Goal: Task Accomplishment & Management: Manage account settings

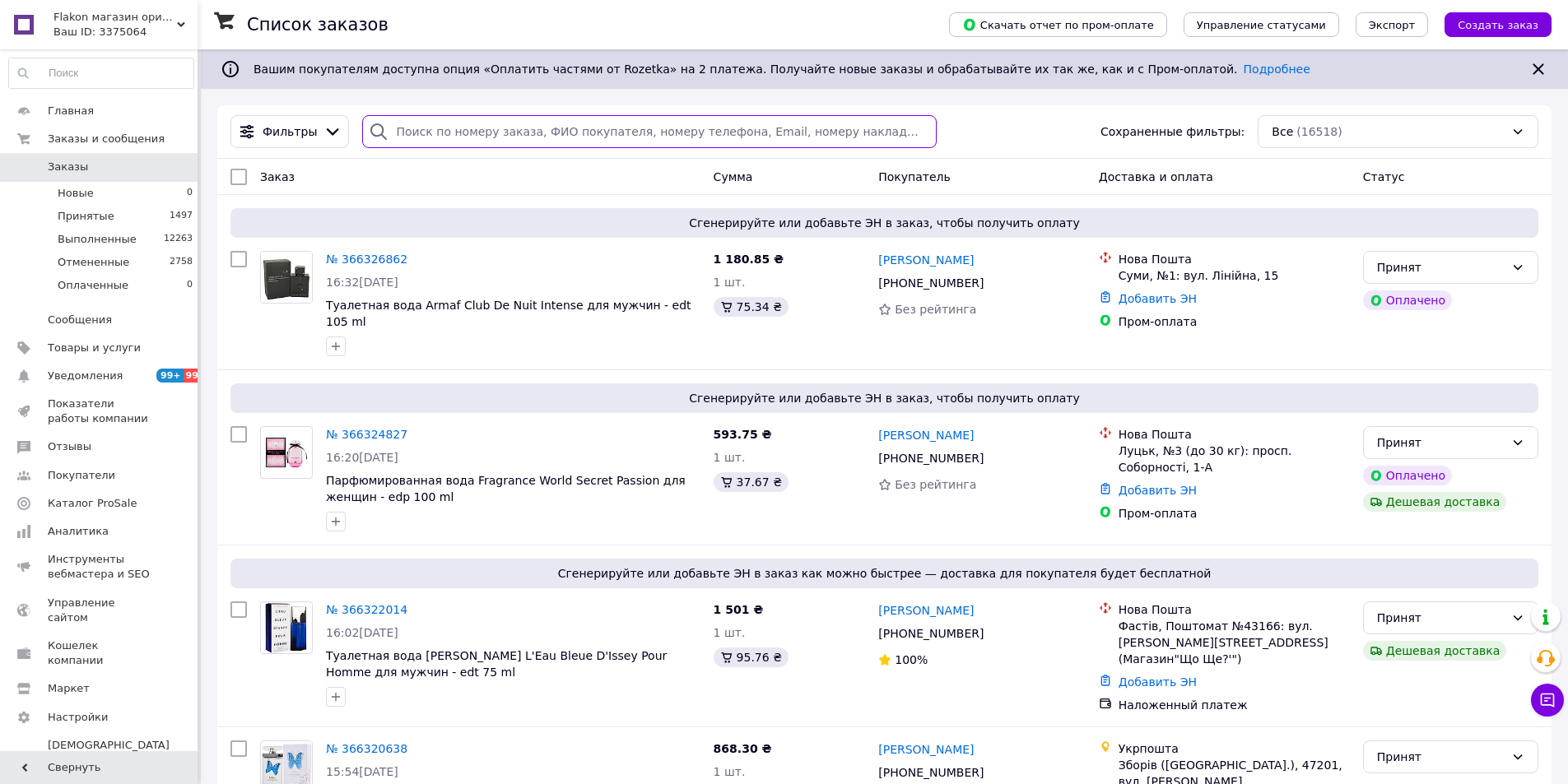
click at [396, 134] on input "search" at bounding box center [649, 132] width 574 height 33
paste input "[PHONE_NUMBER]"
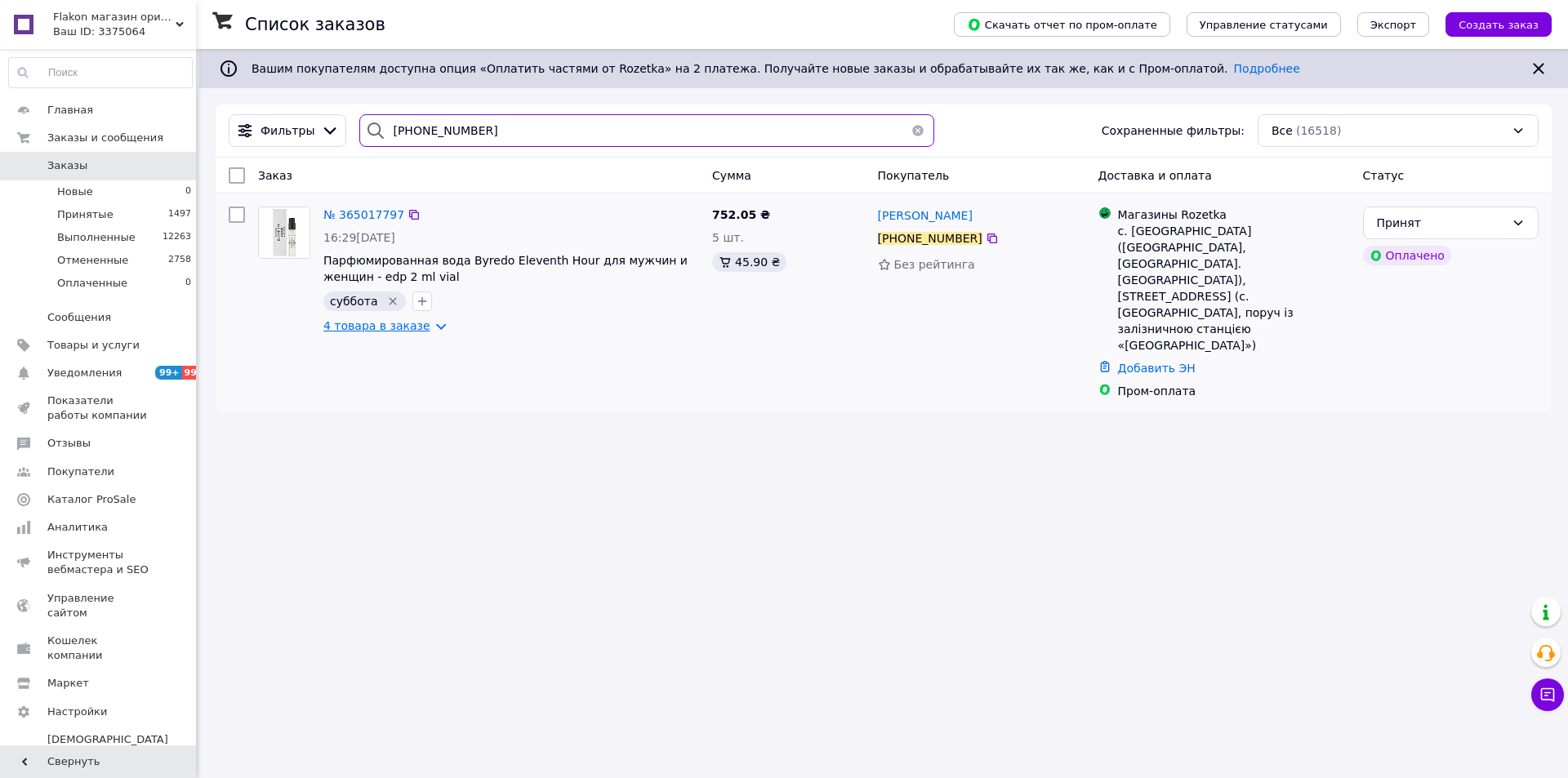
type input "[PHONE_NUMBER]"
click at [368, 330] on link "4 товара в заказе" at bounding box center [377, 325] width 107 height 13
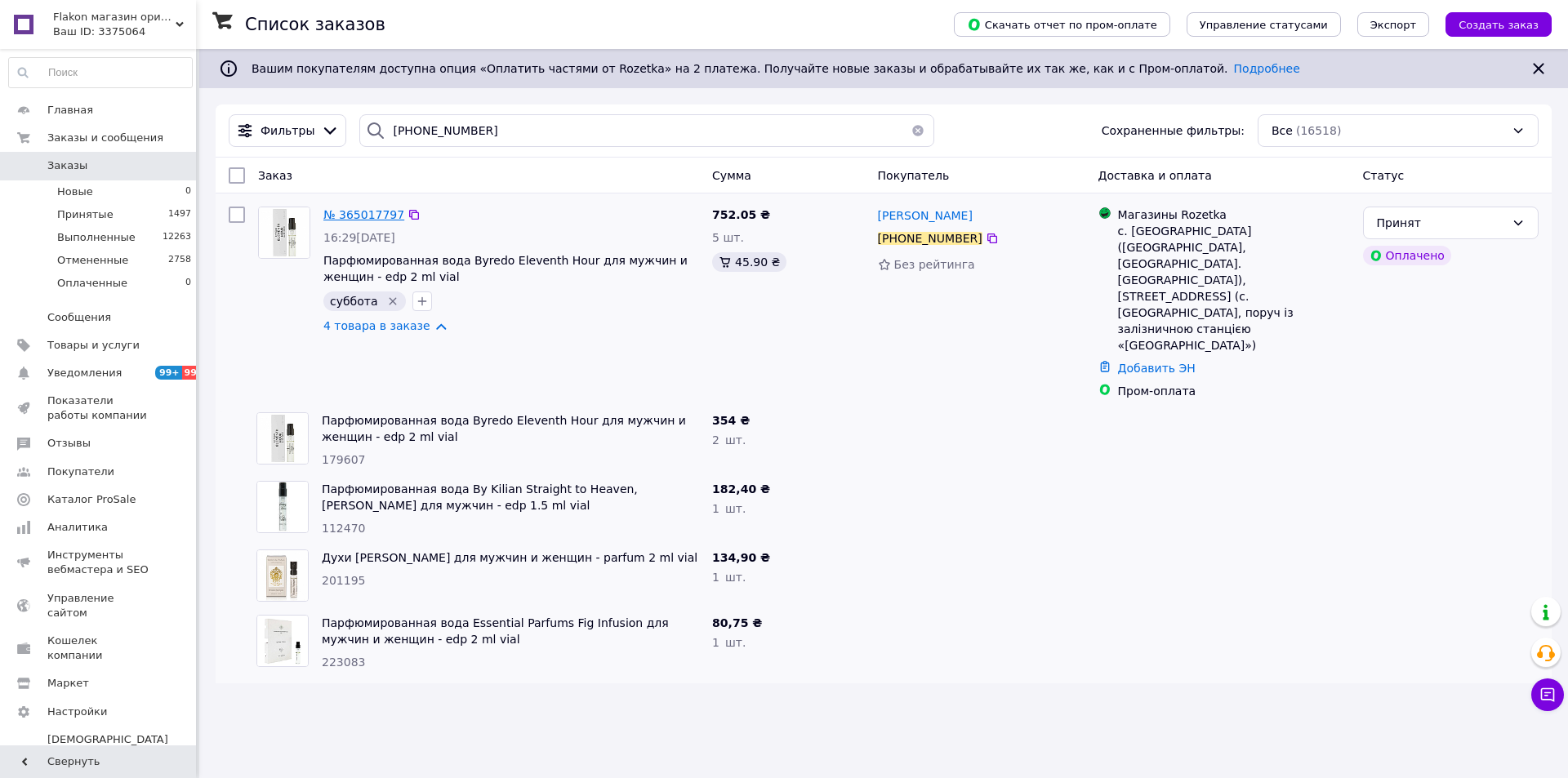
click at [355, 214] on span "№ 365017797" at bounding box center [364, 214] width 81 height 13
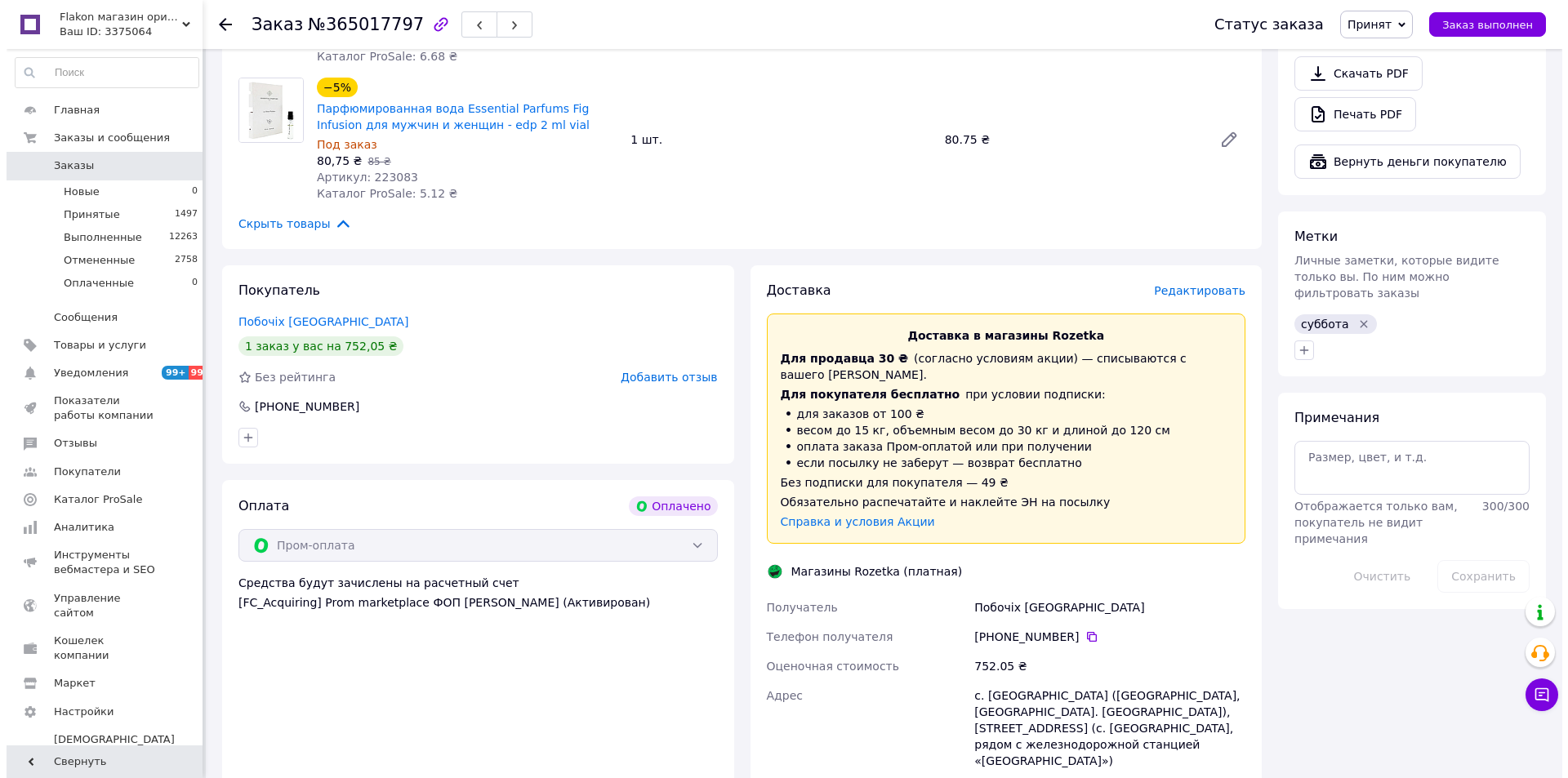
scroll to position [1061, 0]
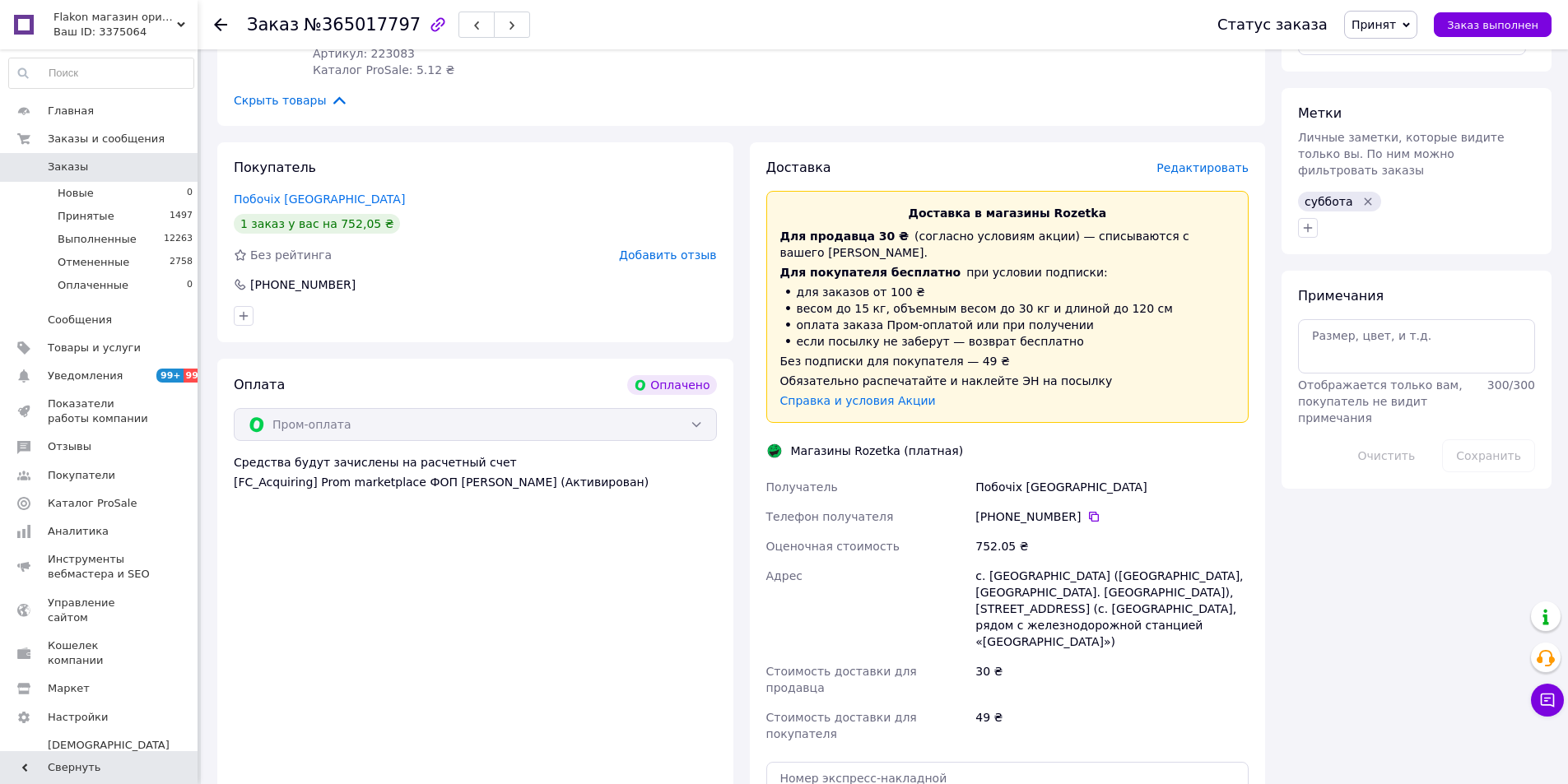
click at [1212, 161] on span "Редактировать" at bounding box center [1202, 168] width 92 height 13
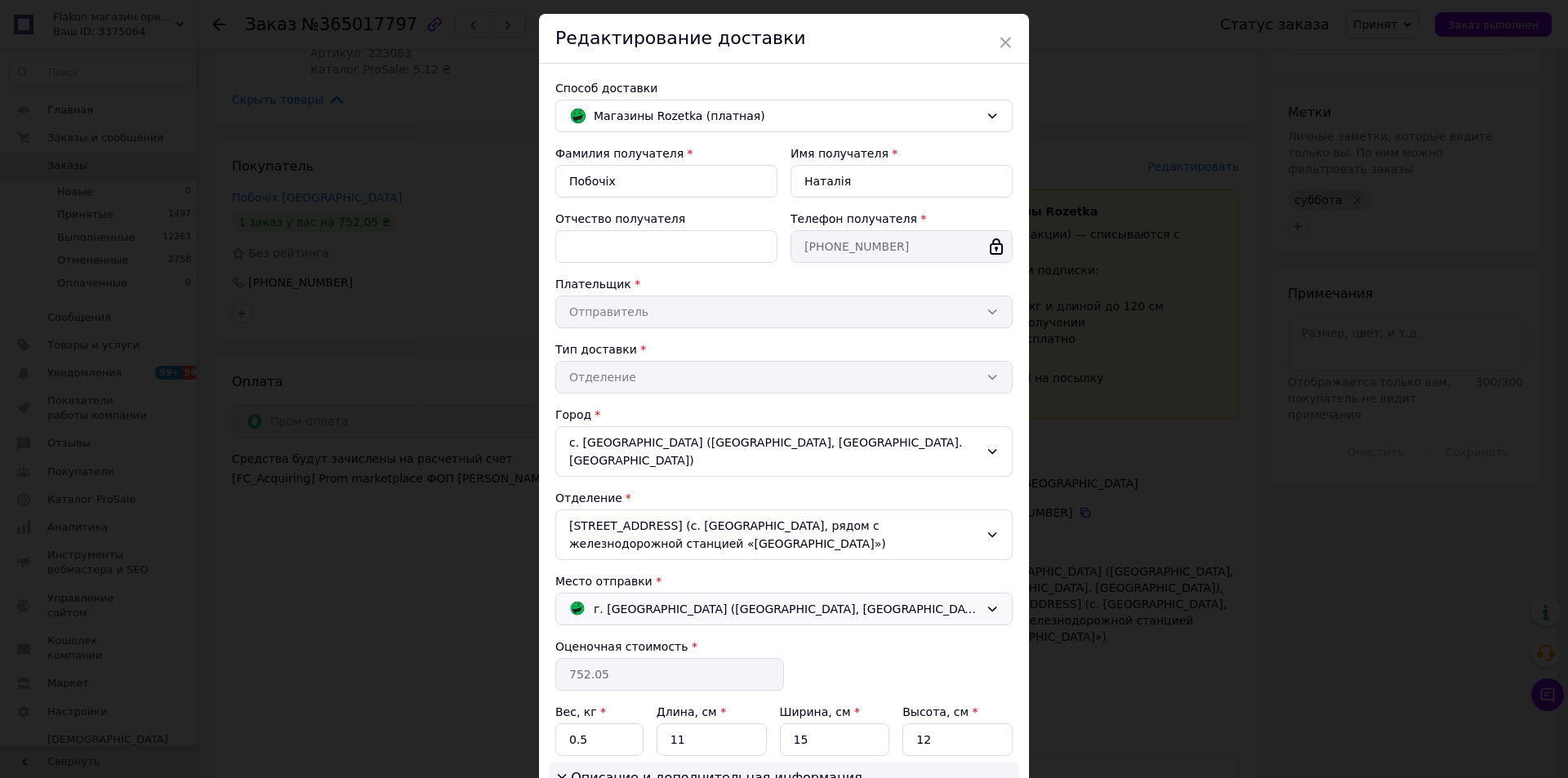
scroll to position [82, 0]
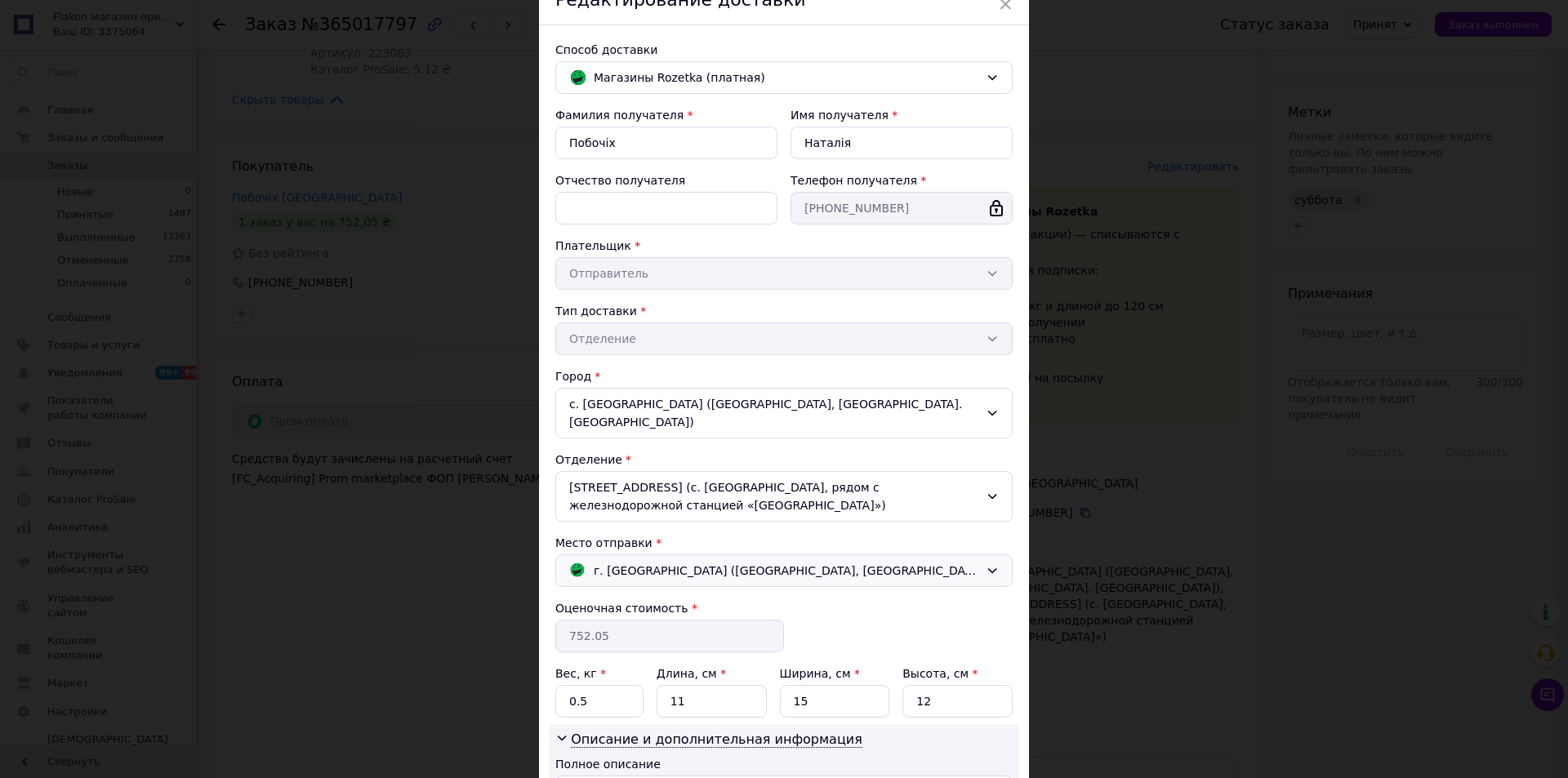
click at [615, 562] on span "г. [GEOGRAPHIC_DATA] ([GEOGRAPHIC_DATA], [GEOGRAPHIC_DATA].); [STREET_ADDRESS],…" at bounding box center [785, 571] width 385 height 18
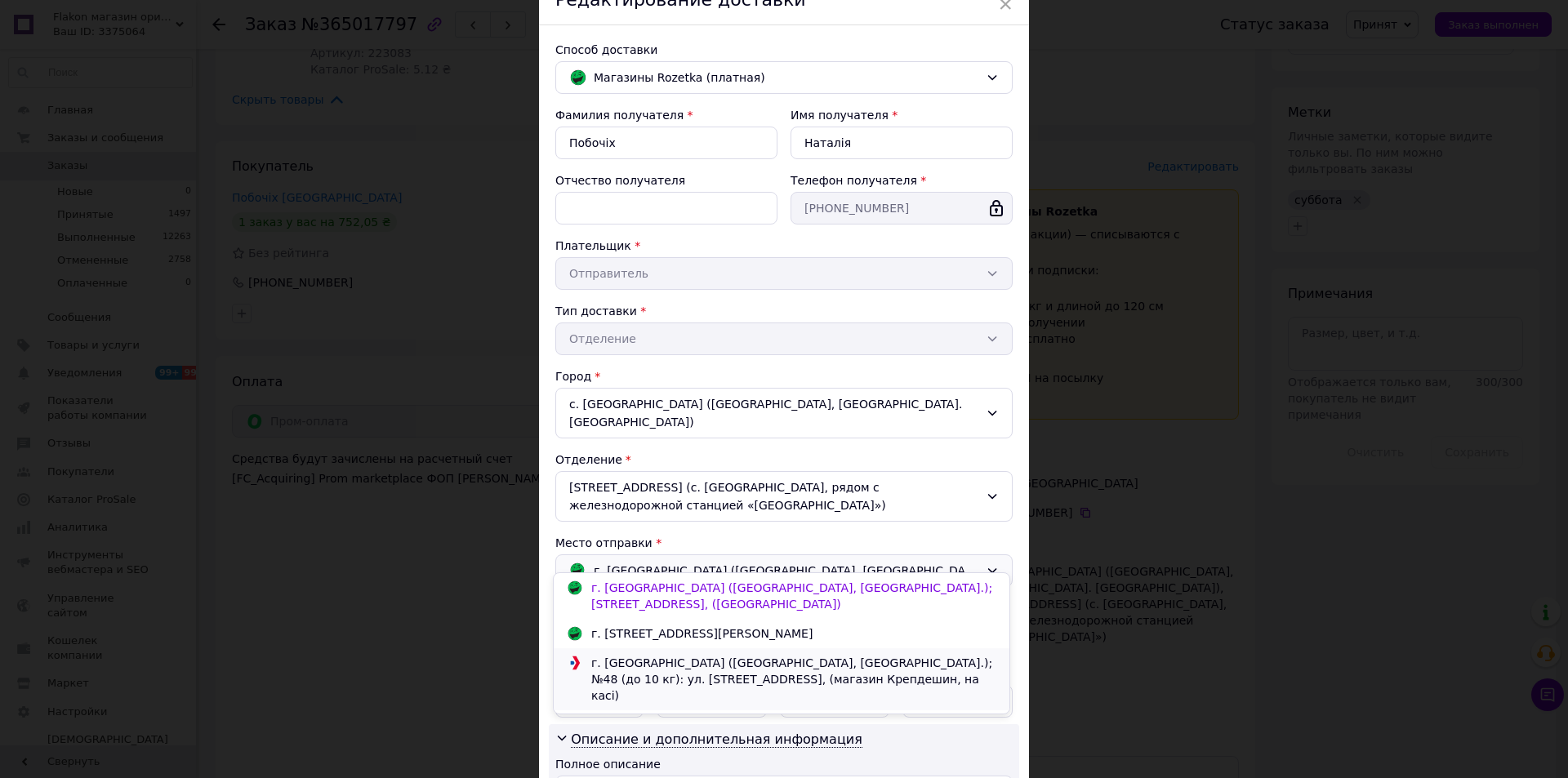
click at [628, 678] on div "г. [GEOGRAPHIC_DATA] ([GEOGRAPHIC_DATA], [GEOGRAPHIC_DATA].); №48 (до 10 кг): у…" at bounding box center [793, 678] width 413 height 49
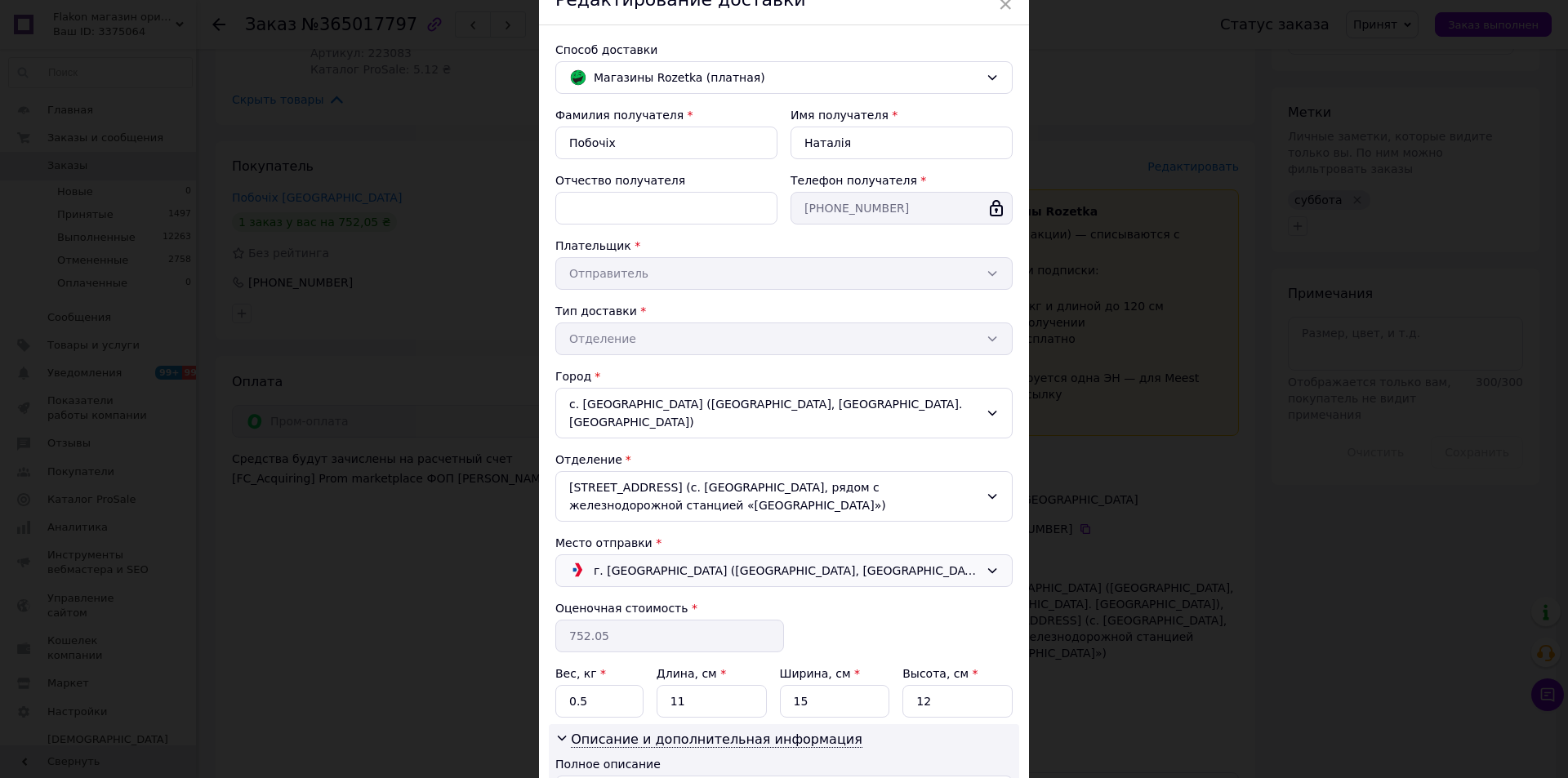
click at [715, 562] on span "г. [GEOGRAPHIC_DATA] ([GEOGRAPHIC_DATA], [GEOGRAPHIC_DATA].); №48 (до 10 кг): у…" at bounding box center [785, 571] width 385 height 18
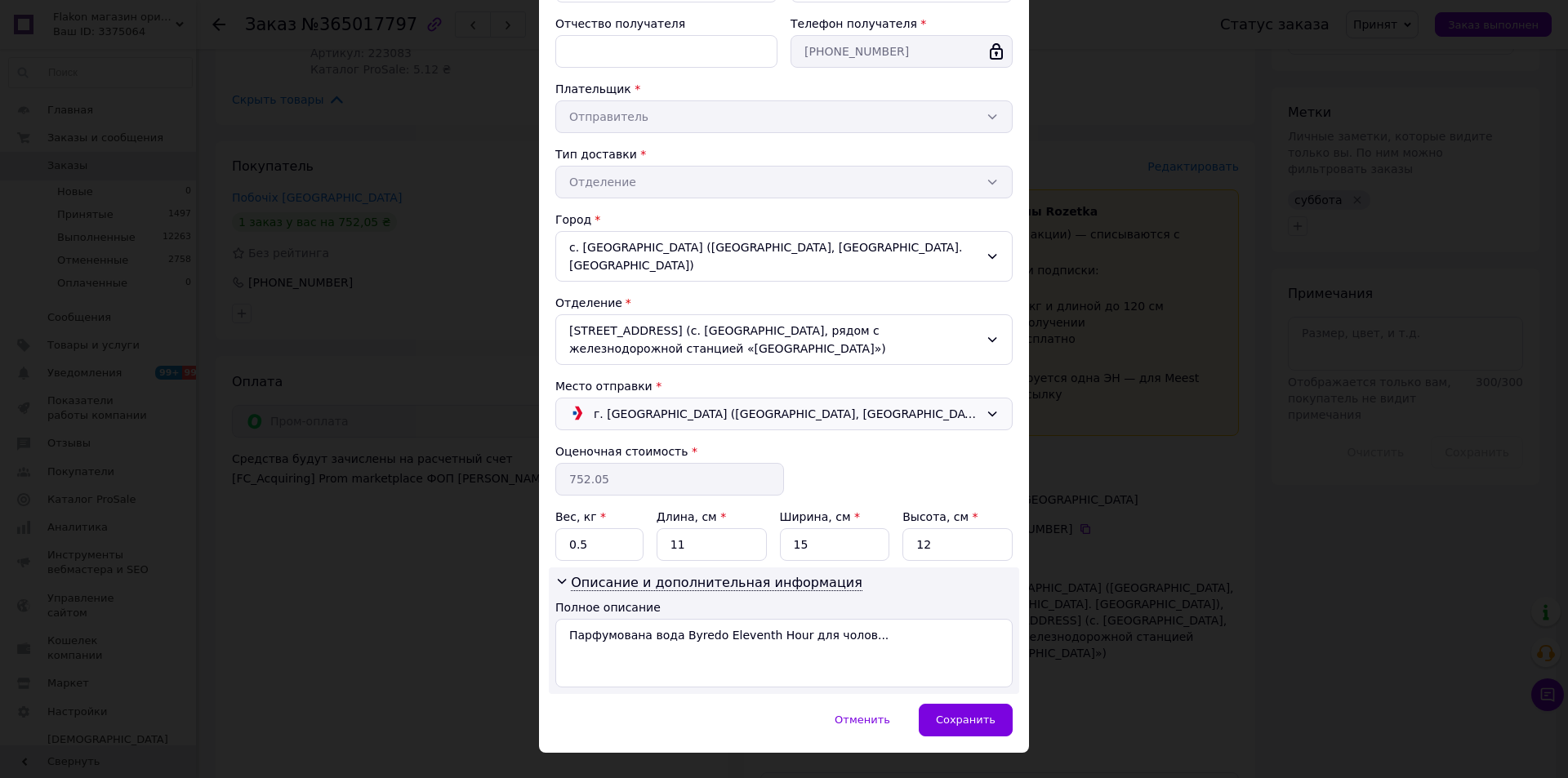
scroll to position [245, 0]
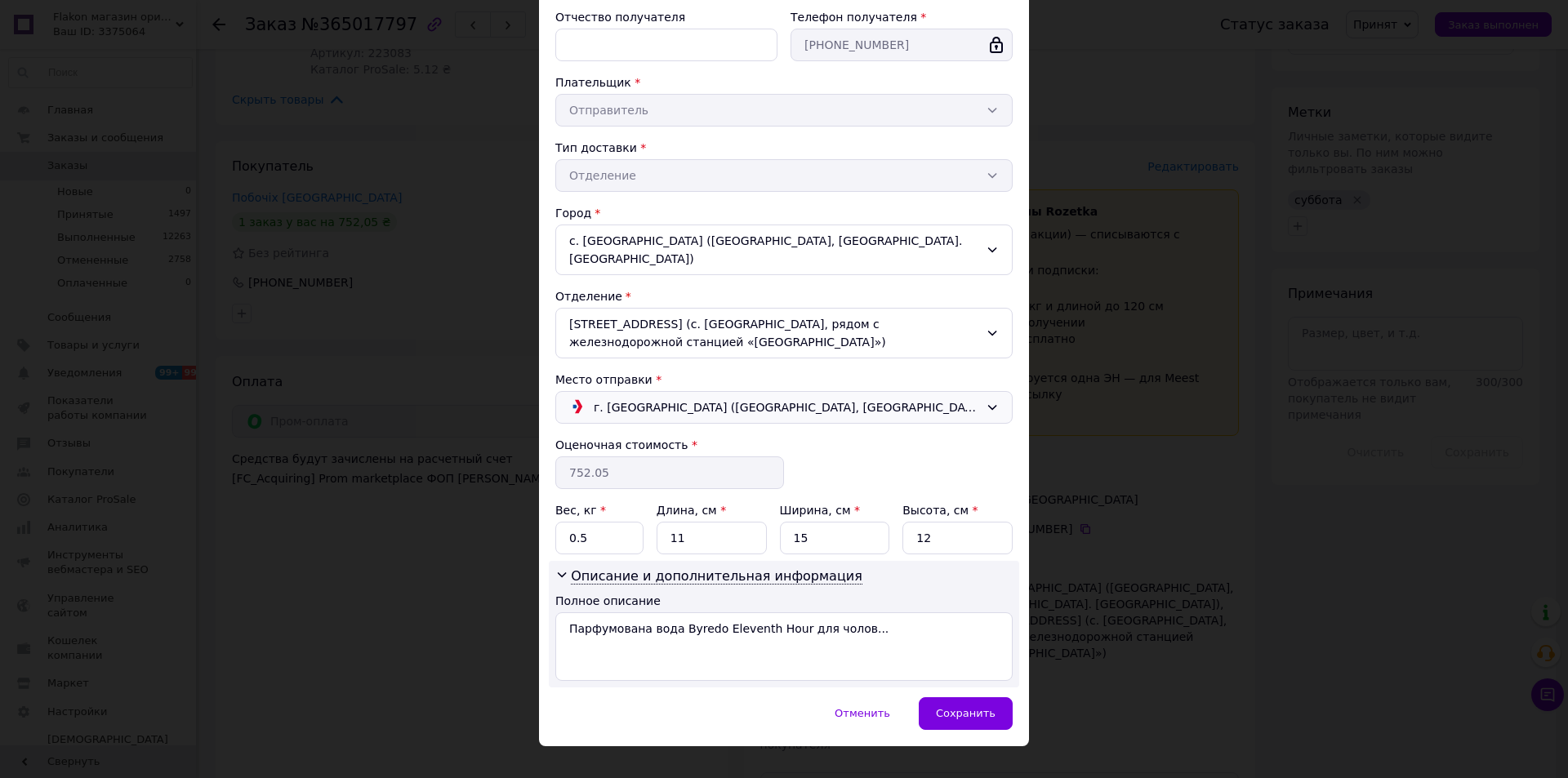
click at [696, 398] on span "г. [GEOGRAPHIC_DATA] ([GEOGRAPHIC_DATA], [GEOGRAPHIC_DATA].); №48 (до 10 кг): у…" at bounding box center [785, 407] width 385 height 18
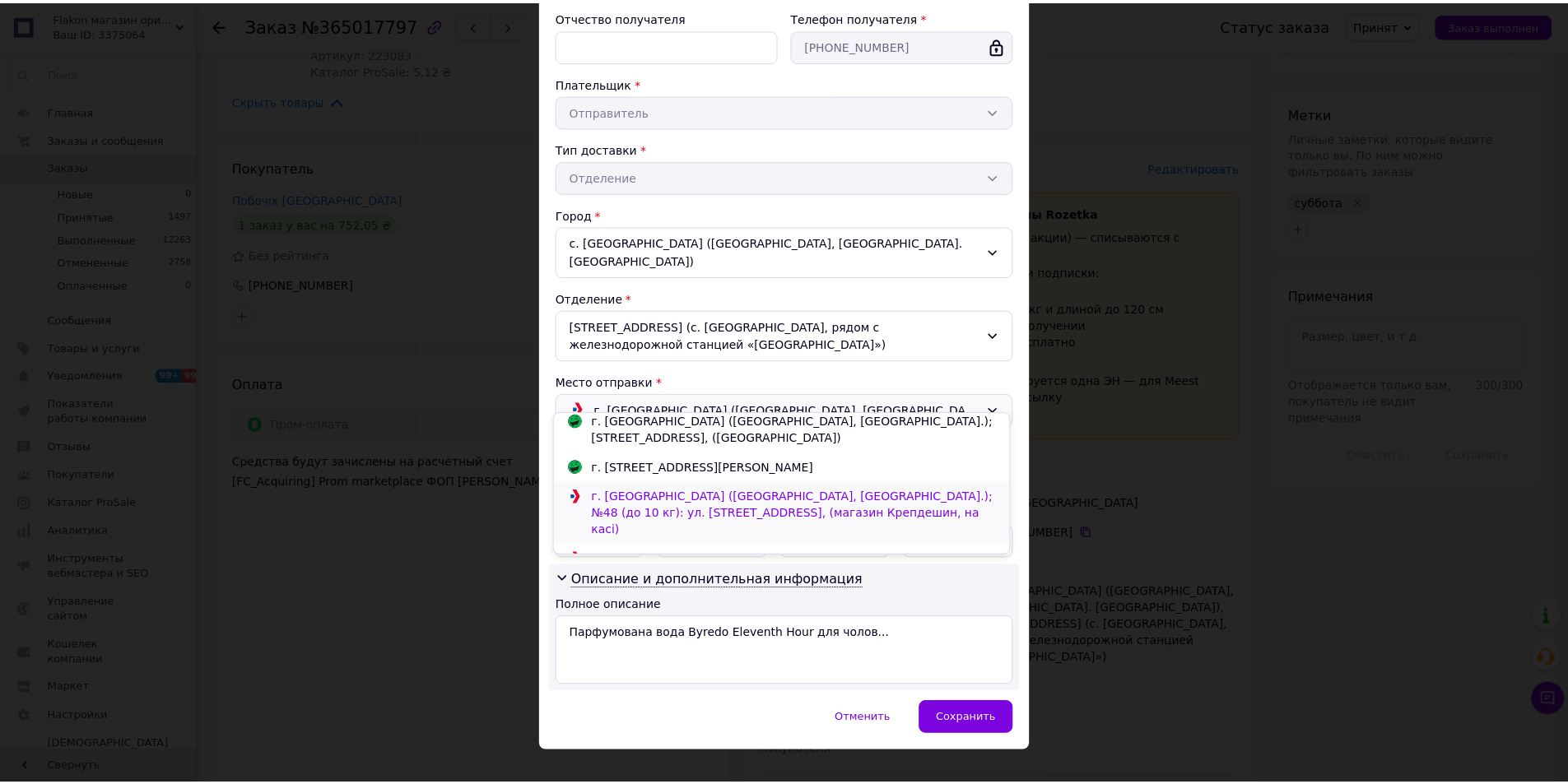
scroll to position [56, 0]
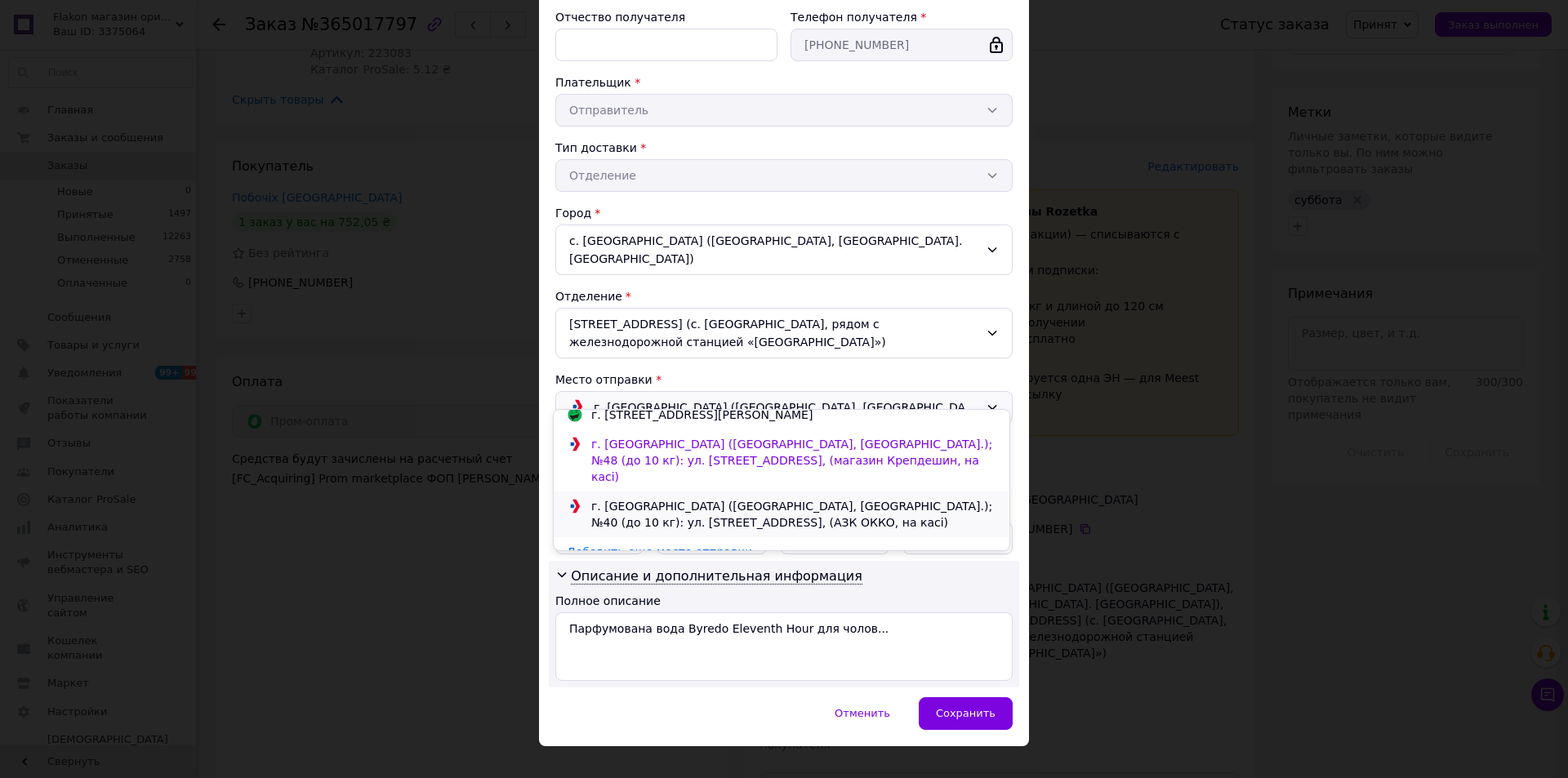
click at [741, 501] on div "г. [GEOGRAPHIC_DATA] ([GEOGRAPHIC_DATA], [GEOGRAPHIC_DATA].); №40 (до 10 кг): у…" at bounding box center [793, 514] width 413 height 33
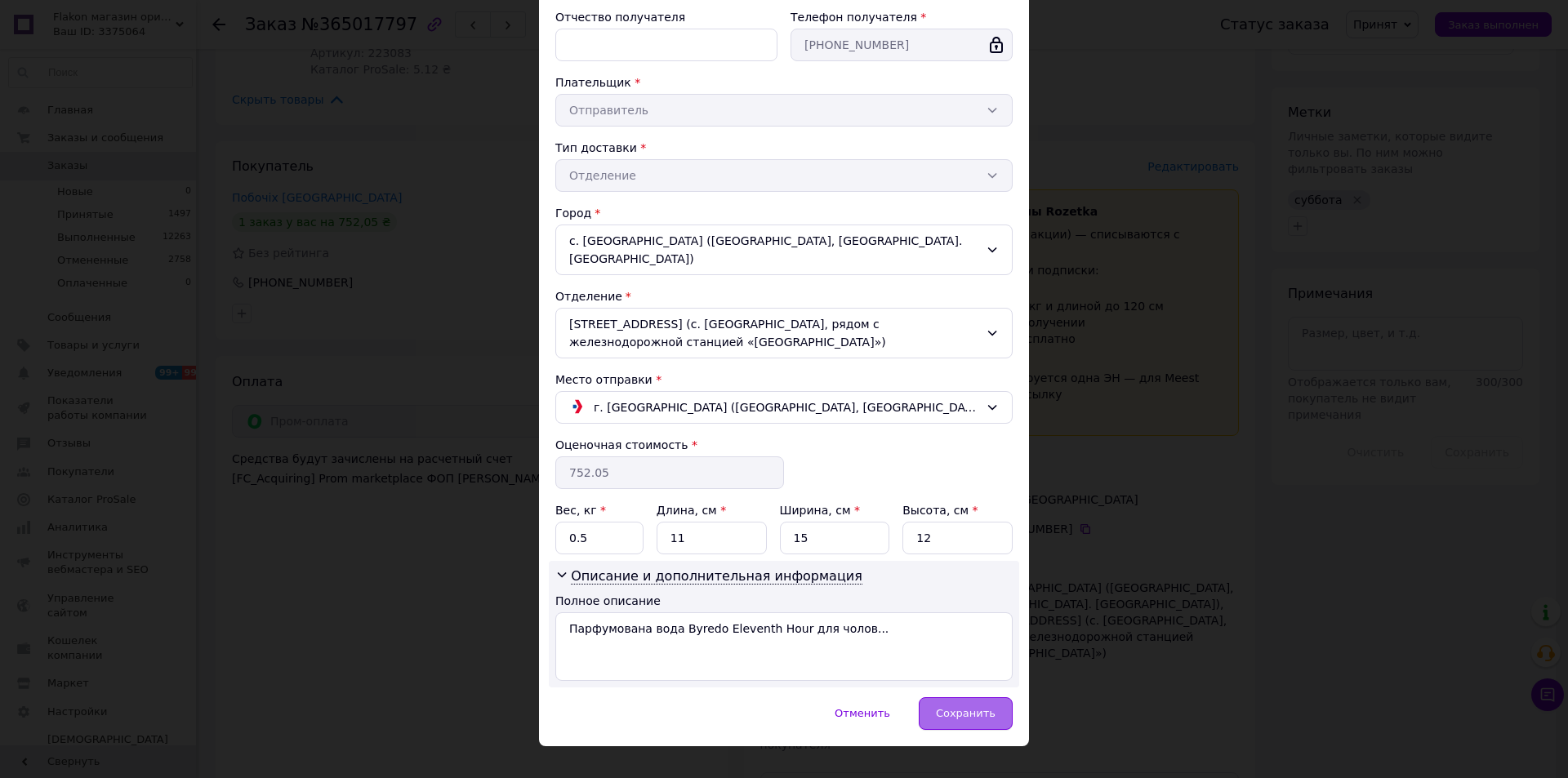
click at [981, 707] on span "Сохранить" at bounding box center [965, 713] width 60 height 12
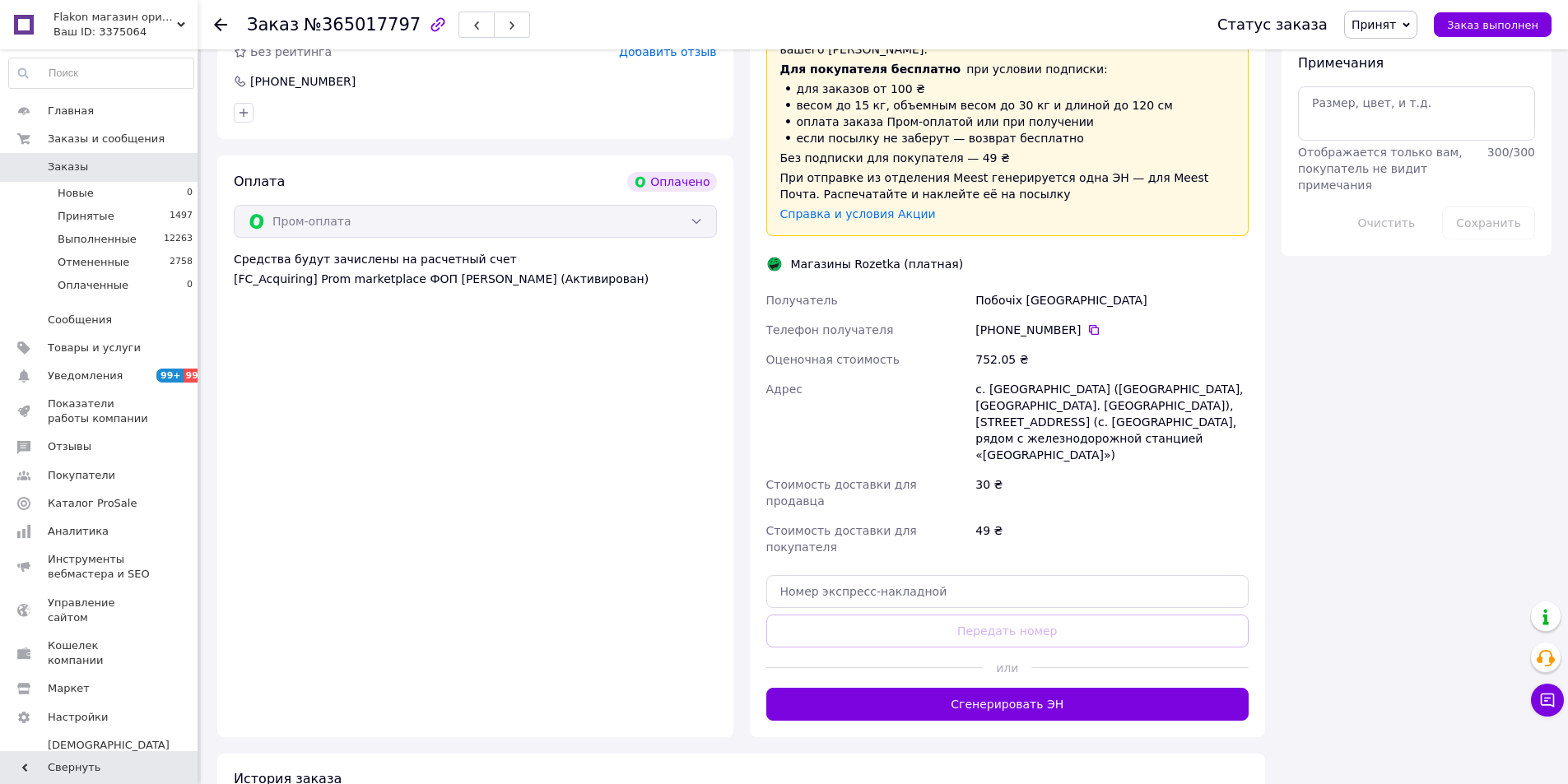
scroll to position [1316, 0]
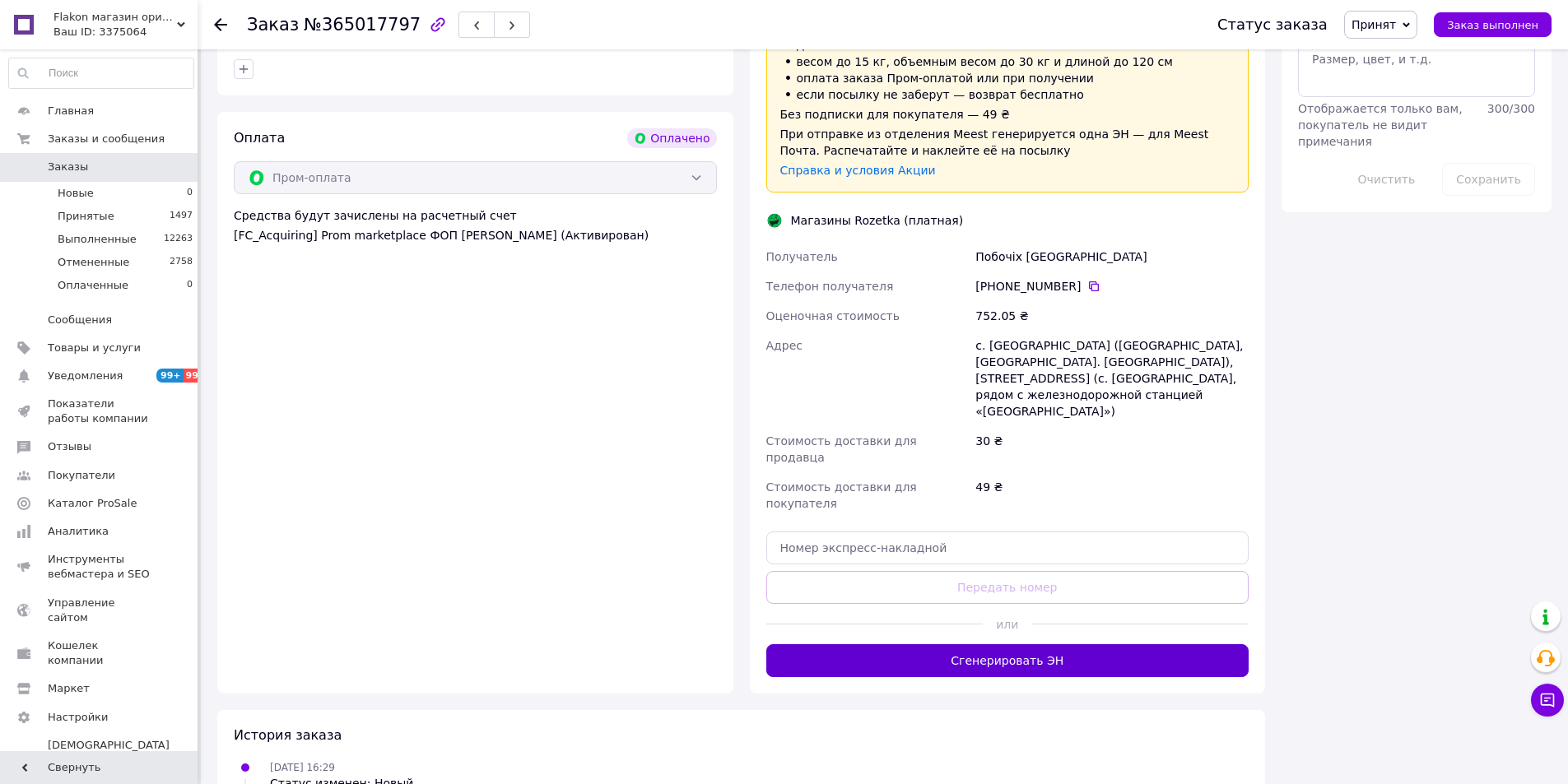
click at [978, 644] on button "Сгенерировать ЭН" at bounding box center [1008, 660] width 483 height 33
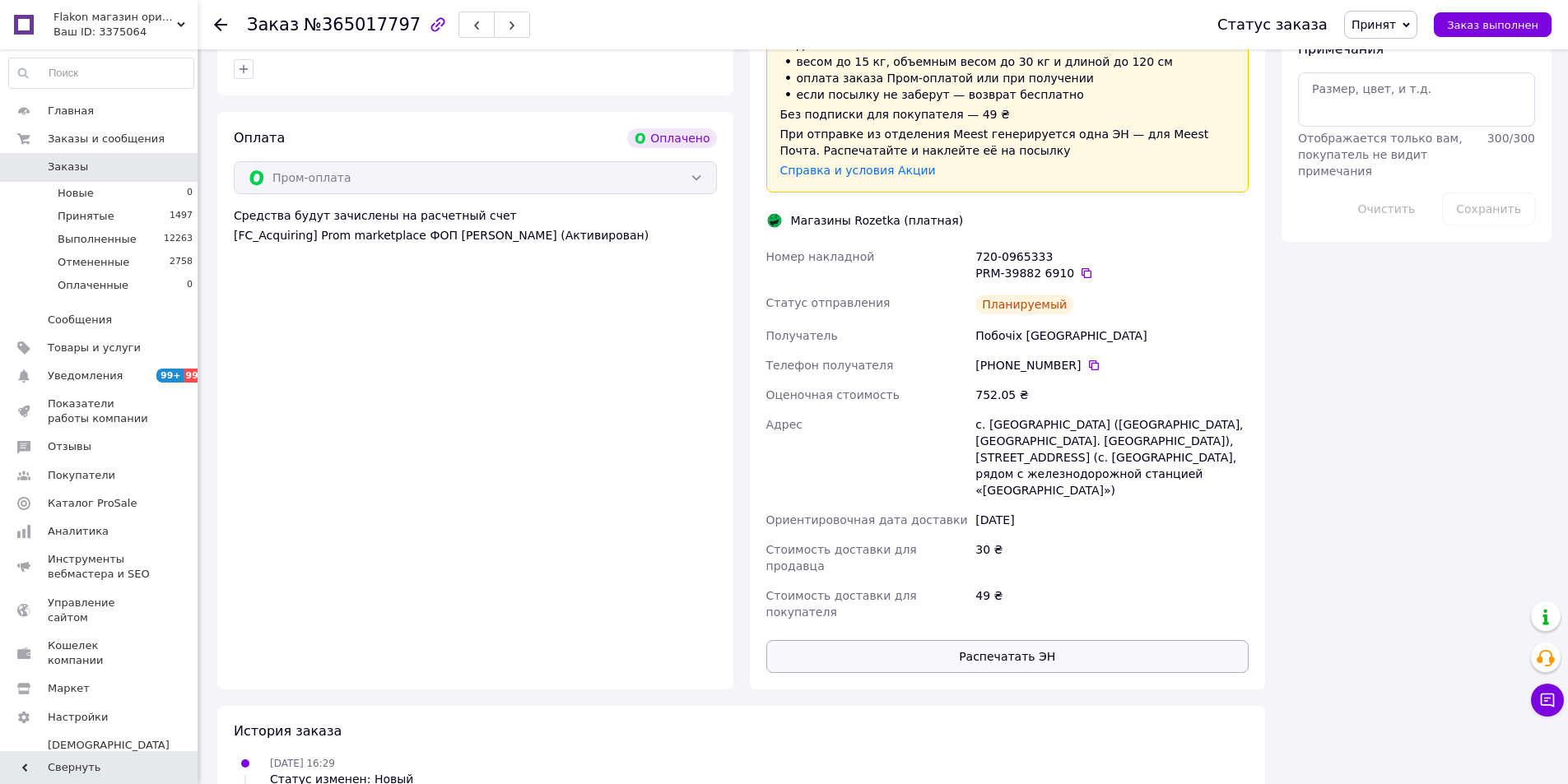
click at [981, 640] on button "Распечатать ЭН" at bounding box center [1008, 656] width 483 height 33
click at [1081, 268] on icon at bounding box center [1086, 272] width 10 height 10
click at [56, 161] on span "Заказы" at bounding box center [67, 167] width 40 height 15
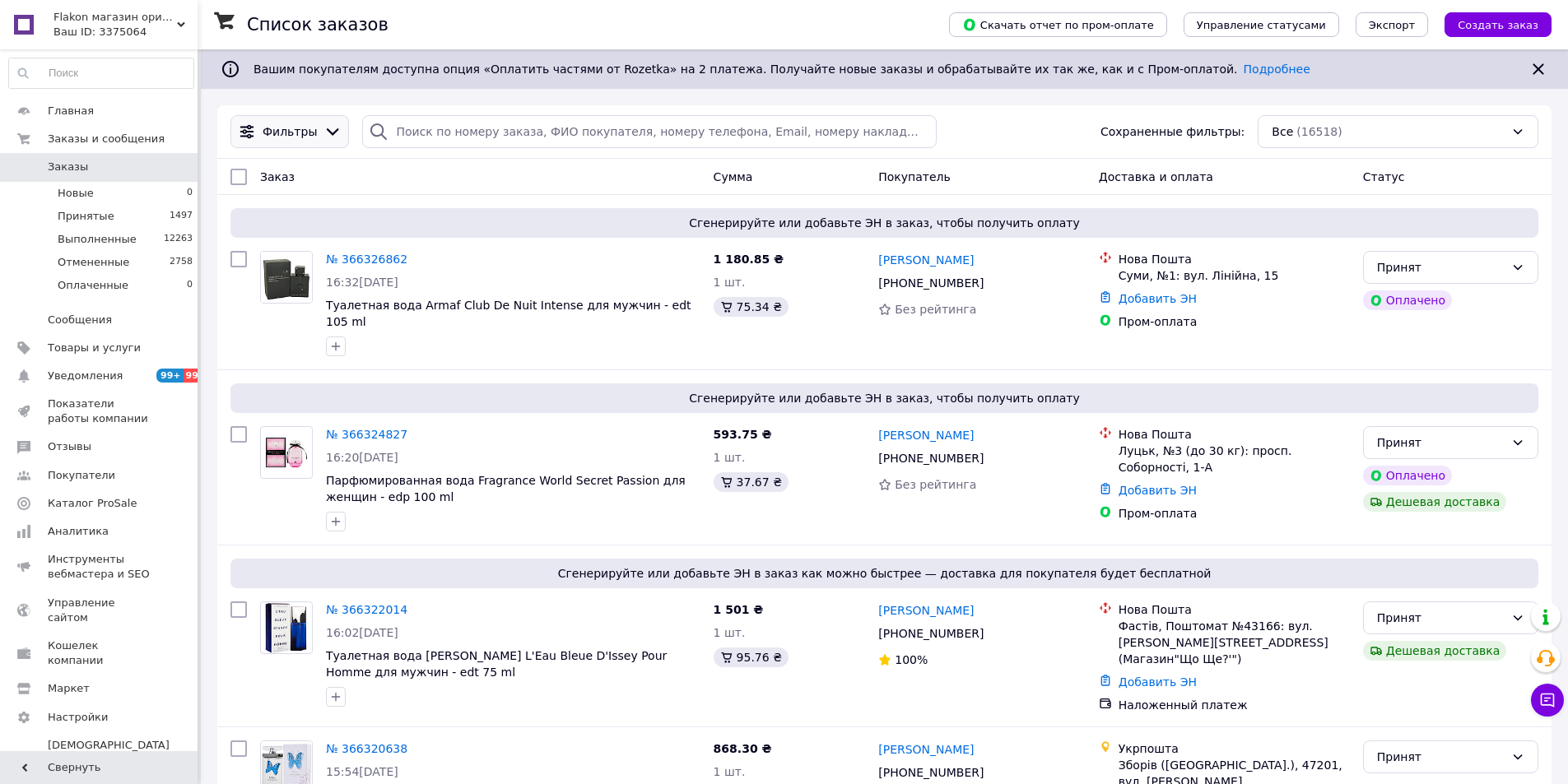
click at [320, 128] on div at bounding box center [333, 132] width 25 height 18
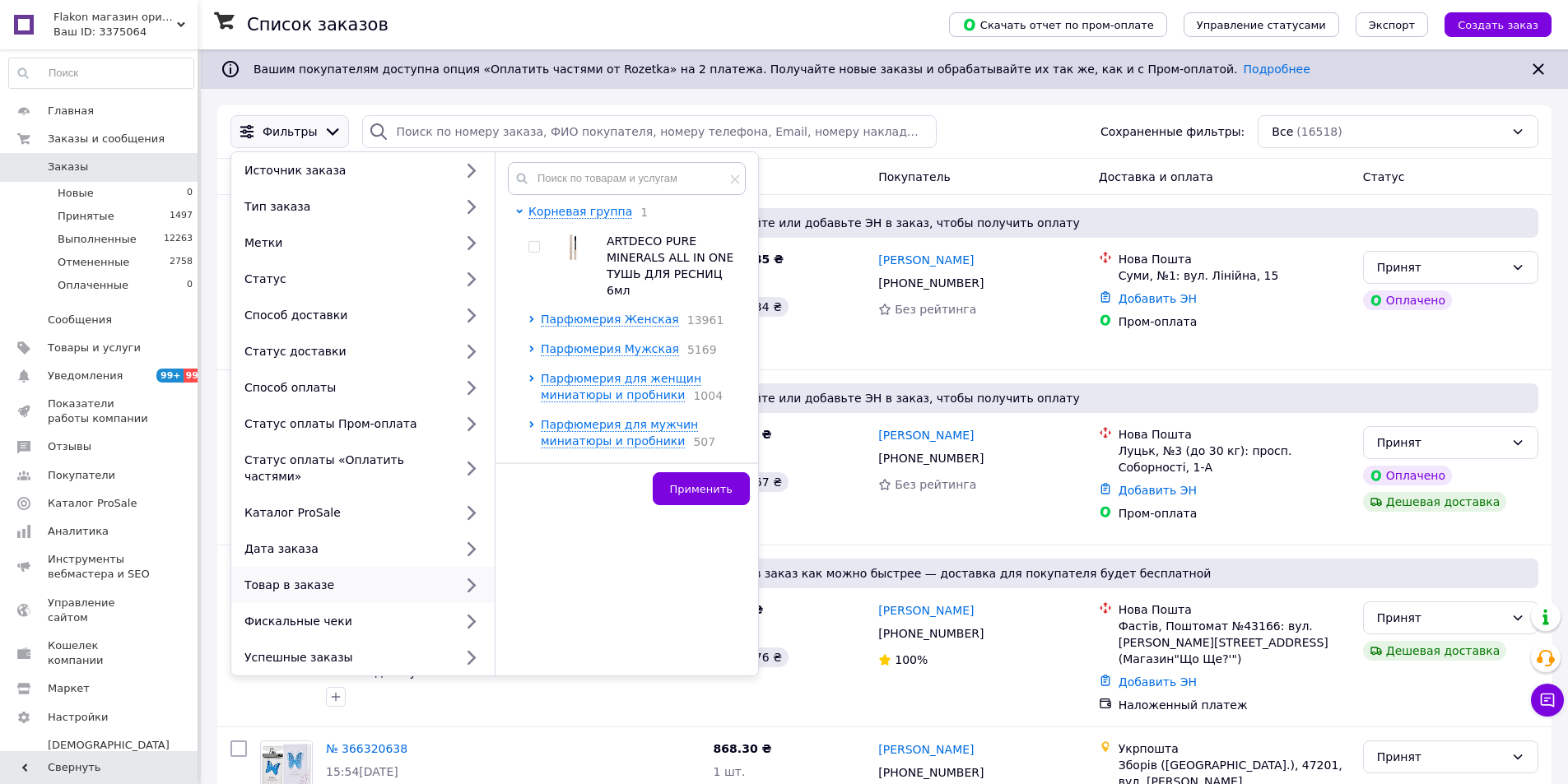
click at [470, 578] on icon at bounding box center [471, 585] width 8 height 14
click at [550, 180] on input "text" at bounding box center [626, 178] width 238 height 33
click at [1066, 136] on div "Фильтры Источник заказа Тип заказа Метки Статус Способ доставки Статус доставки…" at bounding box center [884, 132] width 1321 height 33
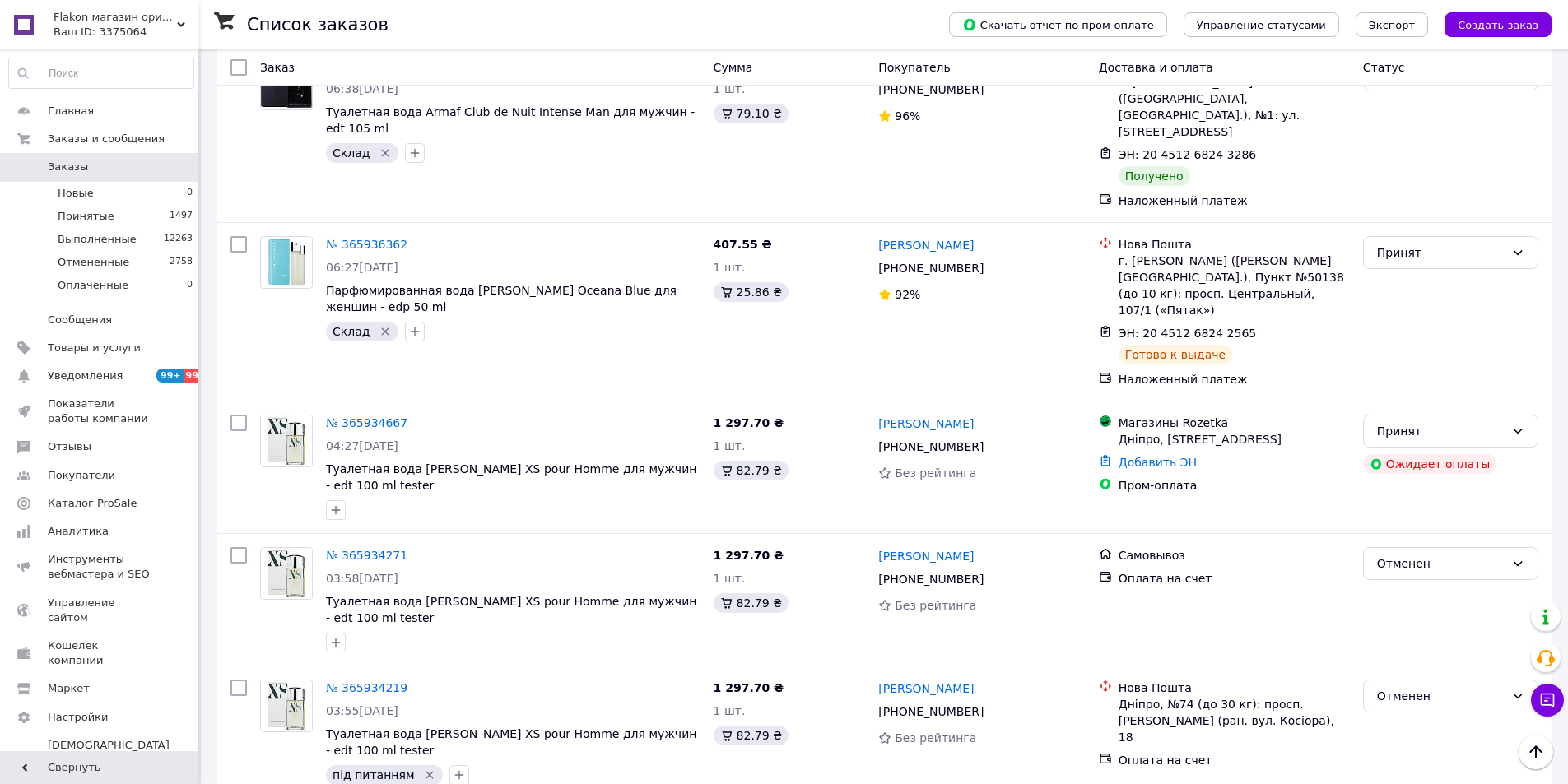
scroll to position [9212, 0]
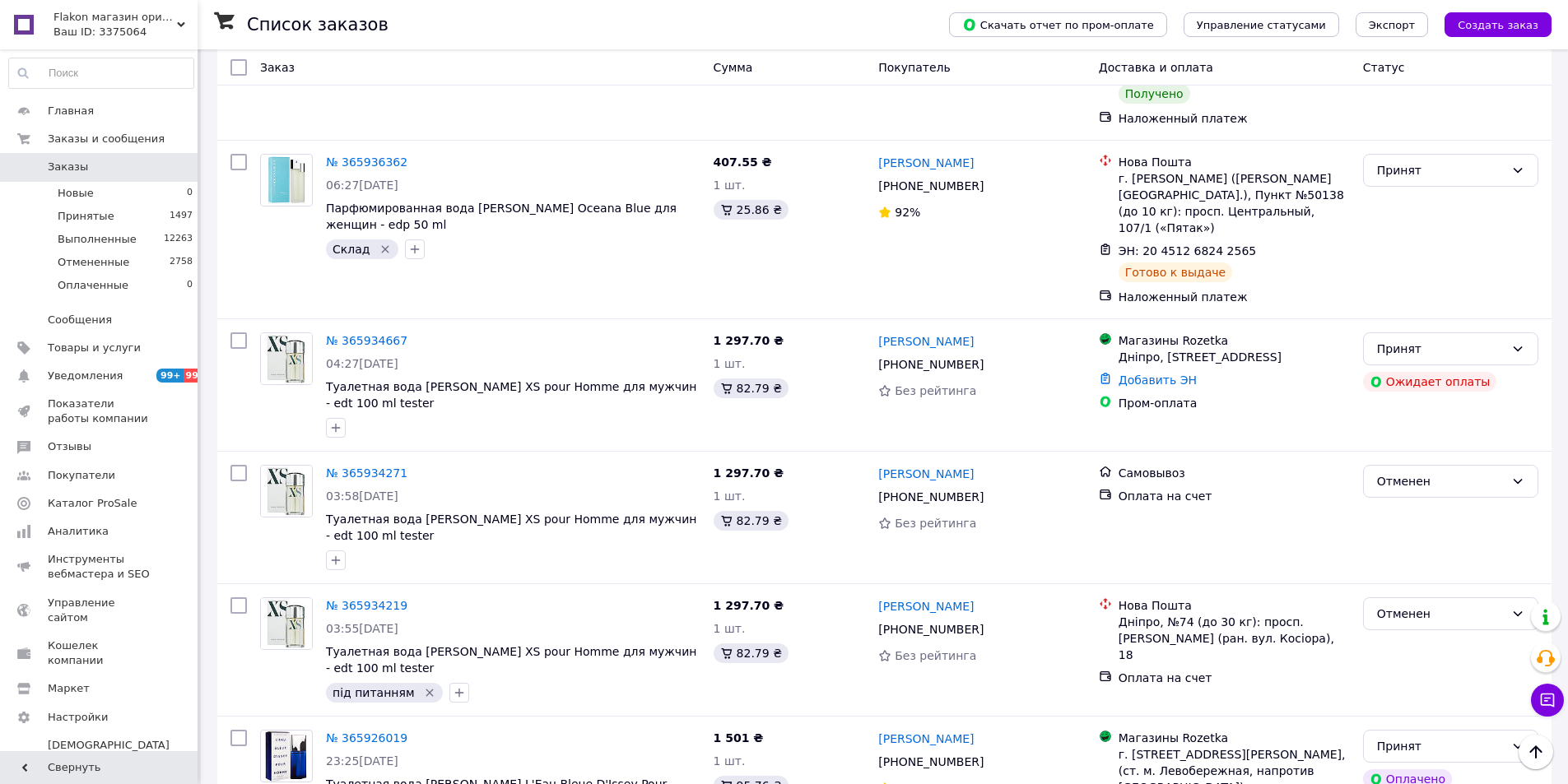
drag, startPoint x: 526, startPoint y: 456, endPoint x: 326, endPoint y: 430, distance: 201.7
copy span "Парфюмированная вода Fragrance World [PERSON_NAME] Le Fleur Narcotique для женщ…"
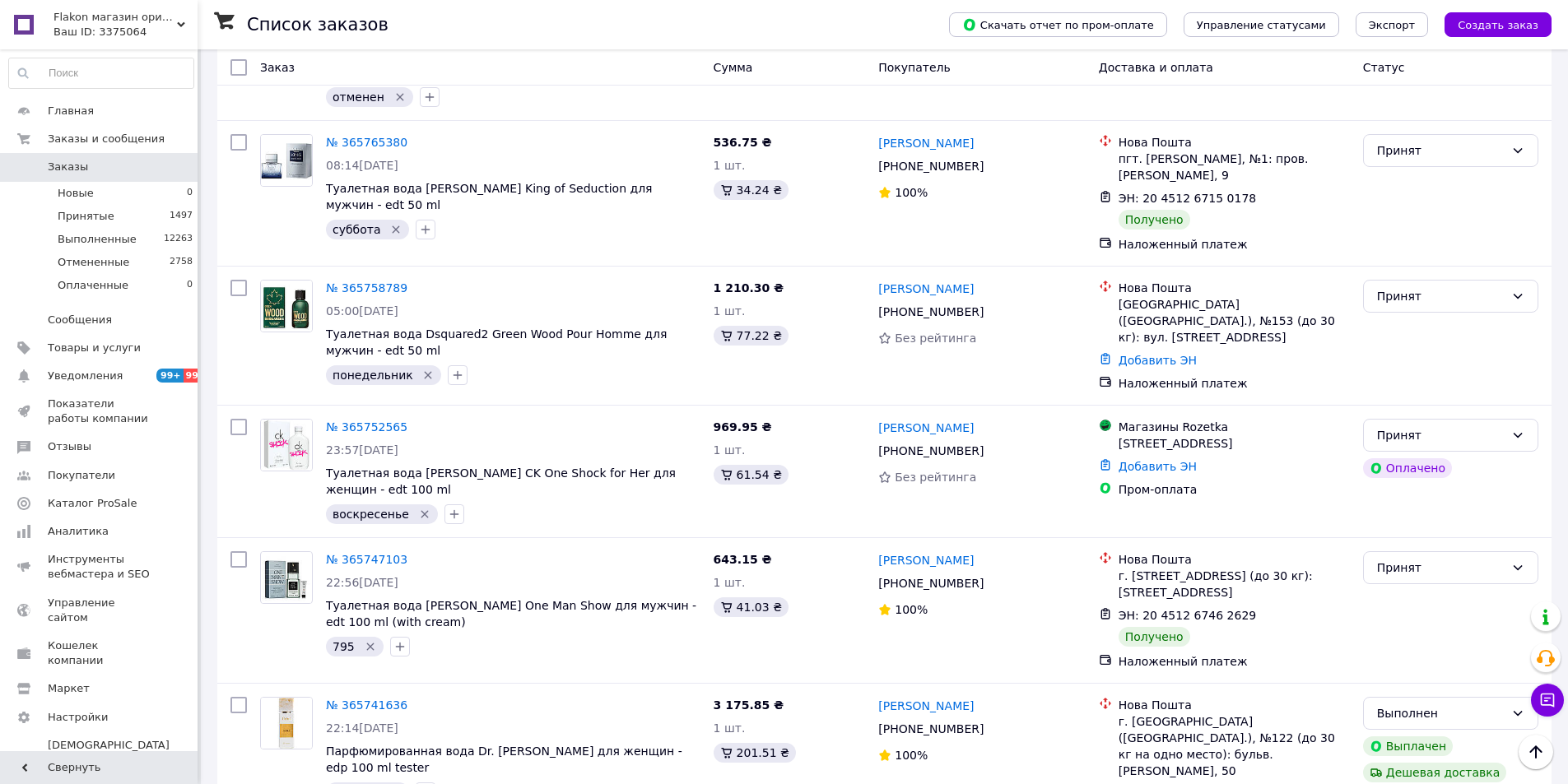
scroll to position [14395, 0]
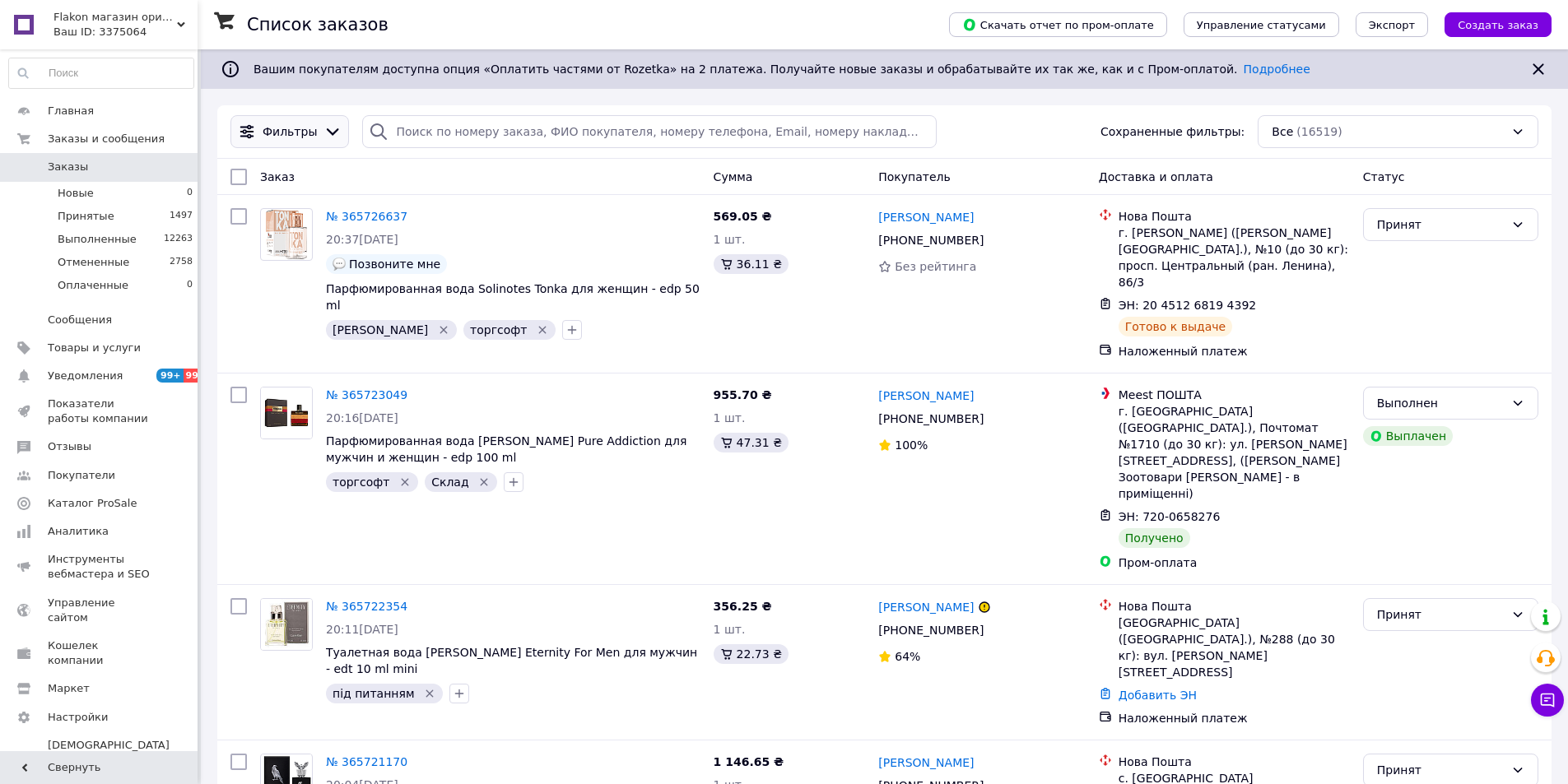
click at [298, 130] on span "Фильтры" at bounding box center [290, 132] width 55 height 16
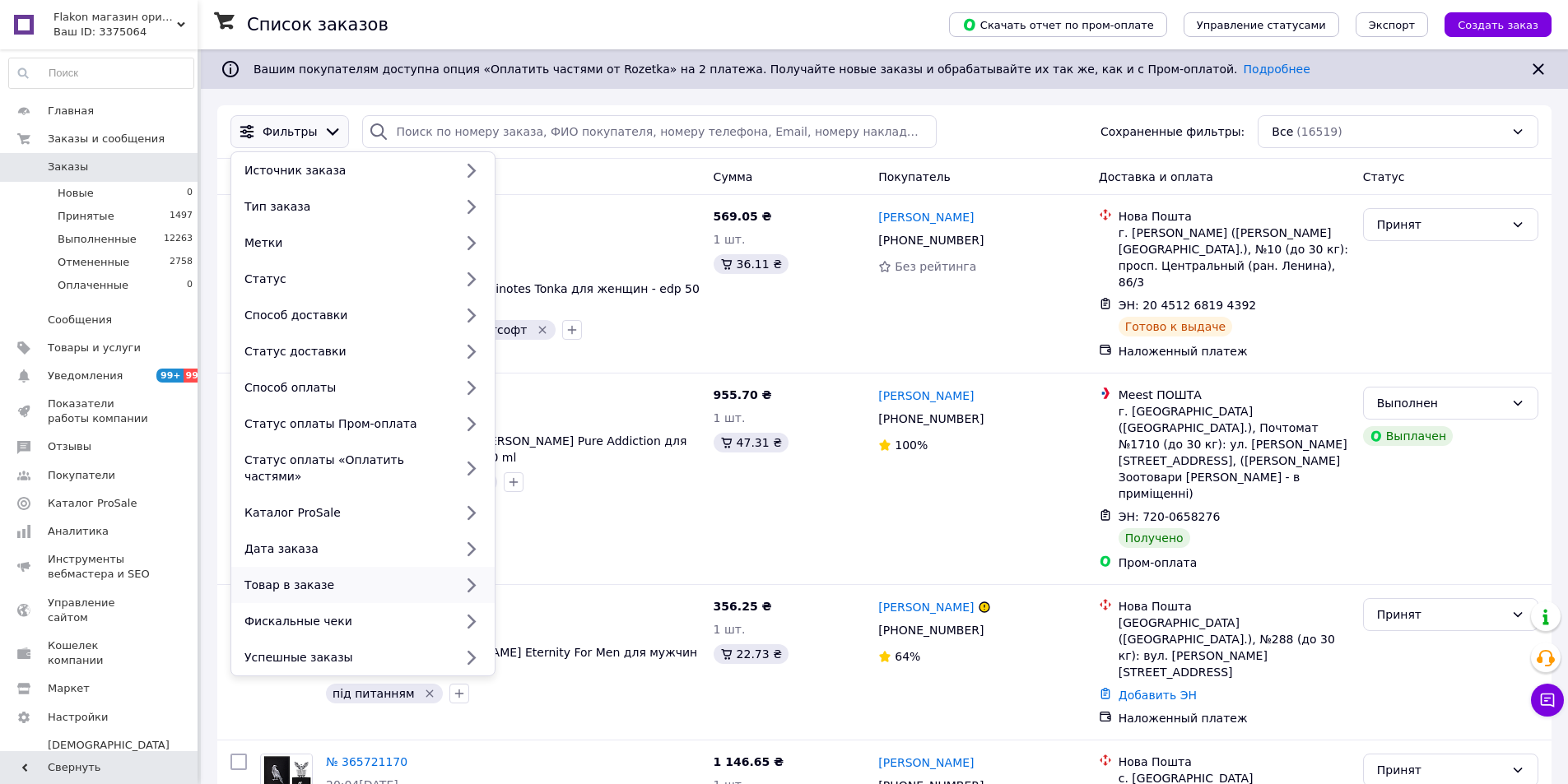
click at [303, 577] on div "Товар в заказе" at bounding box center [345, 585] width 216 height 16
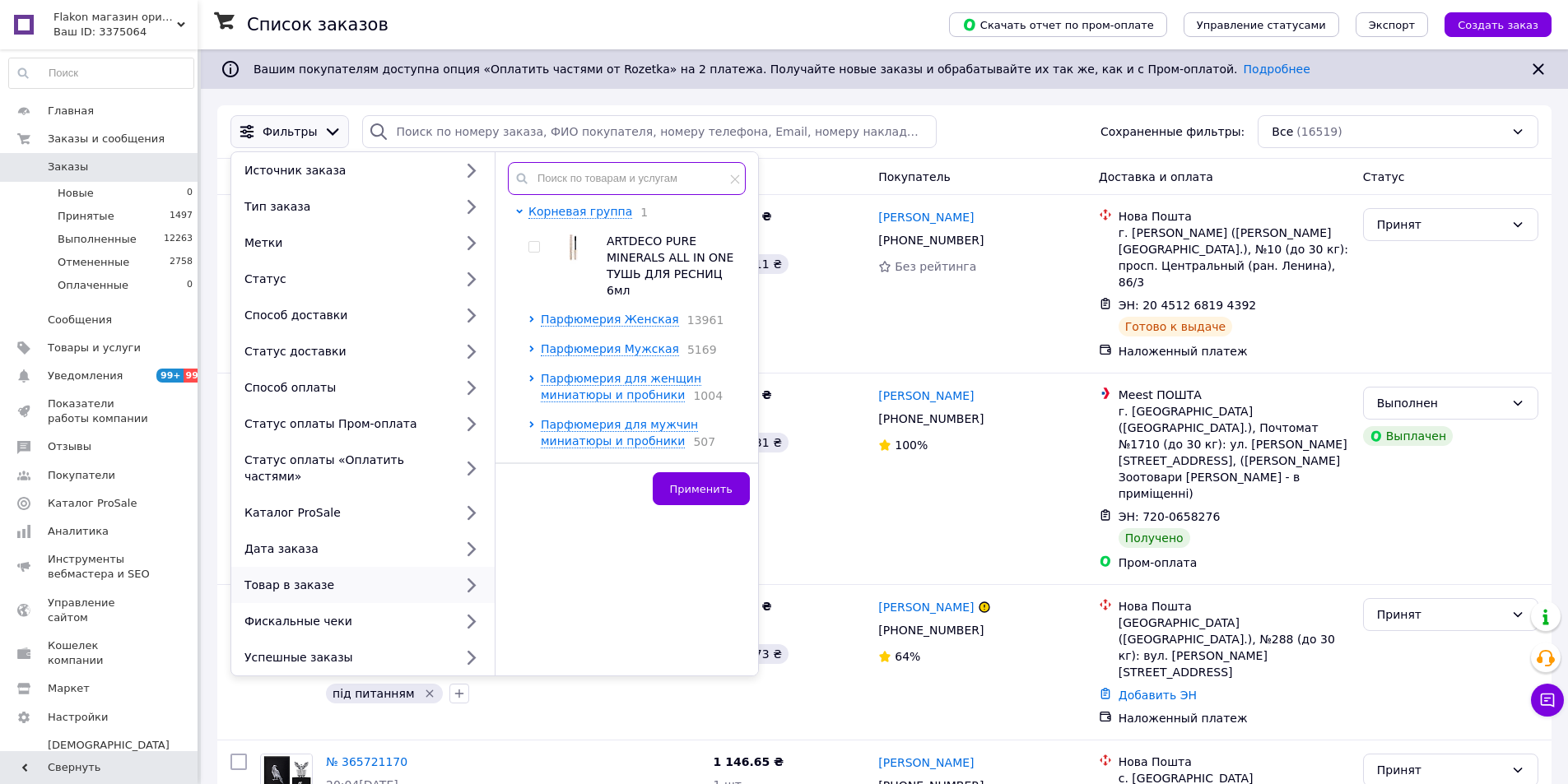
click at [557, 176] on input "text" at bounding box center [626, 178] width 238 height 33
paste input "Парфюмированная вода Fragrance World [PERSON_NAME] Le Fleur Narcotique для женщ…"
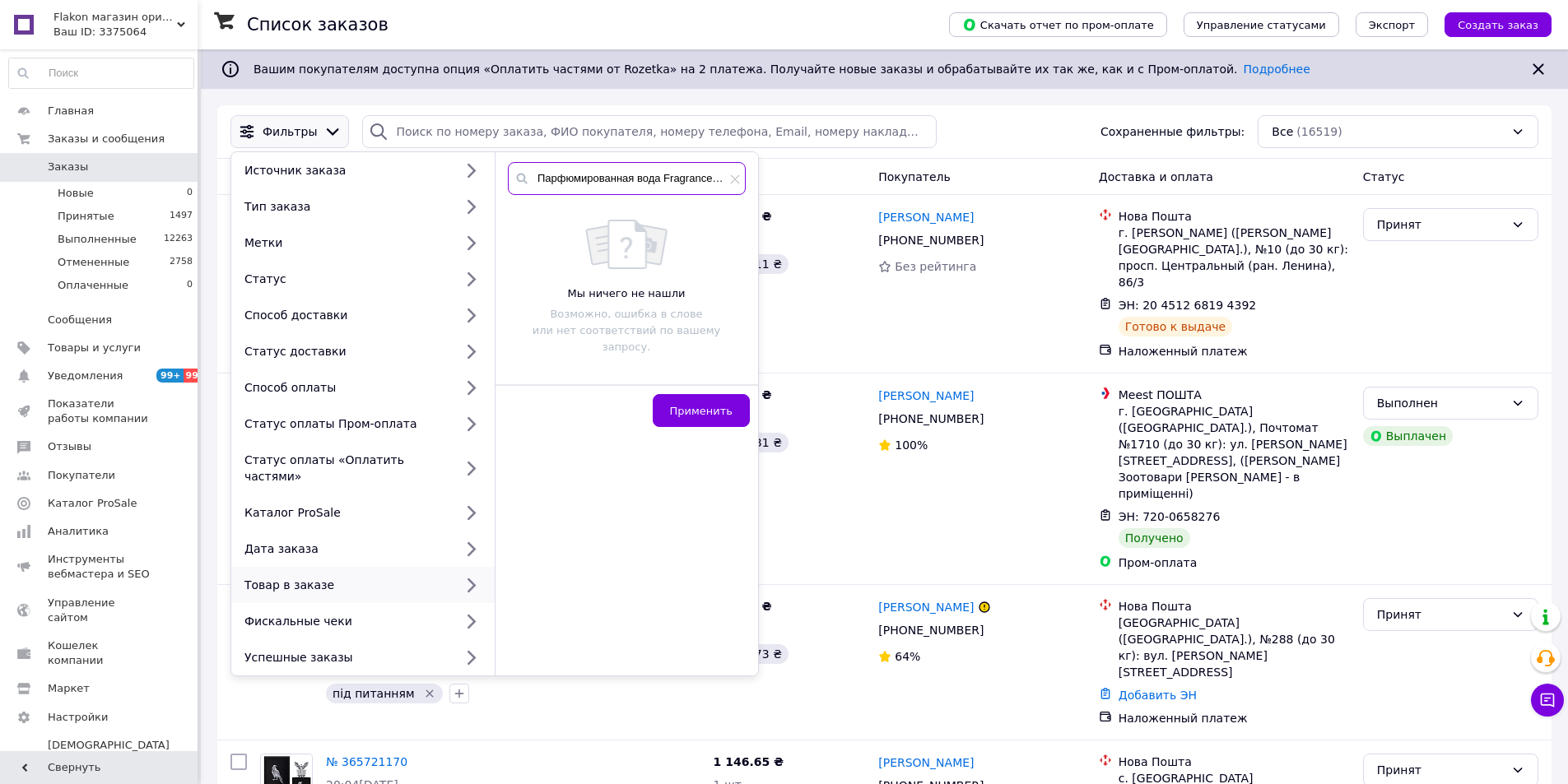
scroll to position [0, 294]
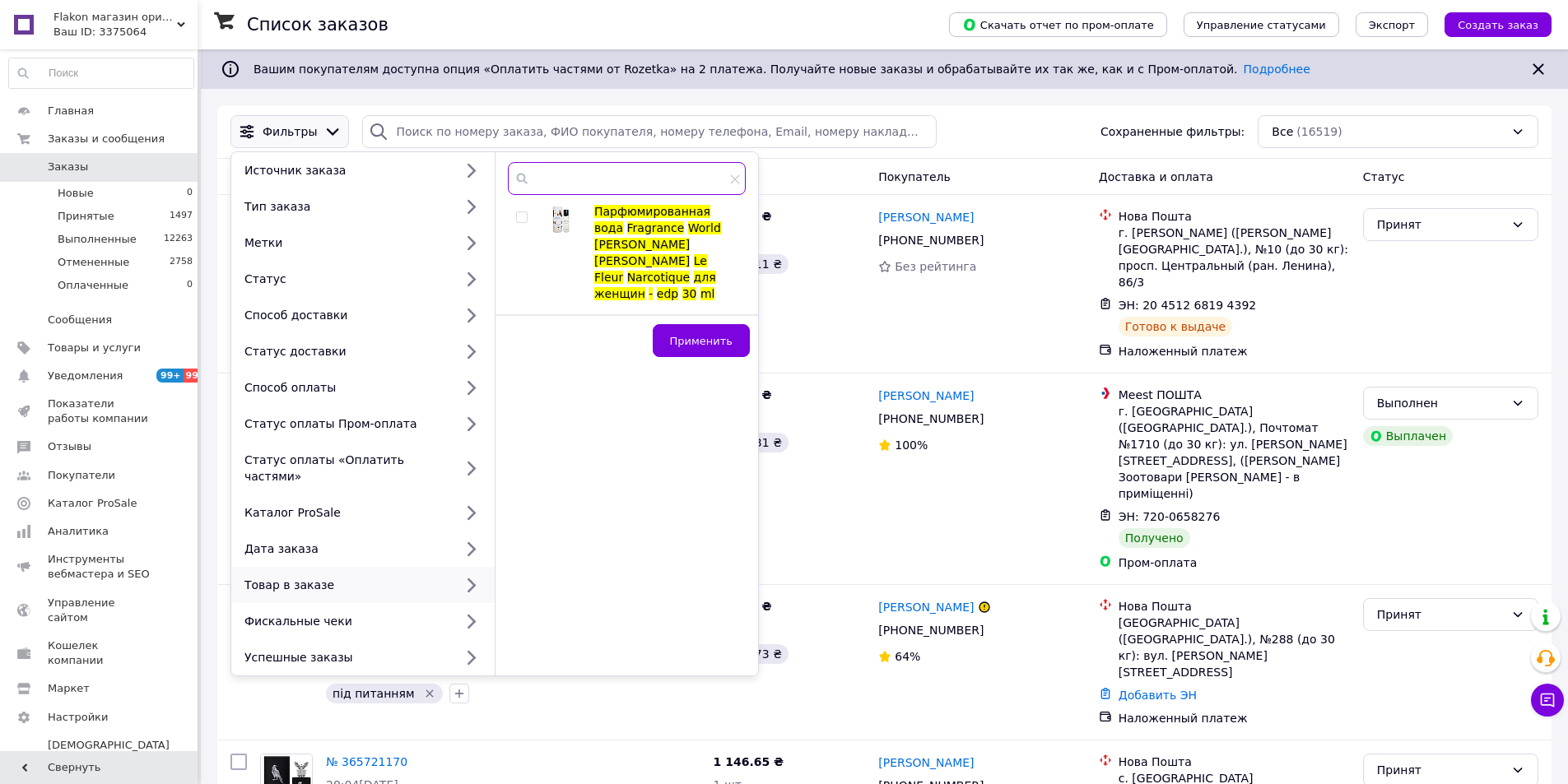
type input "Парфюмированная вода Fragrance World [PERSON_NAME] Le Fleur Narcotique для женщ…"
click at [519, 218] on input "checkbox" at bounding box center [522, 218] width 11 height 11
checkbox input "true"
click at [700, 335] on span "Применить" at bounding box center [701, 341] width 63 height 13
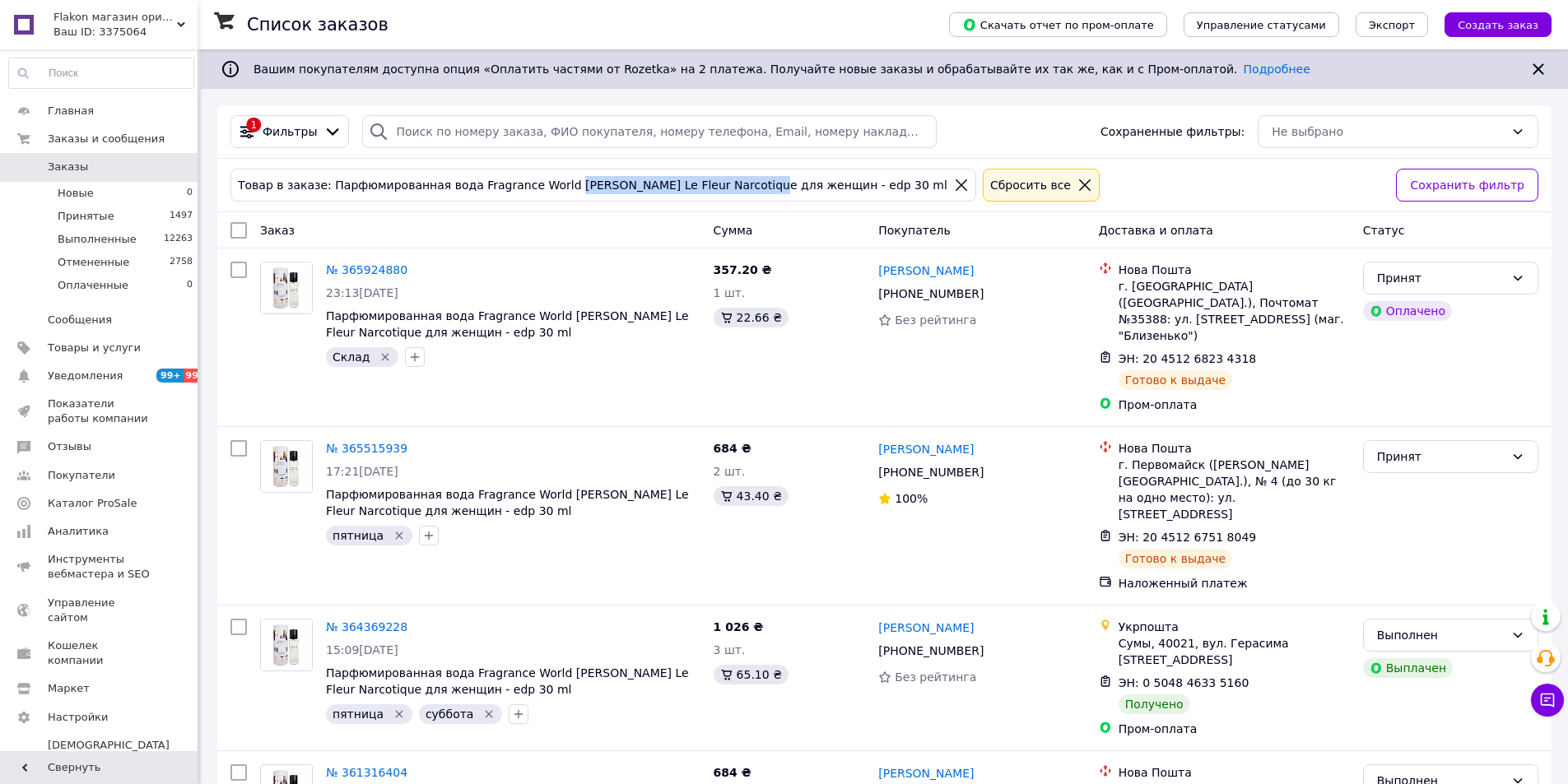
drag, startPoint x: 545, startPoint y: 185, endPoint x: 705, endPoint y: 185, distance: 160.0
click at [705, 185] on div "Товар в заказе: Парфюмированная вода Fragrance World [PERSON_NAME] Le Fleur Nar…" at bounding box center [593, 185] width 716 height 18
copy div "[PERSON_NAME] Le Fleur Narcotique"
click at [331, 138] on icon at bounding box center [333, 132] width 18 height 18
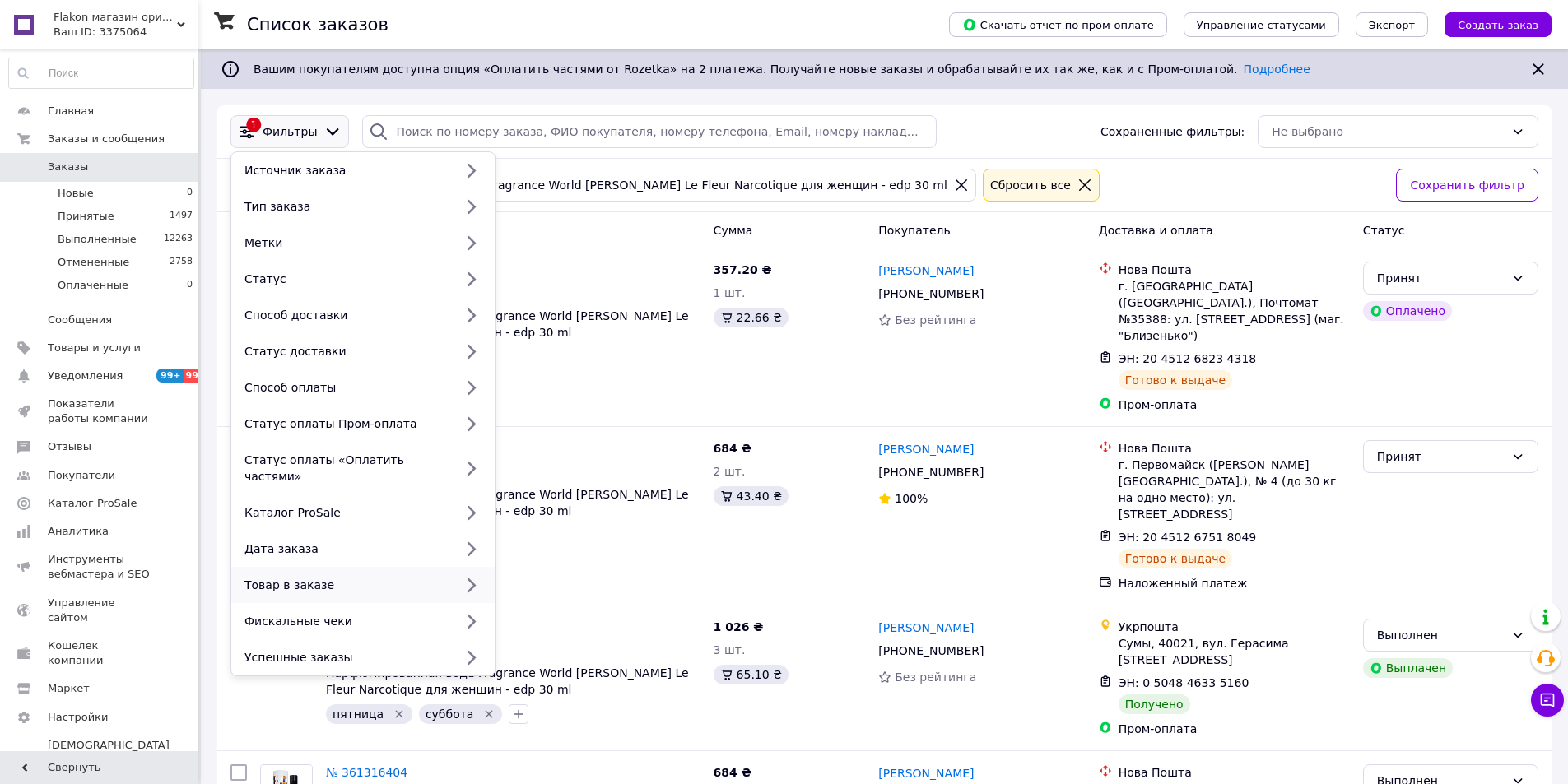
click at [350, 577] on div "Товар в заказе" at bounding box center [345, 585] width 216 height 16
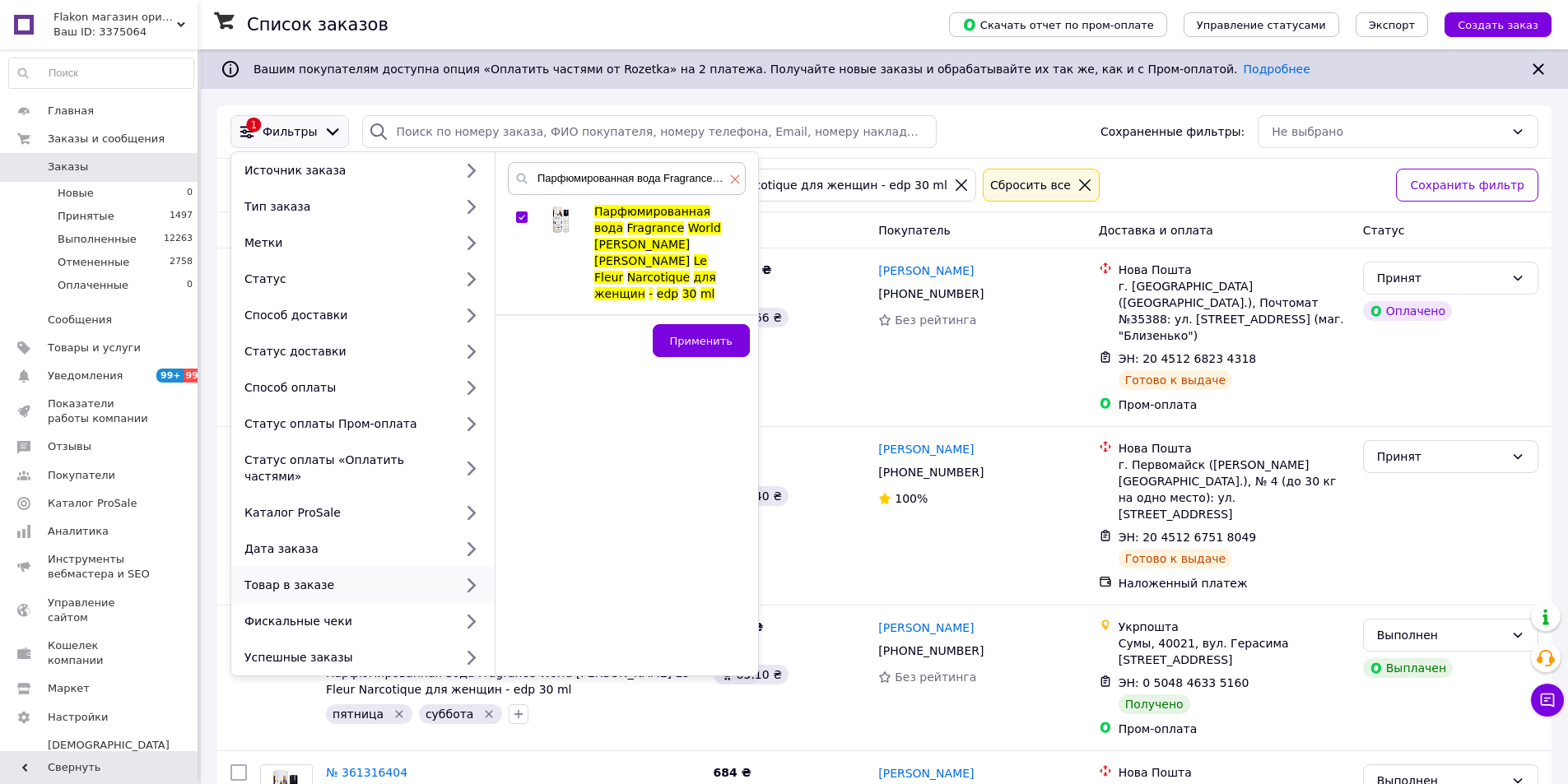
click at [738, 183] on icon at bounding box center [735, 180] width 9 height 9
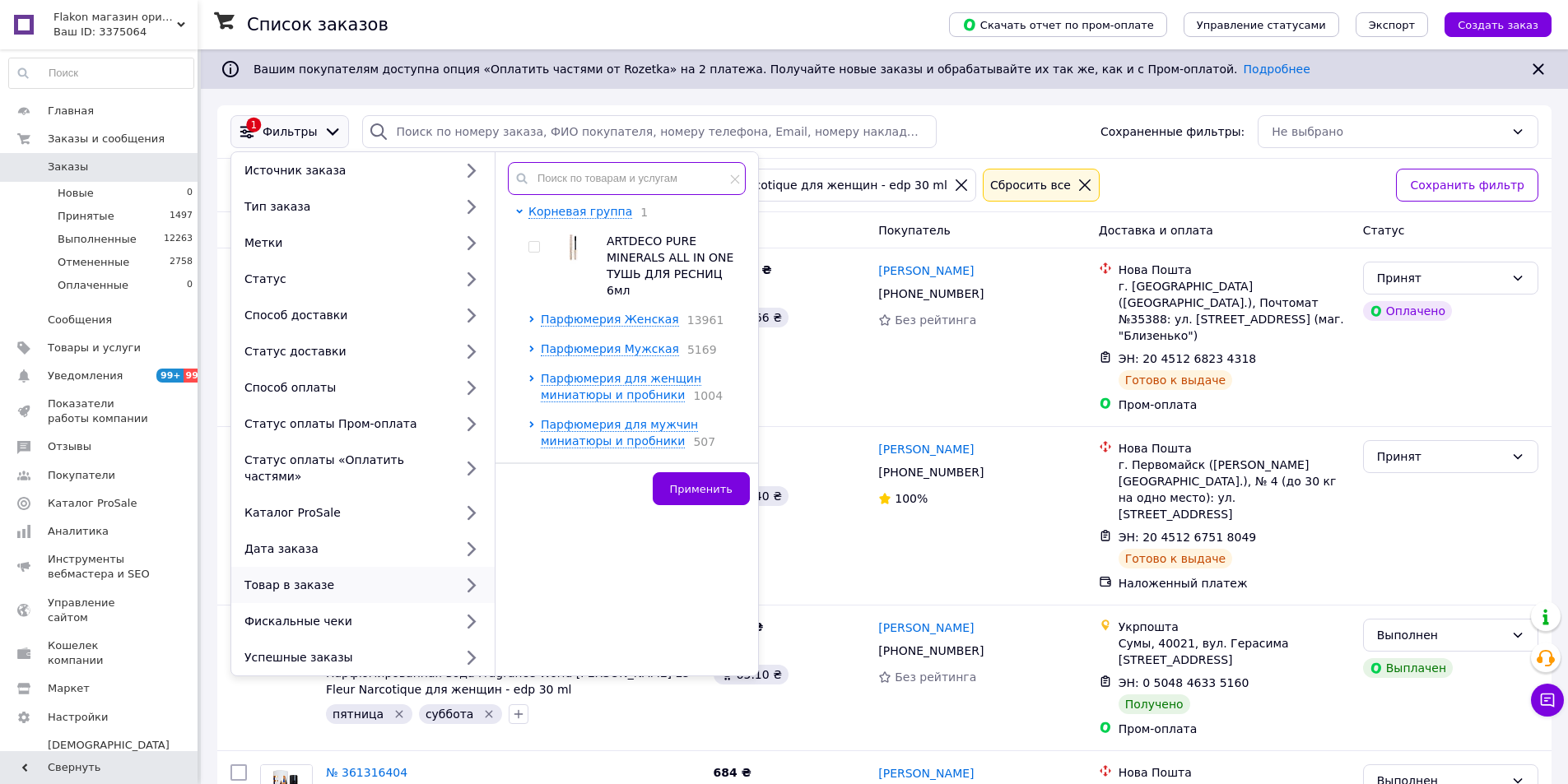
click at [607, 178] on input "text" at bounding box center [626, 178] width 238 height 33
paste input "[PERSON_NAME] Le Fleur Narcotique"
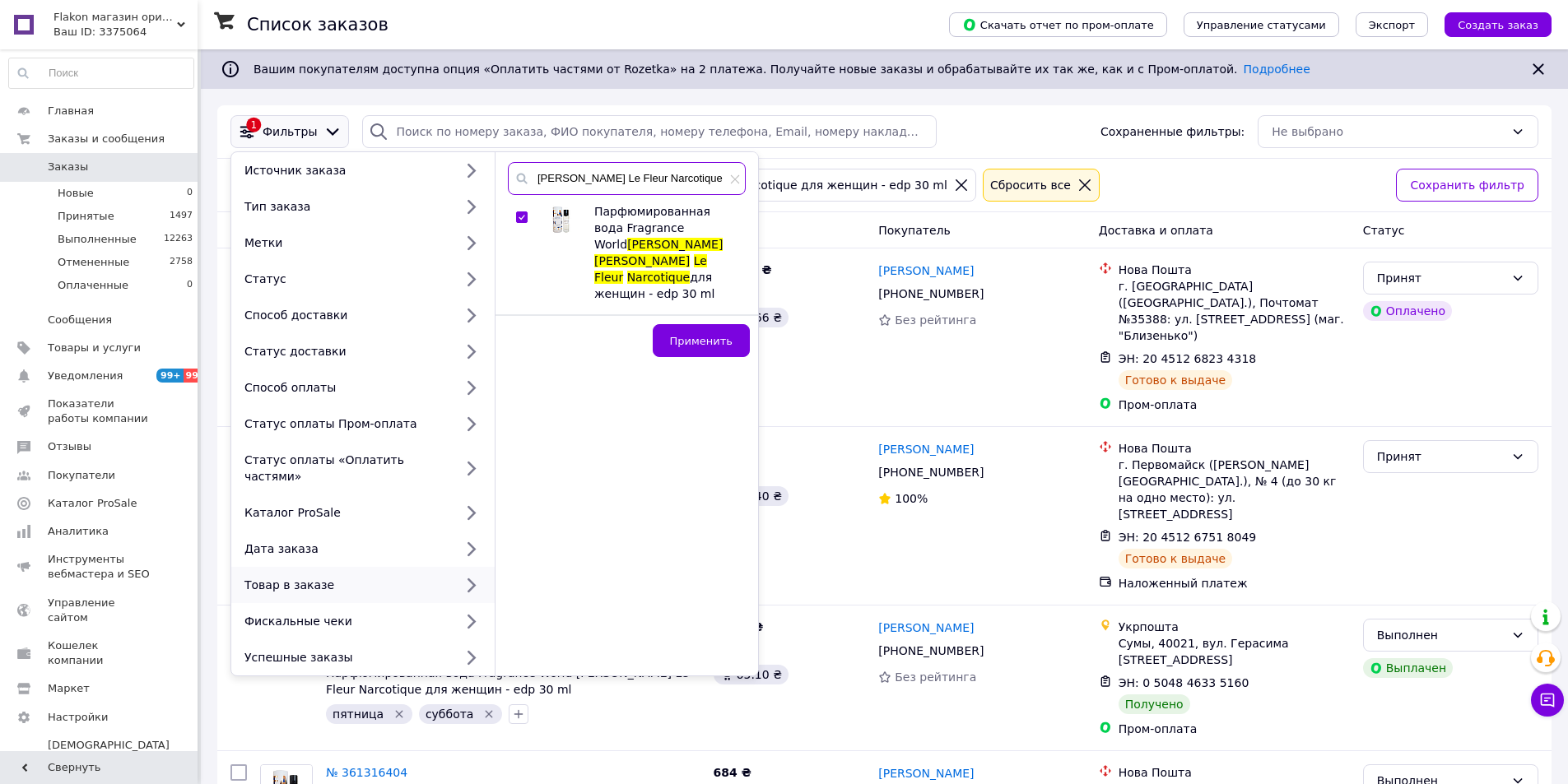
drag, startPoint x: 596, startPoint y: 181, endPoint x: 509, endPoint y: 170, distance: 87.7
click at [509, 170] on input "[PERSON_NAME] Le Fleur Narcotique" at bounding box center [626, 178] width 238 height 33
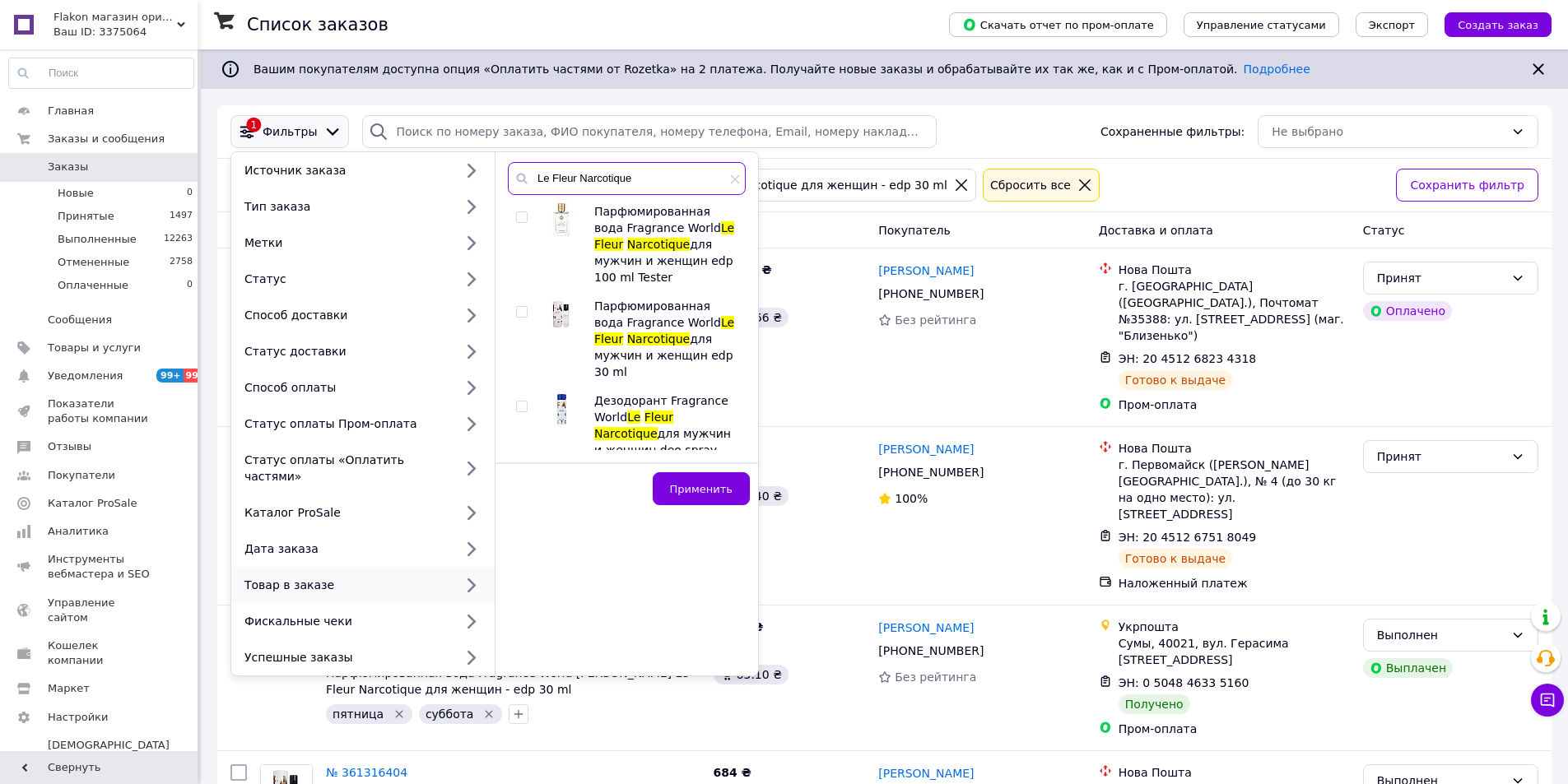
type input "Le Fleur Narcotique"
click at [521, 306] on input "checkbox" at bounding box center [522, 312] width 11 height 11
checkbox input "true"
click at [685, 495] on span "Применить" at bounding box center [701, 489] width 63 height 13
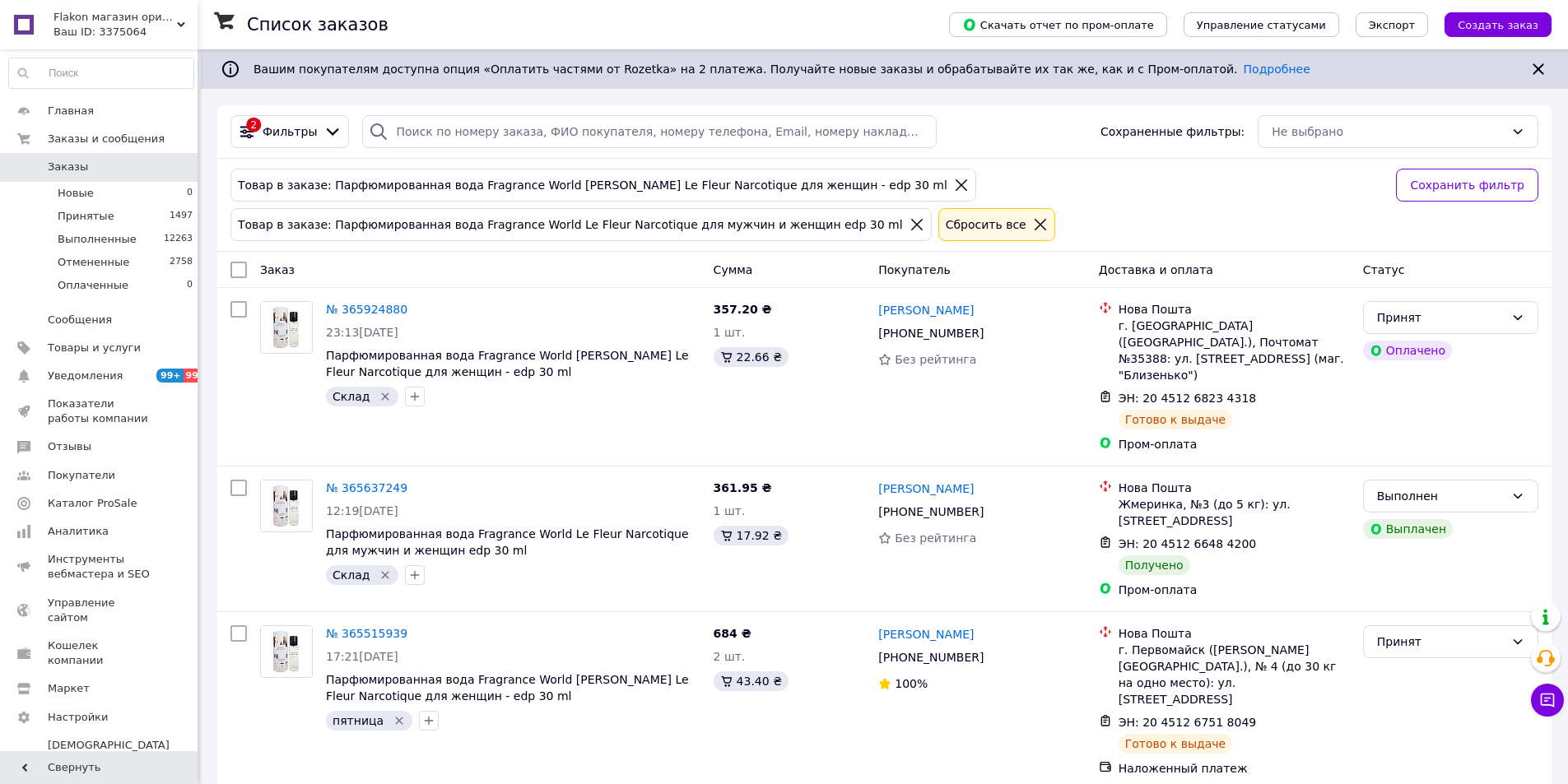
click at [69, 170] on span "Заказы" at bounding box center [67, 167] width 40 height 15
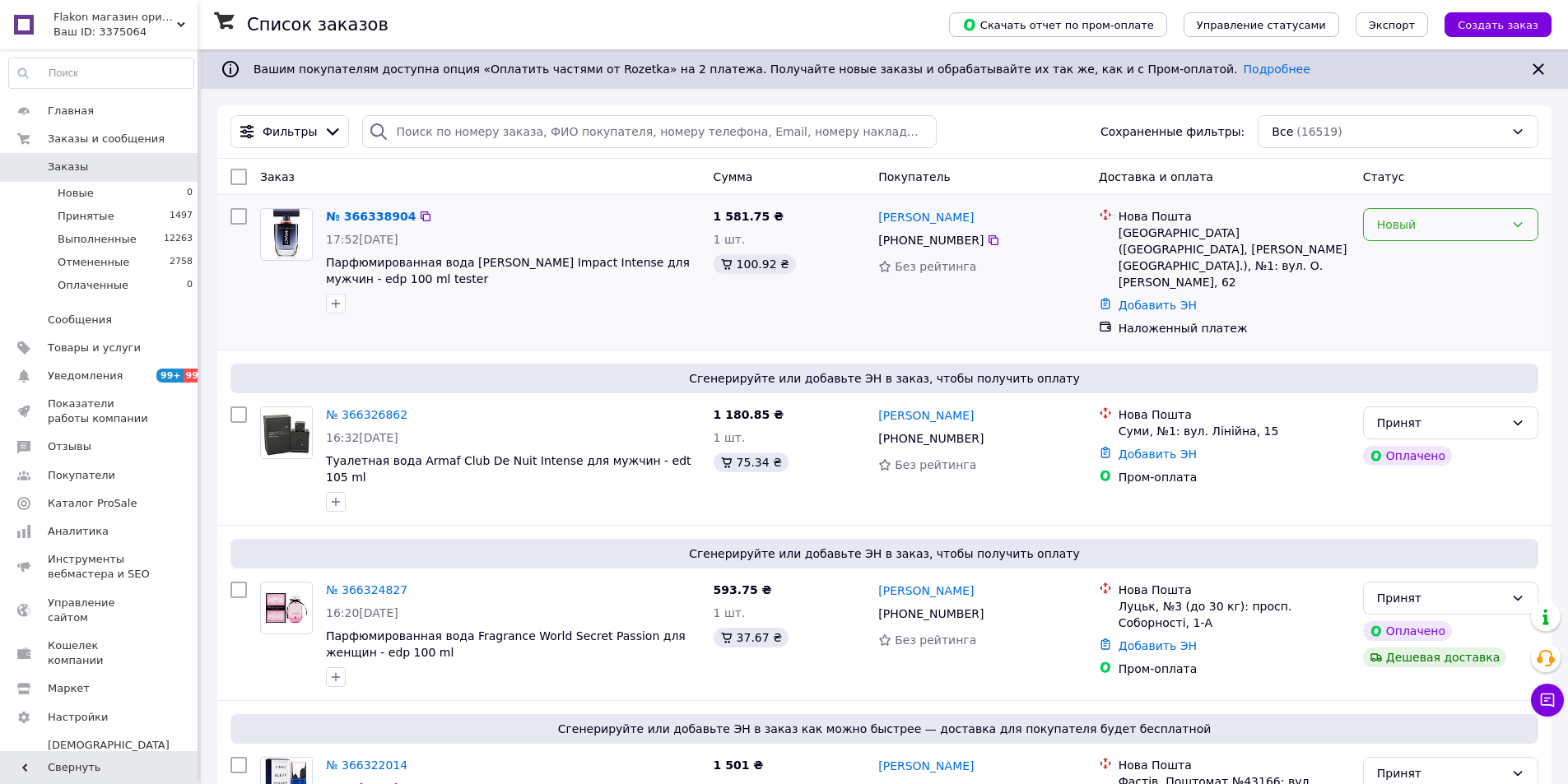
click at [1425, 236] on div "Новый" at bounding box center [1451, 224] width 176 height 33
click at [1425, 255] on li "Принят" at bounding box center [1451, 260] width 174 height 30
click at [367, 214] on link "№ 366338904" at bounding box center [367, 216] width 82 height 13
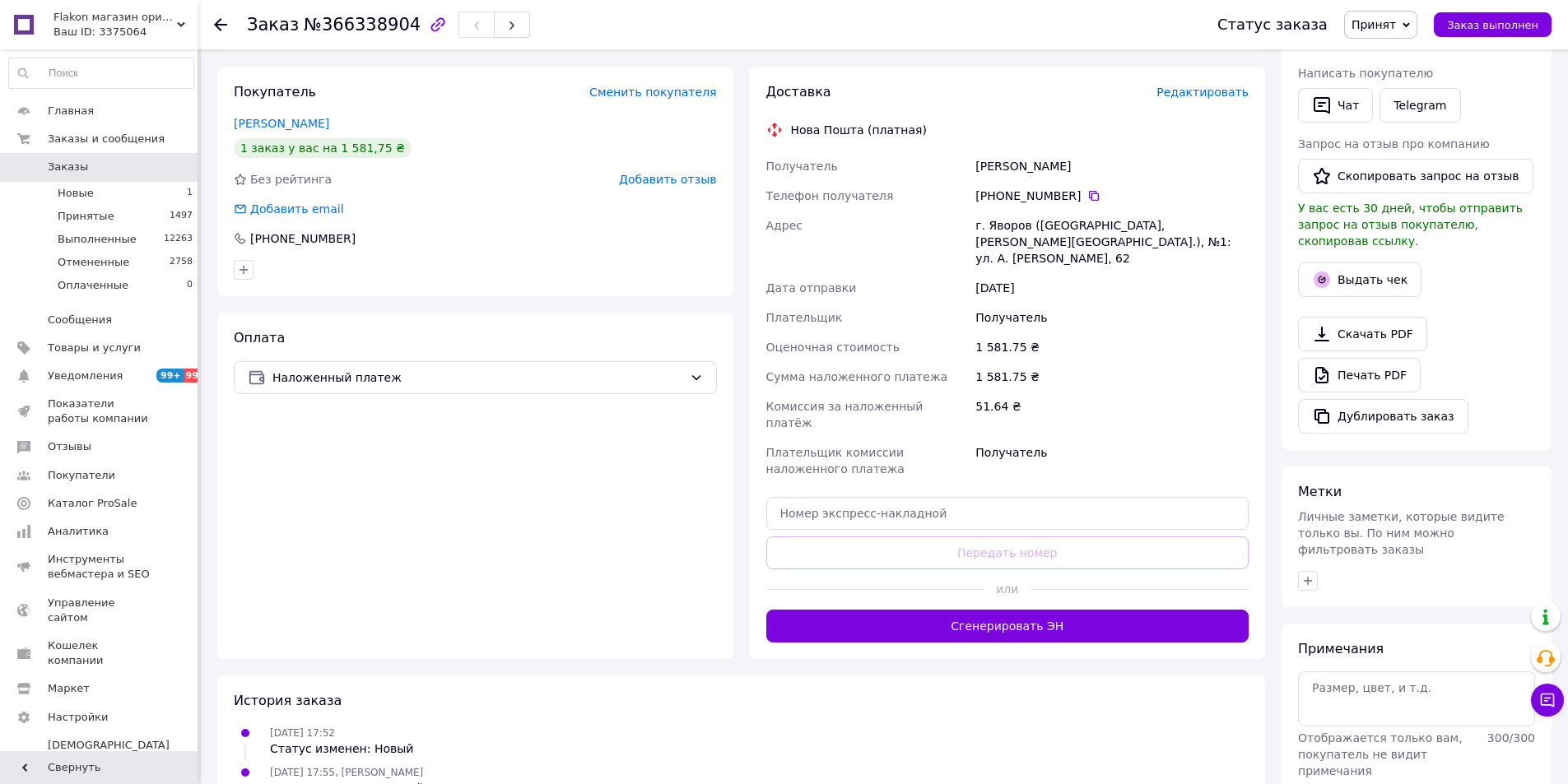
scroll to position [347, 0]
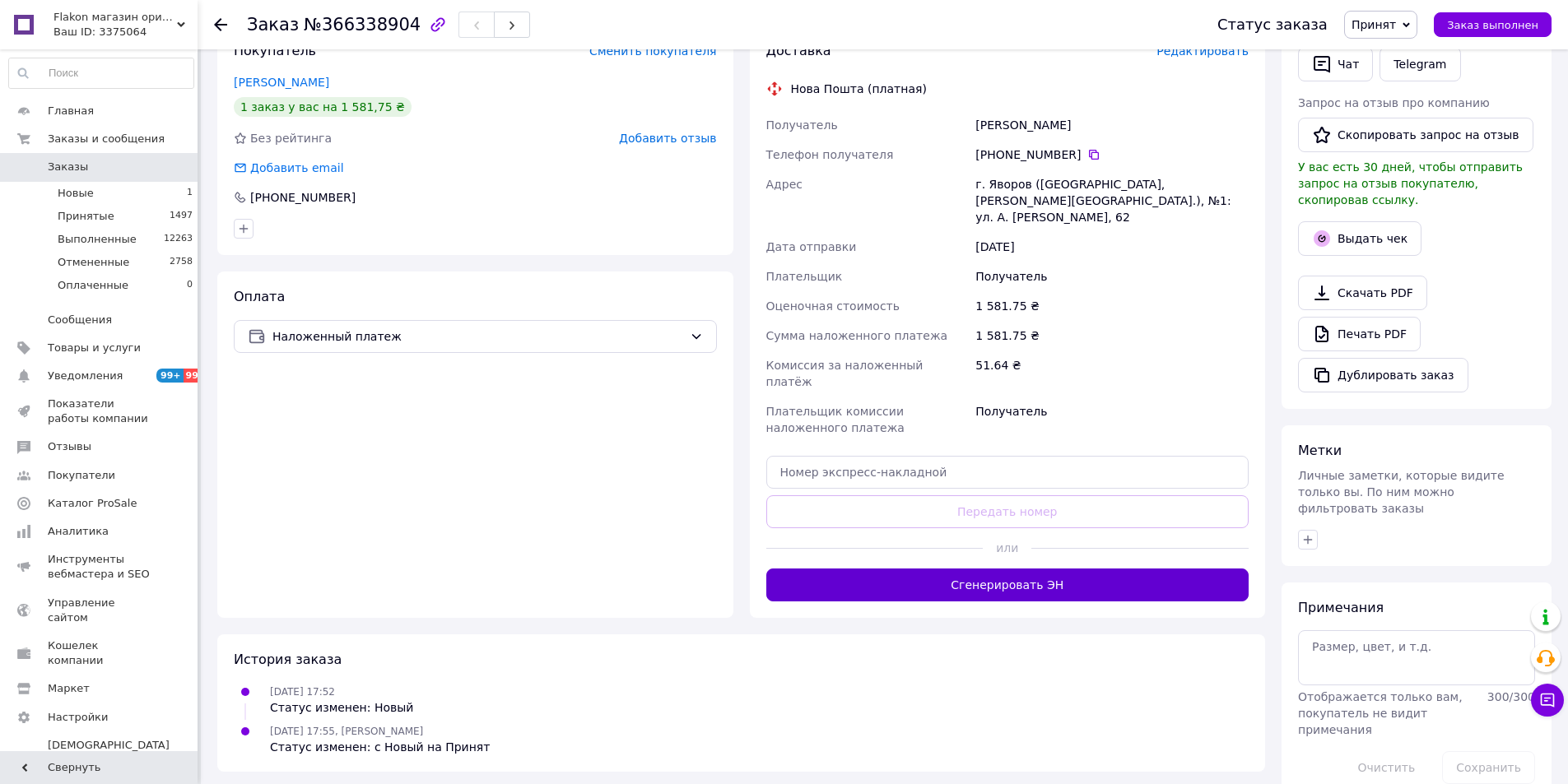
click at [929, 568] on button "Сгенерировать ЭН" at bounding box center [1008, 584] width 483 height 33
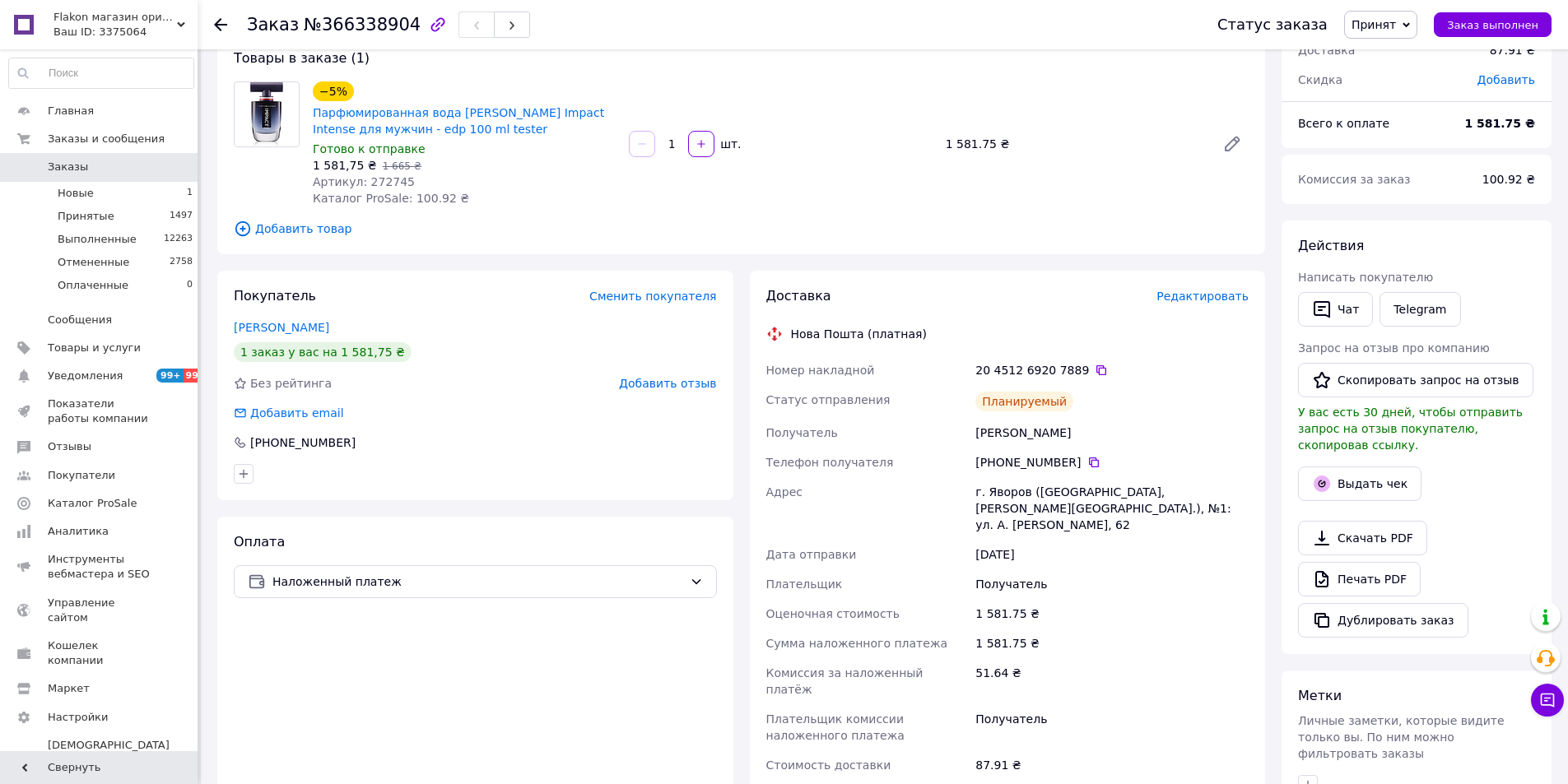
scroll to position [100, 0]
click at [65, 161] on span "Заказы" at bounding box center [67, 167] width 40 height 15
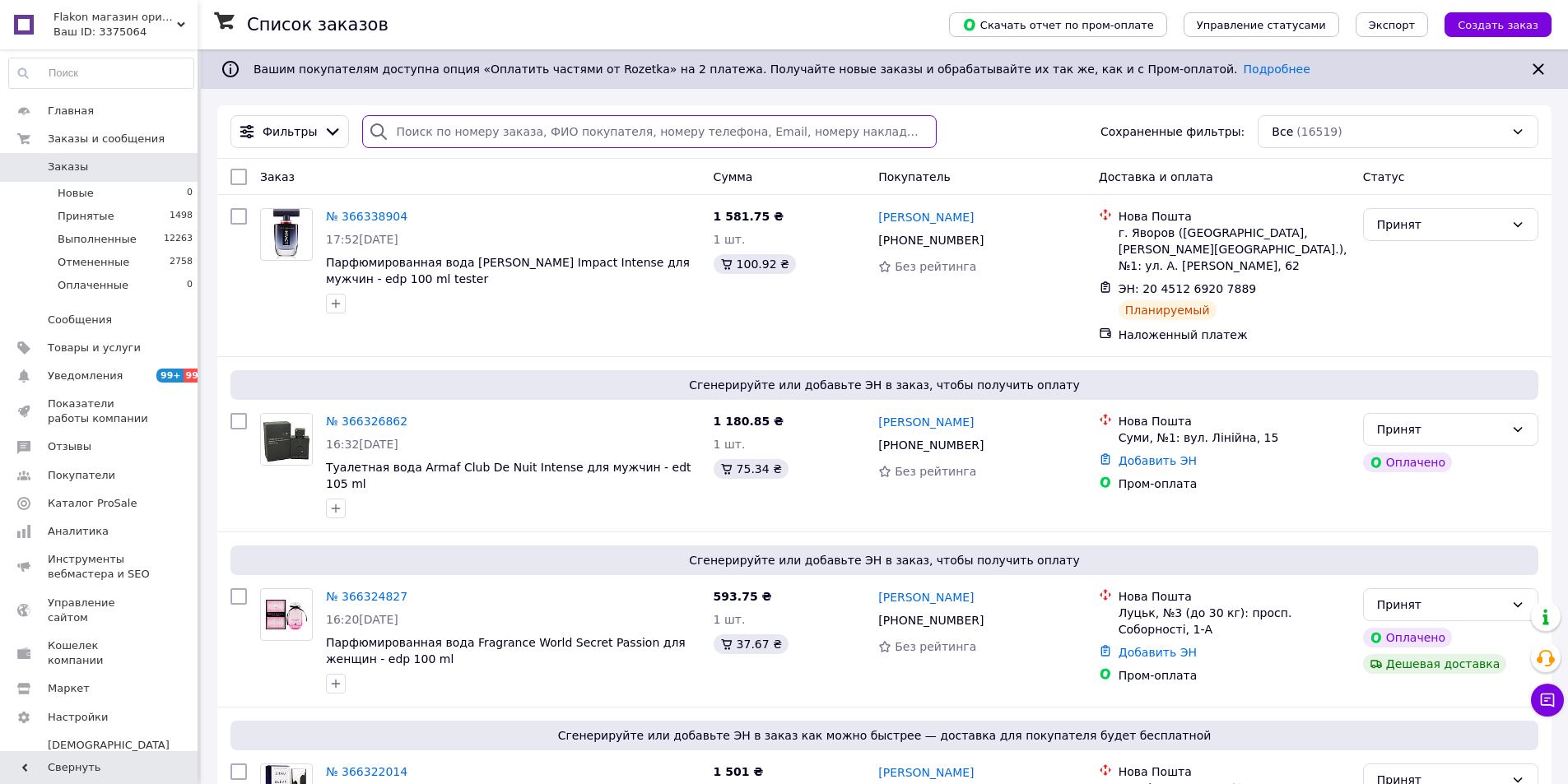
click at [430, 134] on input "search" at bounding box center [649, 132] width 574 height 33
paste input "[PHONE_NUMBER]"
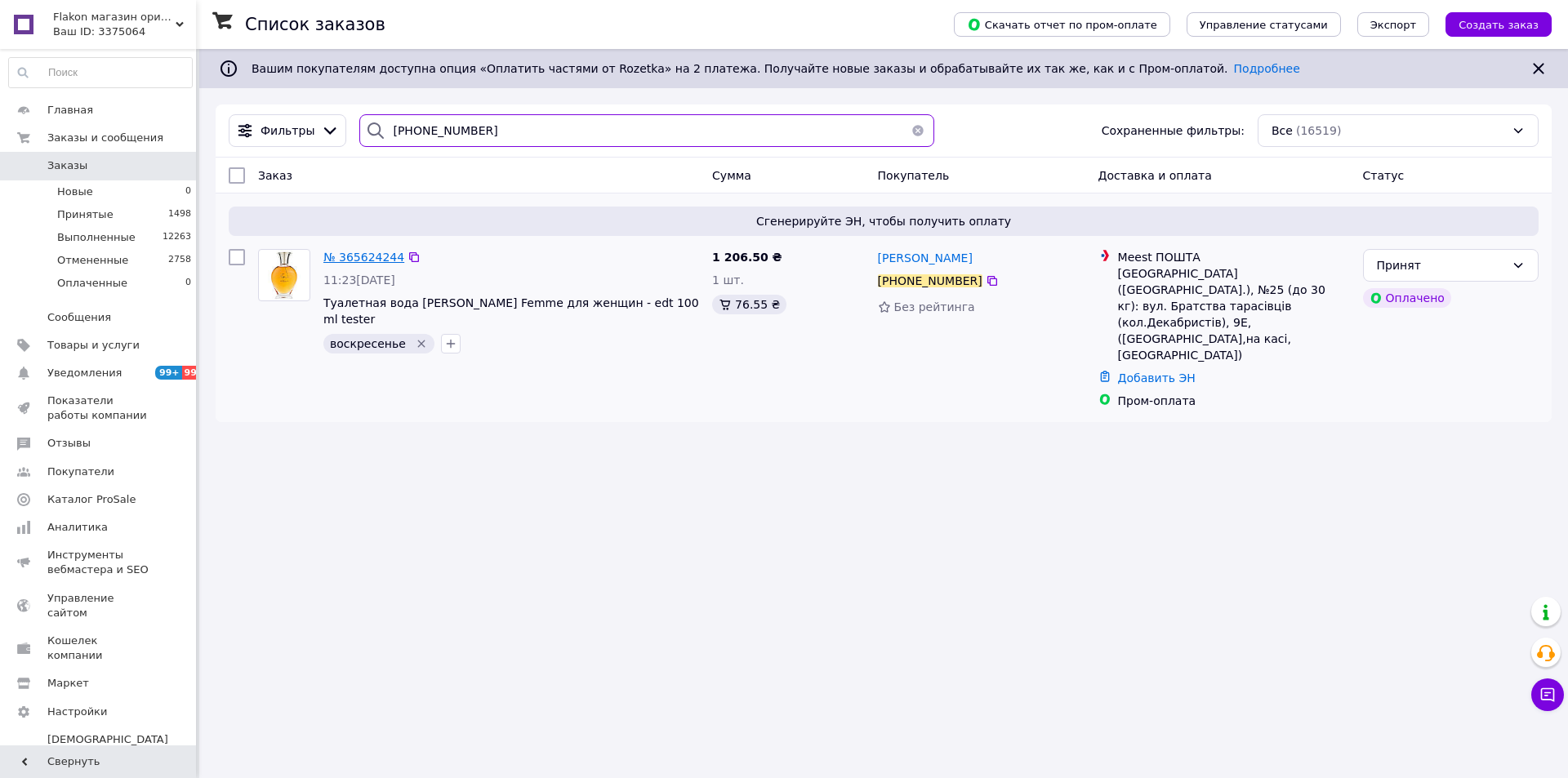
type input "[PHONE_NUMBER]"
click at [374, 259] on span "№ 365624244" at bounding box center [364, 257] width 81 height 13
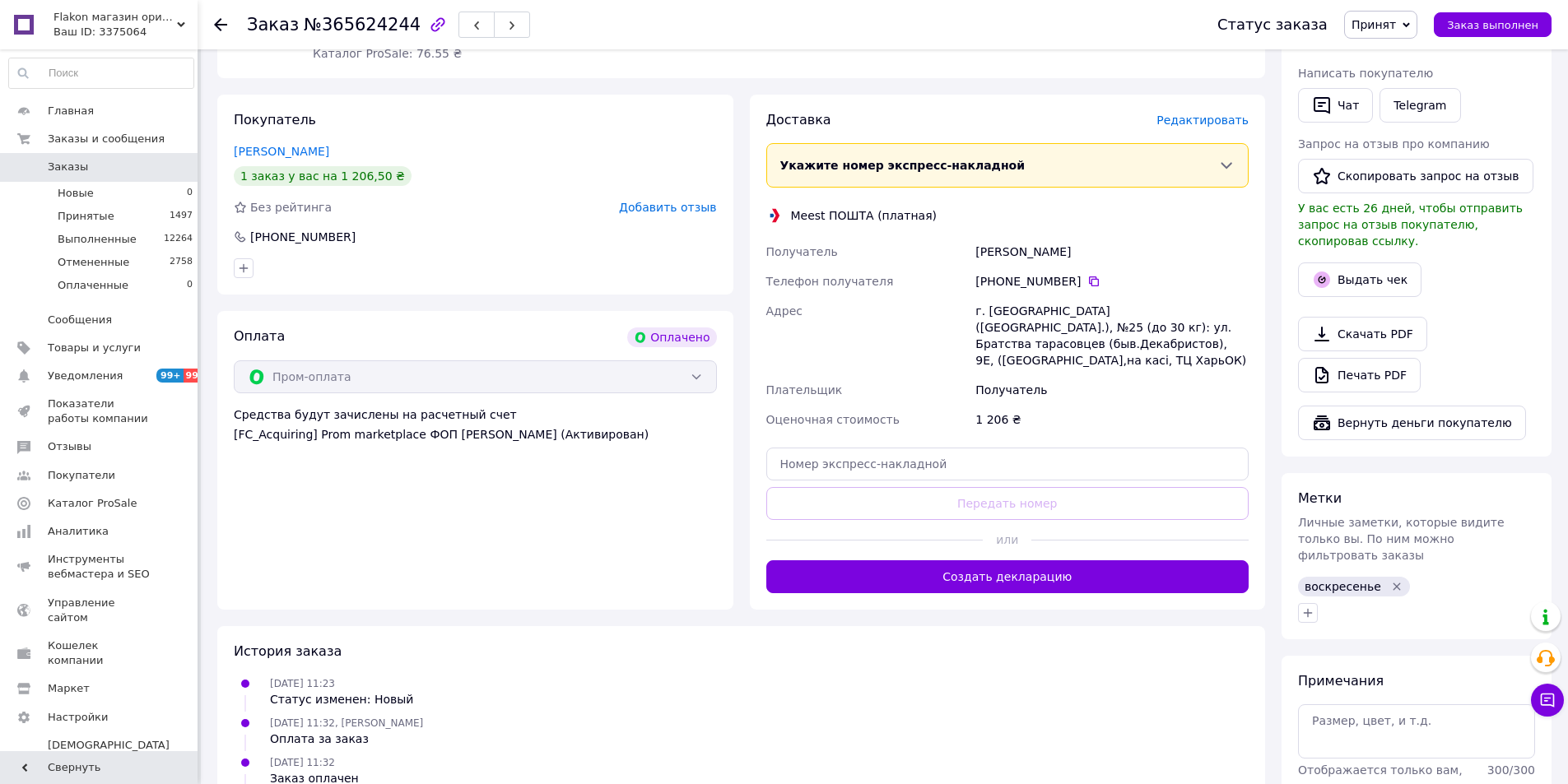
scroll to position [658, 0]
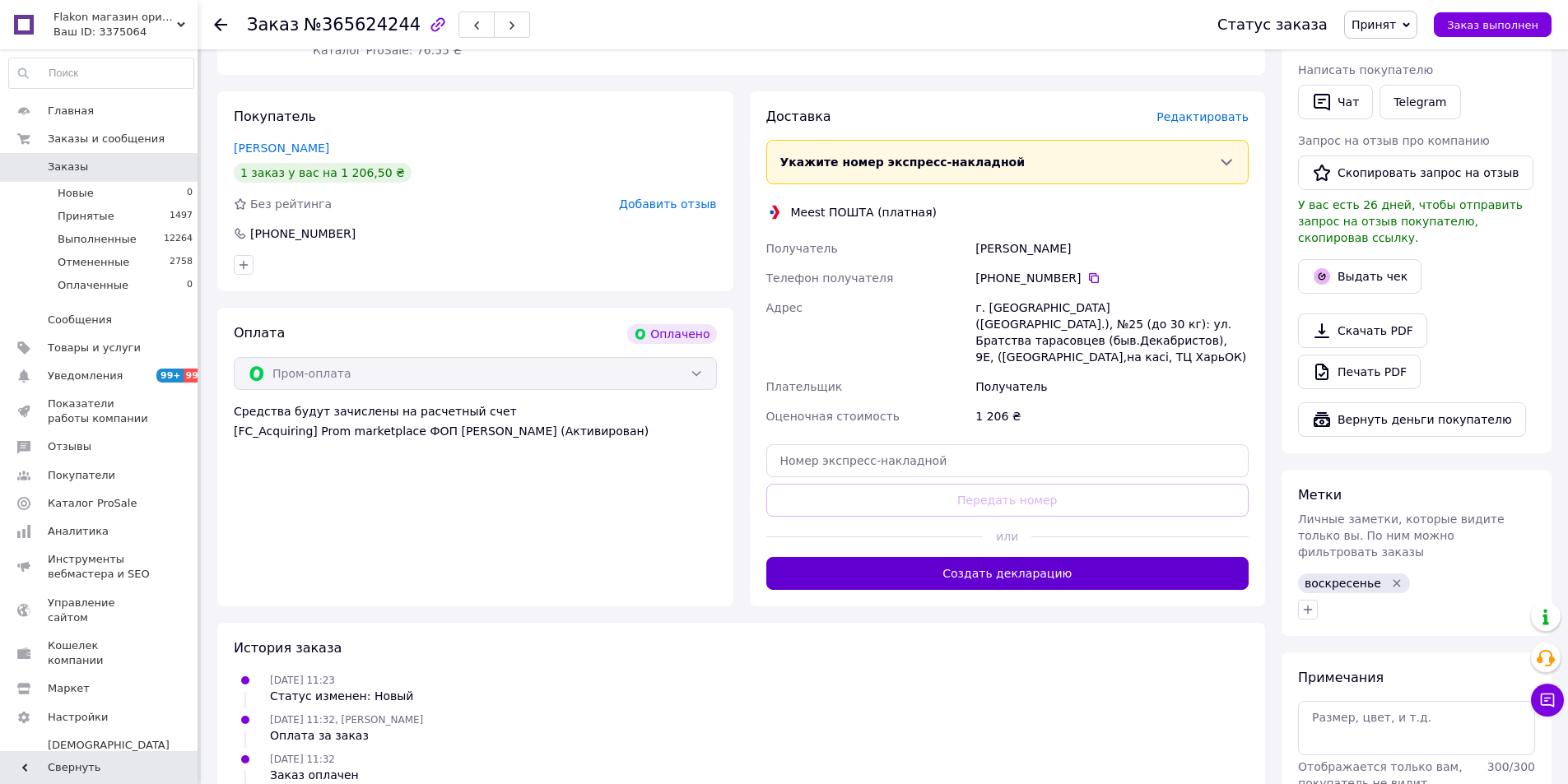
click at [1019, 561] on button "Создать декларацию" at bounding box center [1008, 573] width 483 height 33
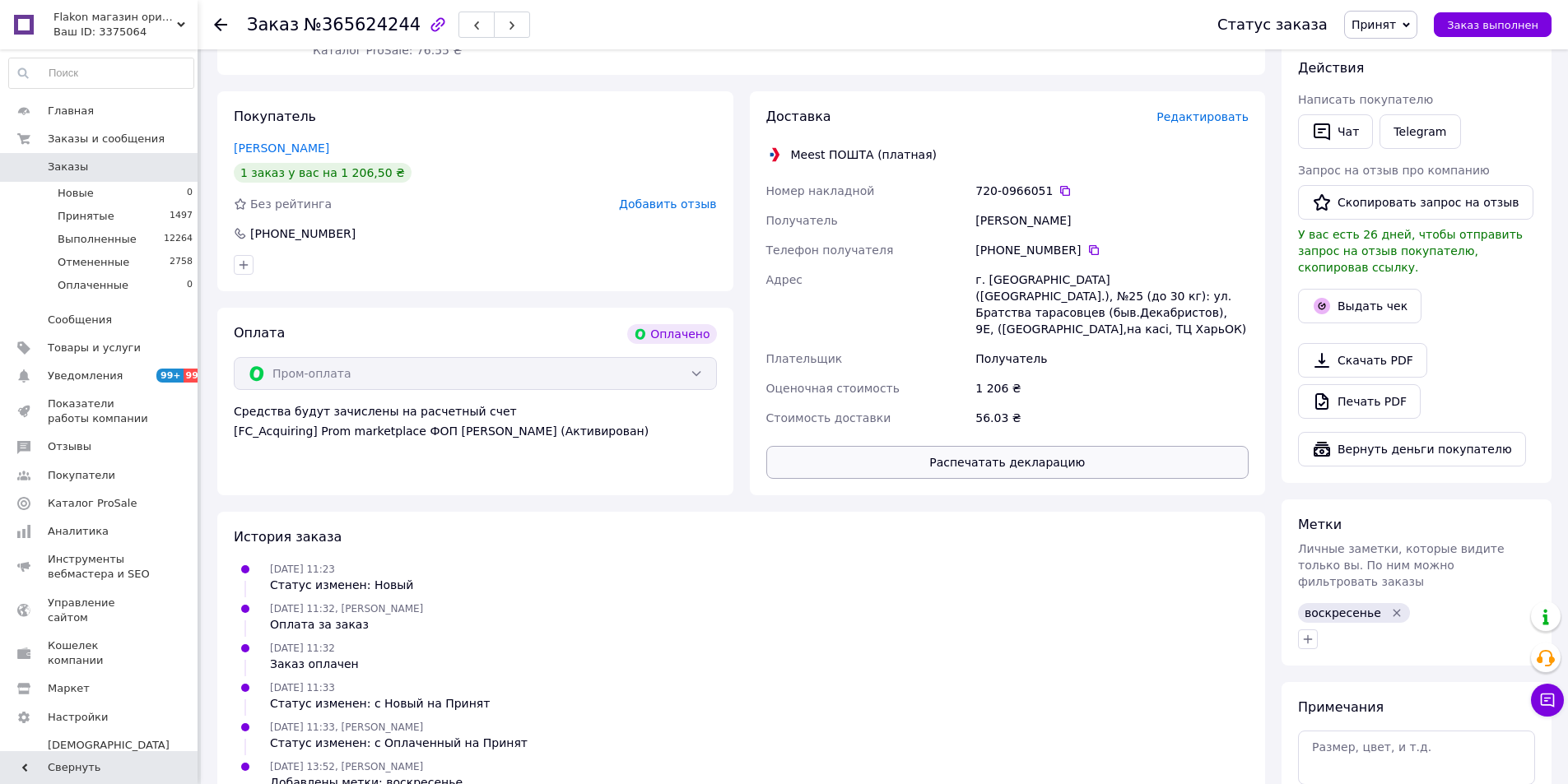
click at [1080, 457] on button "Распечатать декларацию" at bounding box center [1008, 462] width 483 height 33
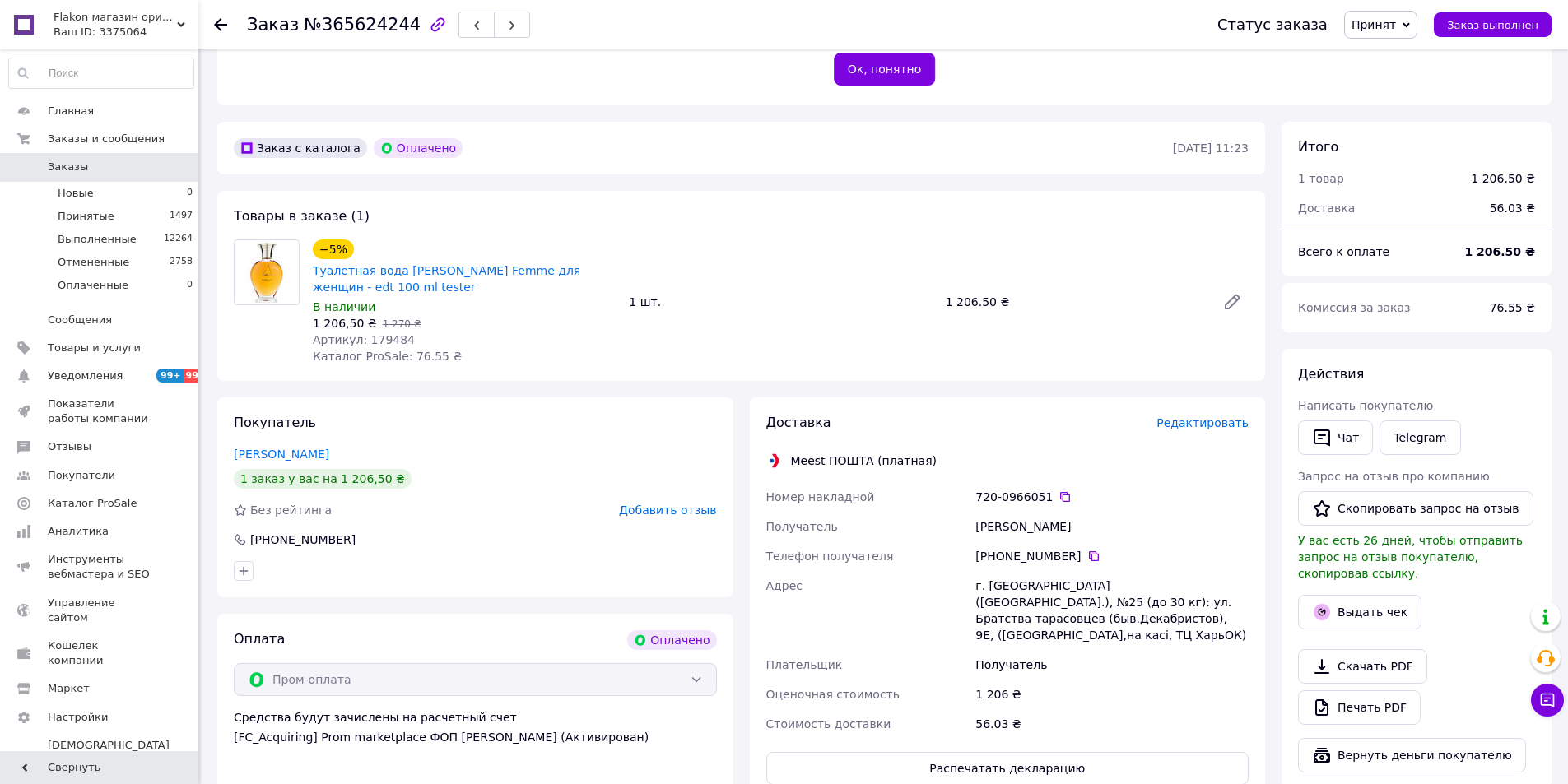
scroll to position [329, 0]
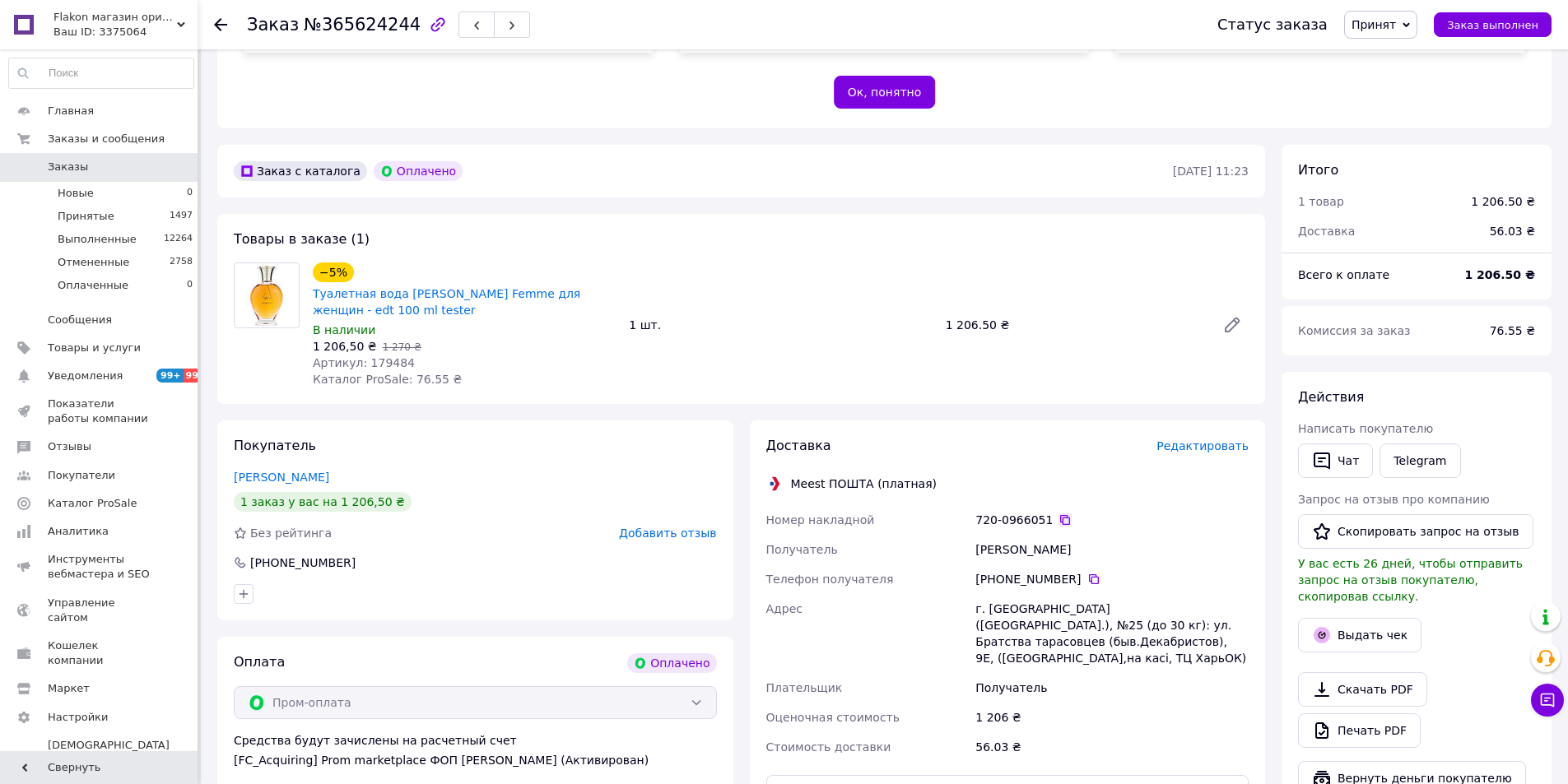
click at [1060, 518] on icon at bounding box center [1064, 520] width 10 height 10
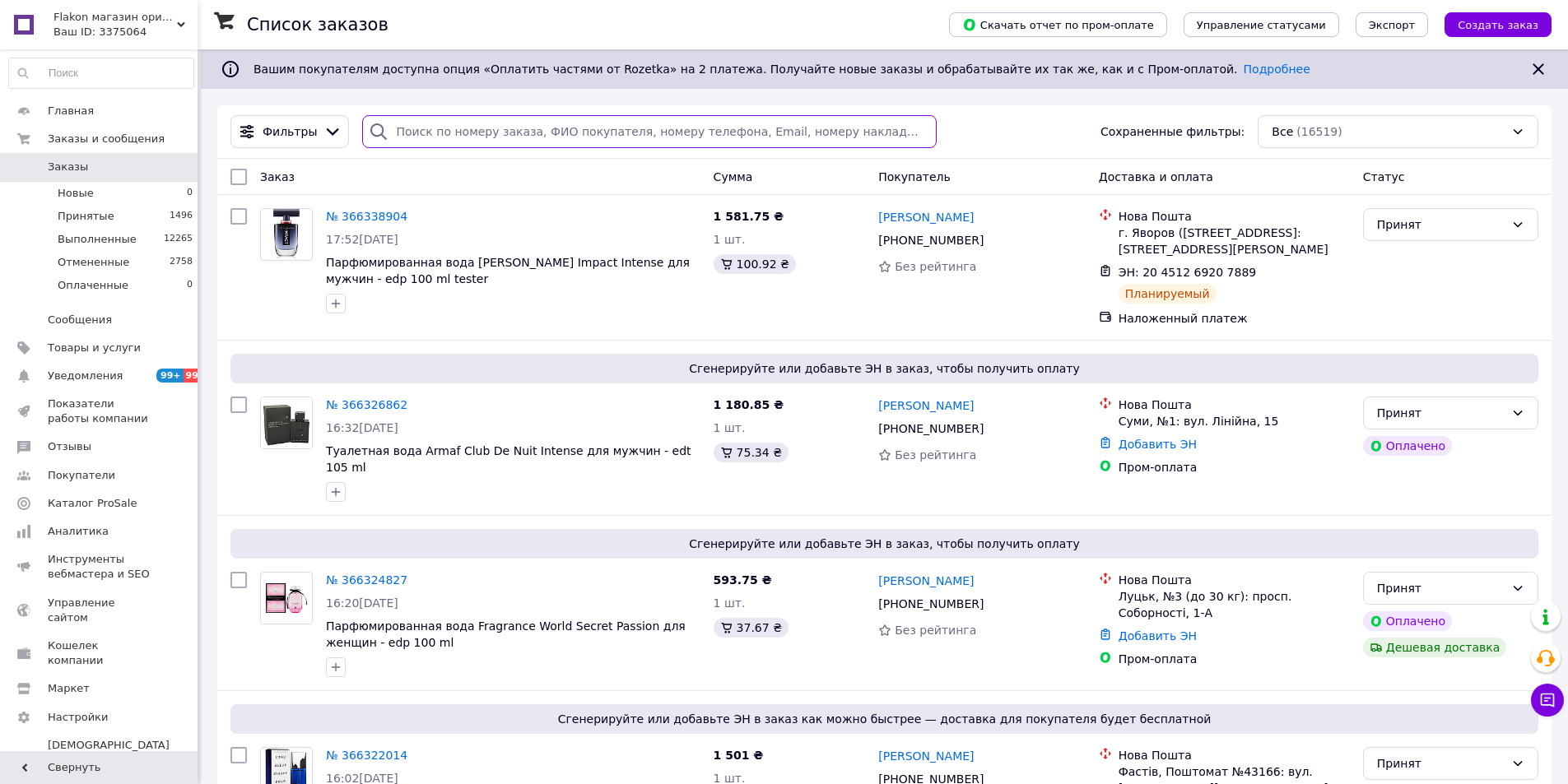
click at [413, 127] on input "search" at bounding box center [649, 132] width 574 height 33
drag, startPoint x: 416, startPoint y: 132, endPoint x: 373, endPoint y: 131, distance: 43.0
click at [373, 131] on div "70" at bounding box center [649, 132] width 574 height 33
paste input "+38068858052"
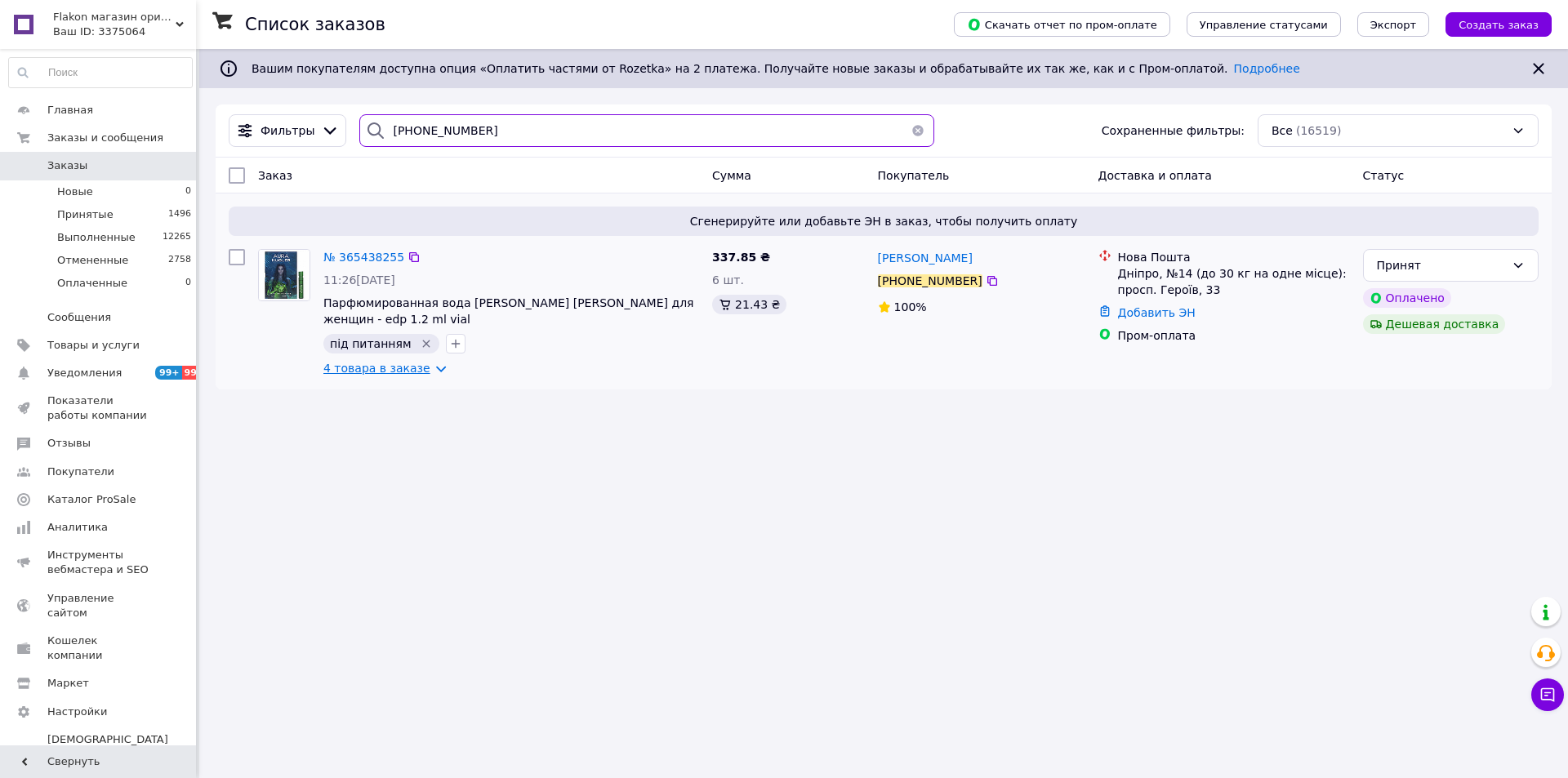
type input "+380688580520"
click at [386, 367] on link "4 товара в заказе" at bounding box center [377, 368] width 107 height 13
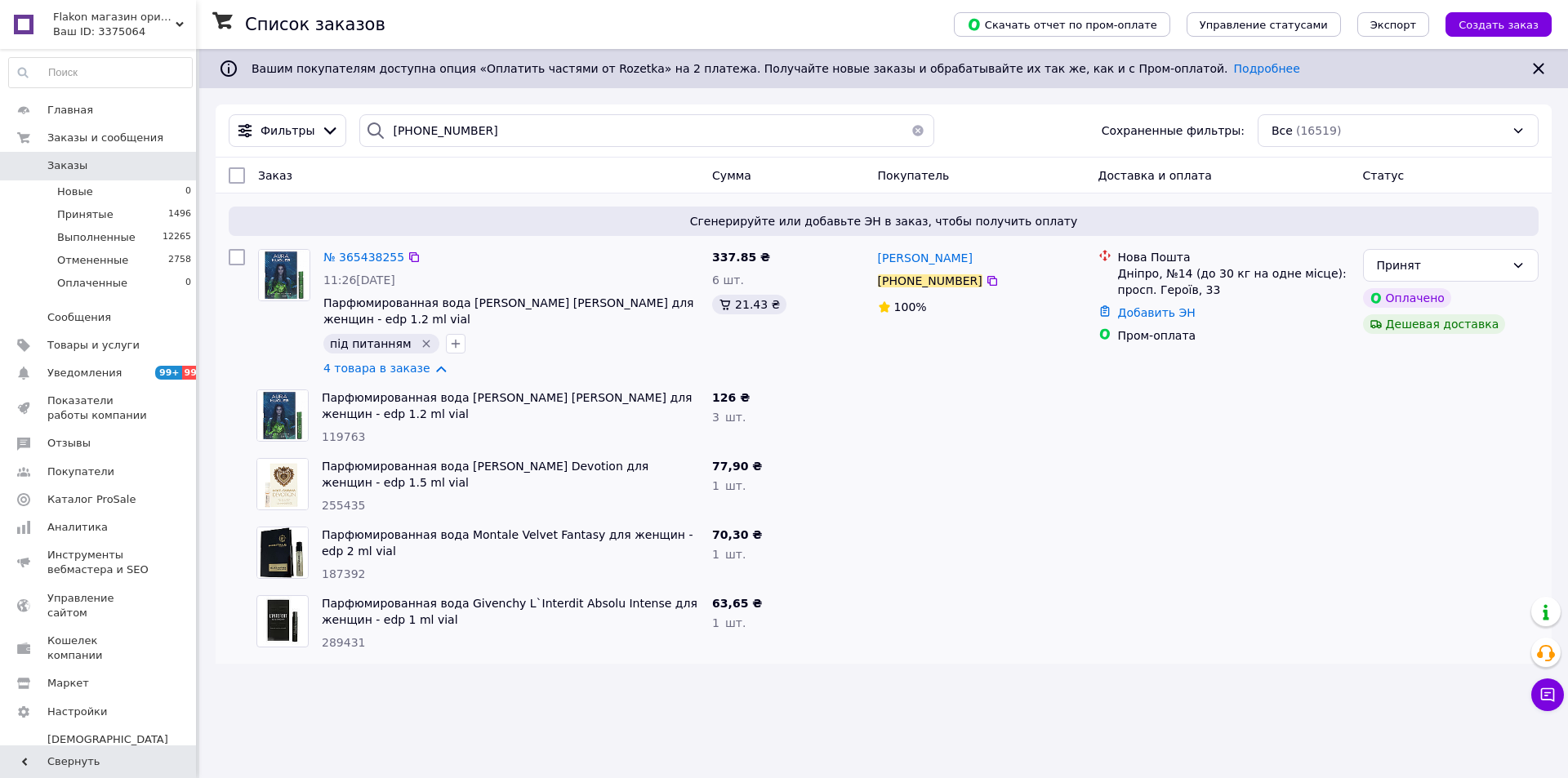
click at [486, 263] on div "№ 365438255" at bounding box center [511, 257] width 379 height 20
click at [374, 259] on span "№ 365438255" at bounding box center [364, 257] width 81 height 13
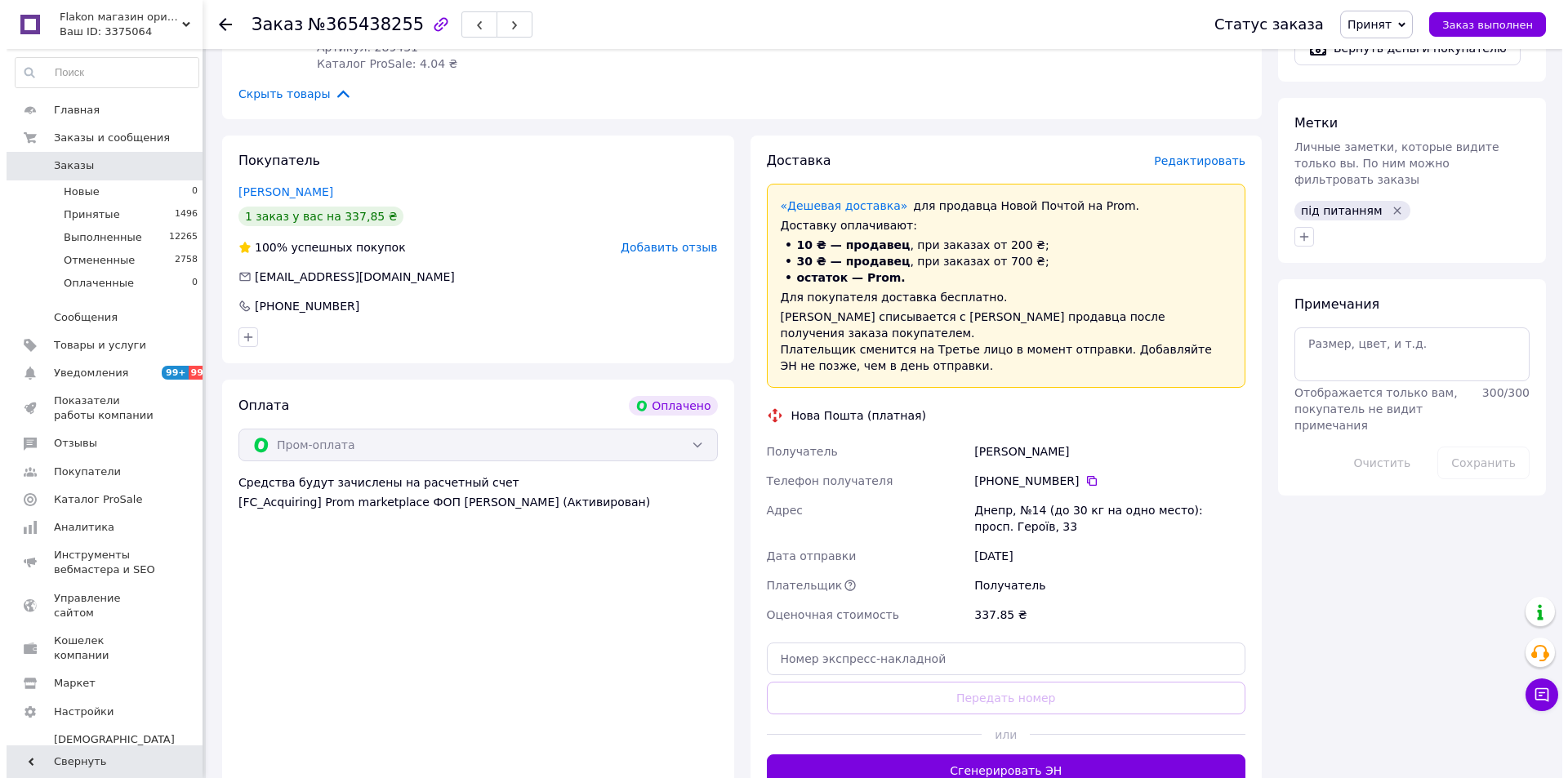
scroll to position [1143, 0]
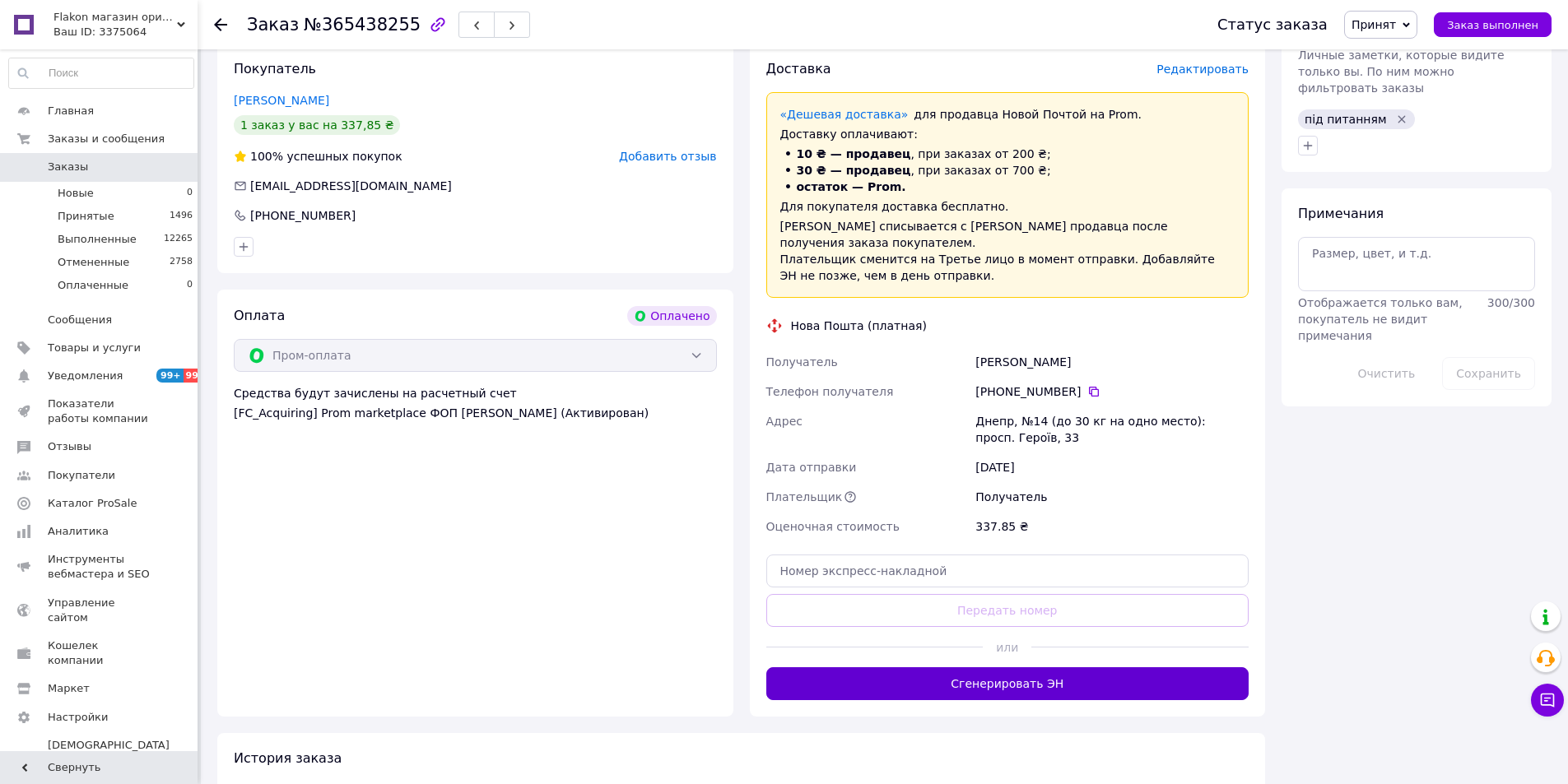
click at [1002, 675] on button "Сгенерировать ЭН" at bounding box center [1008, 683] width 483 height 33
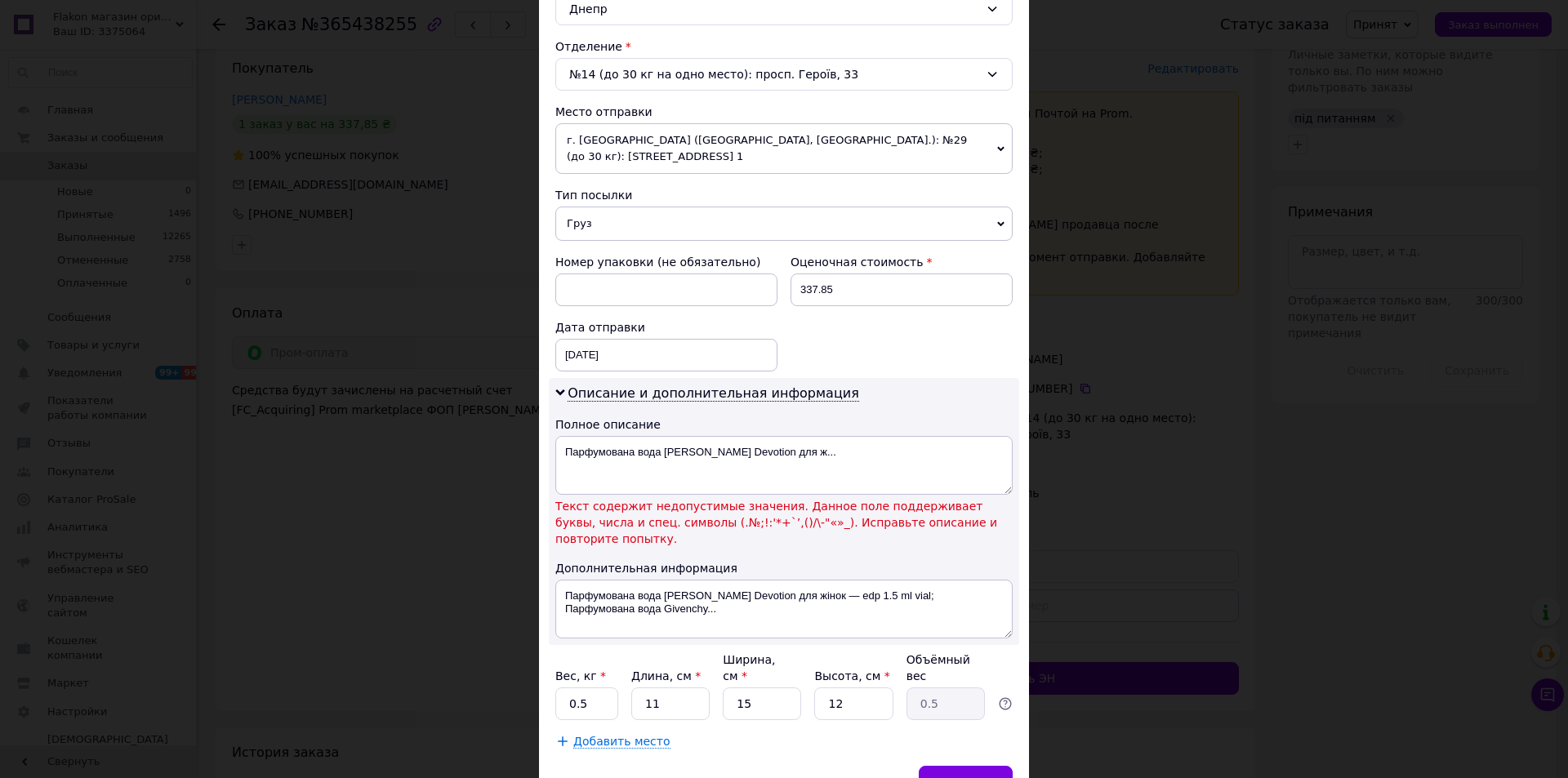
scroll to position [541, 0]
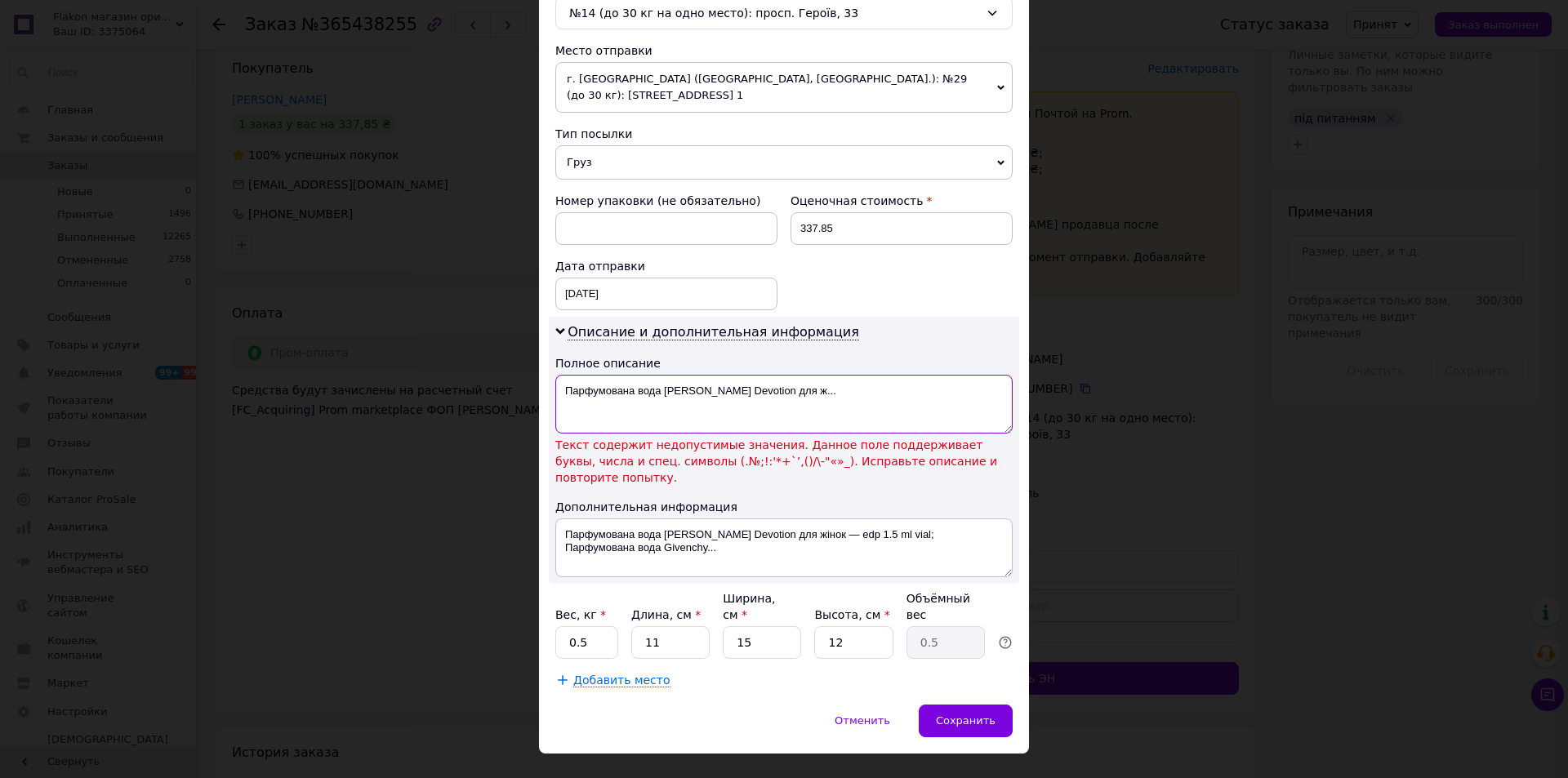
click at [843, 392] on textarea "Парфумована вода Dolce & Gabbana Devotion для ж..." at bounding box center [784, 404] width 457 height 59
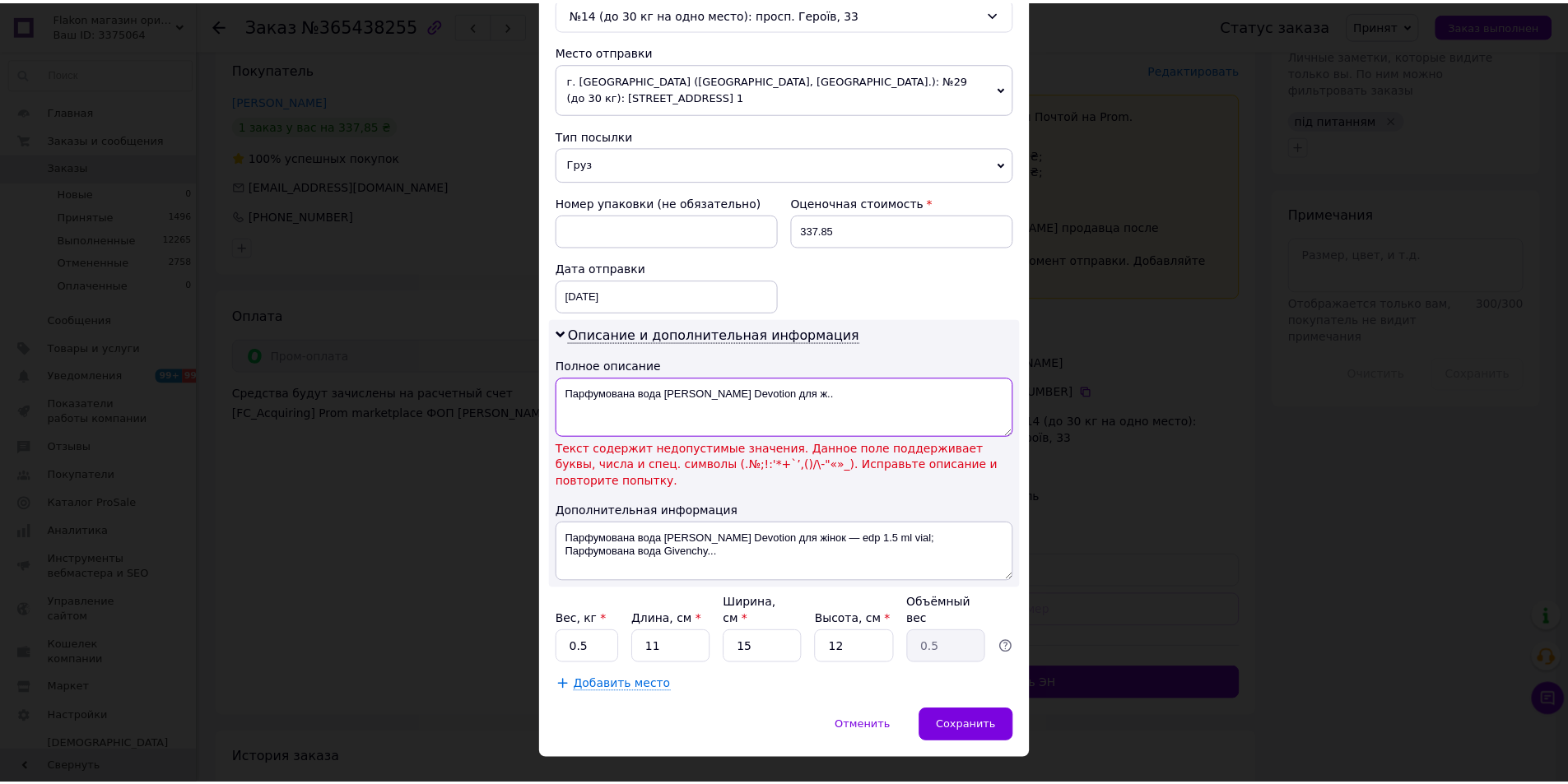
scroll to position [509, 0]
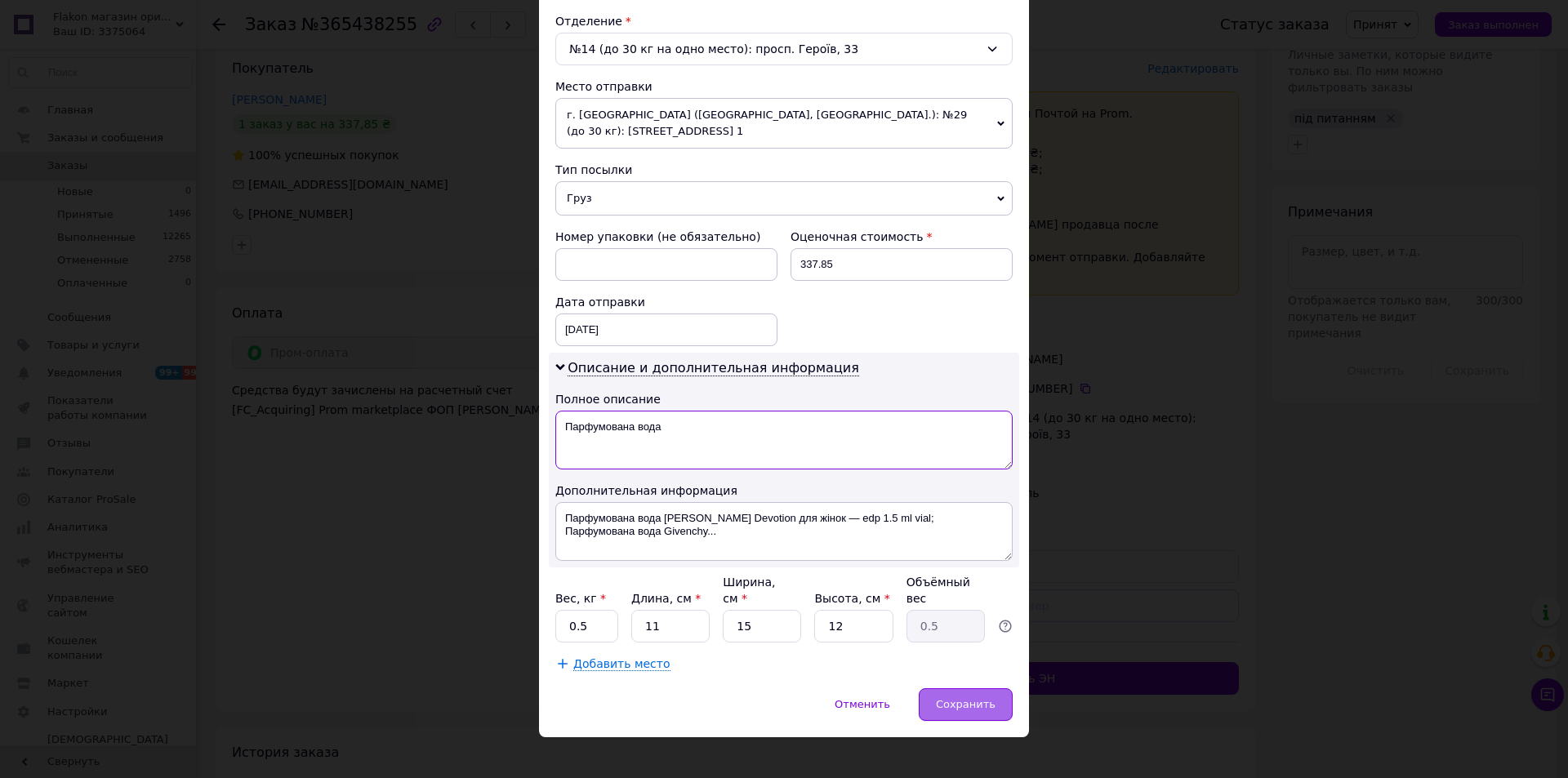
type textarea "Парфумована вода"
click at [951, 698] on span "Сохранить" at bounding box center [965, 704] width 60 height 12
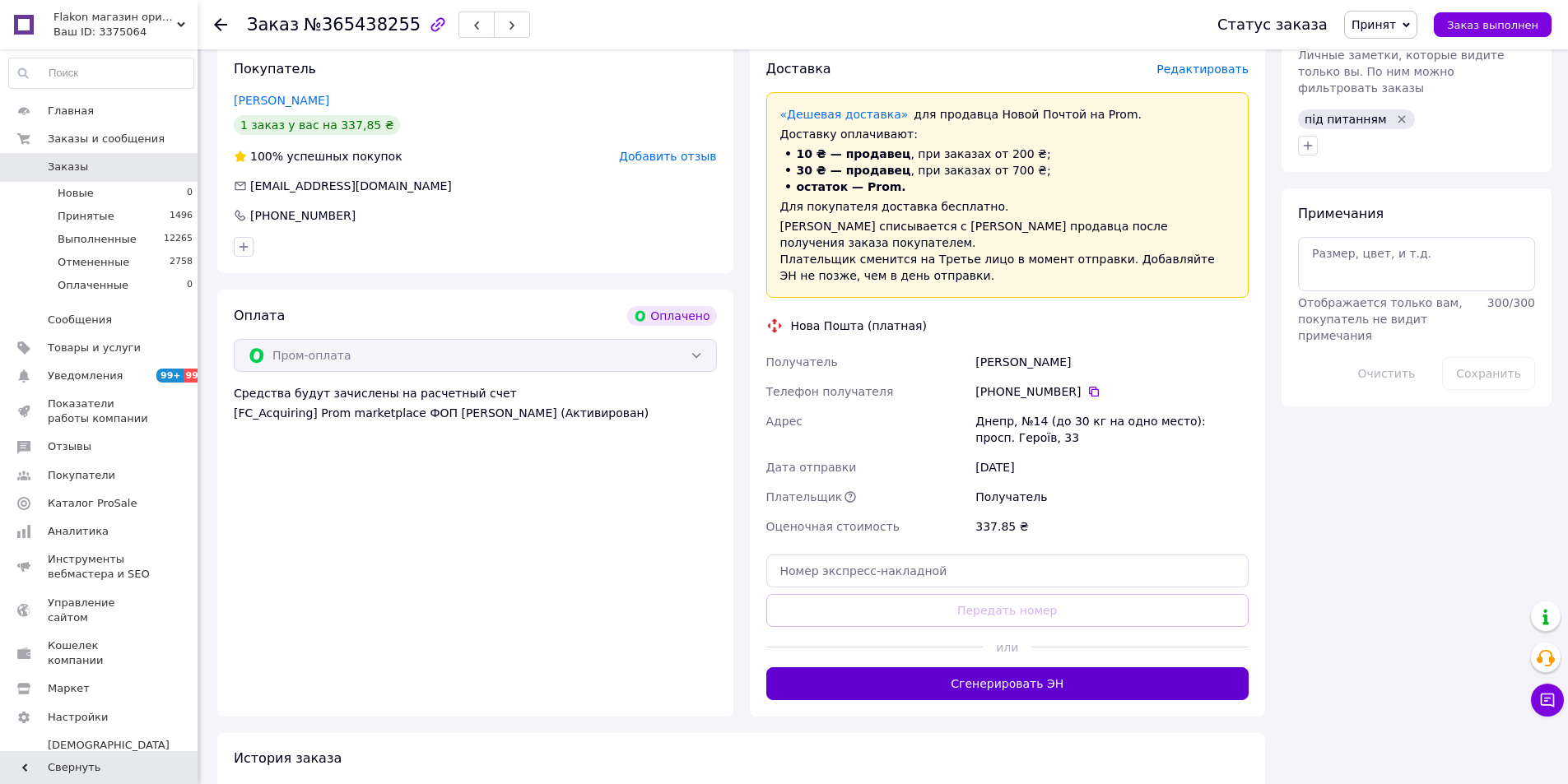
click at [966, 668] on button "Сгенерировать ЭН" at bounding box center [1008, 683] width 483 height 33
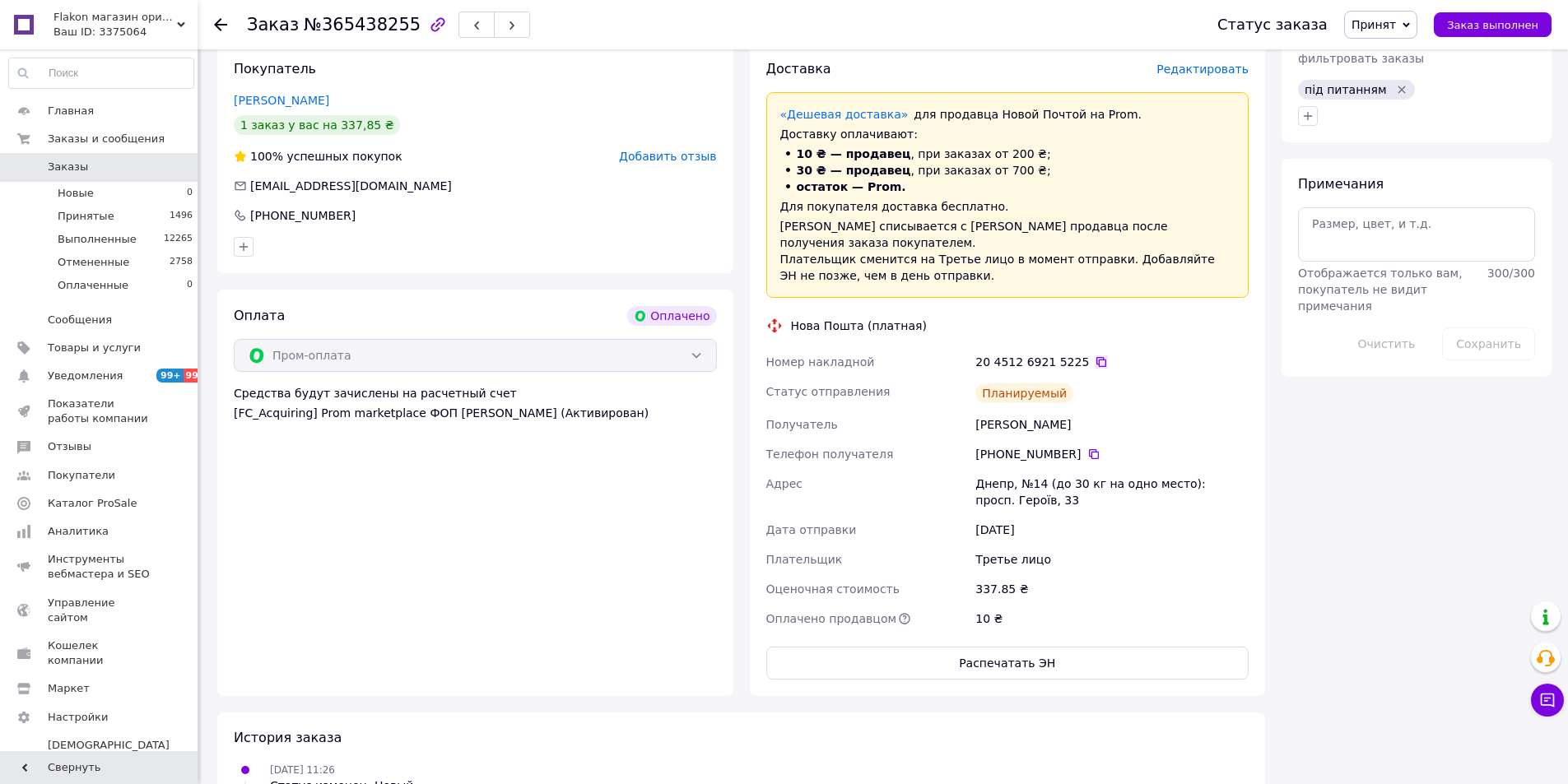
click at [1095, 356] on icon at bounding box center [1101, 362] width 13 height 13
click at [71, 162] on span "Заказы" at bounding box center [67, 167] width 40 height 15
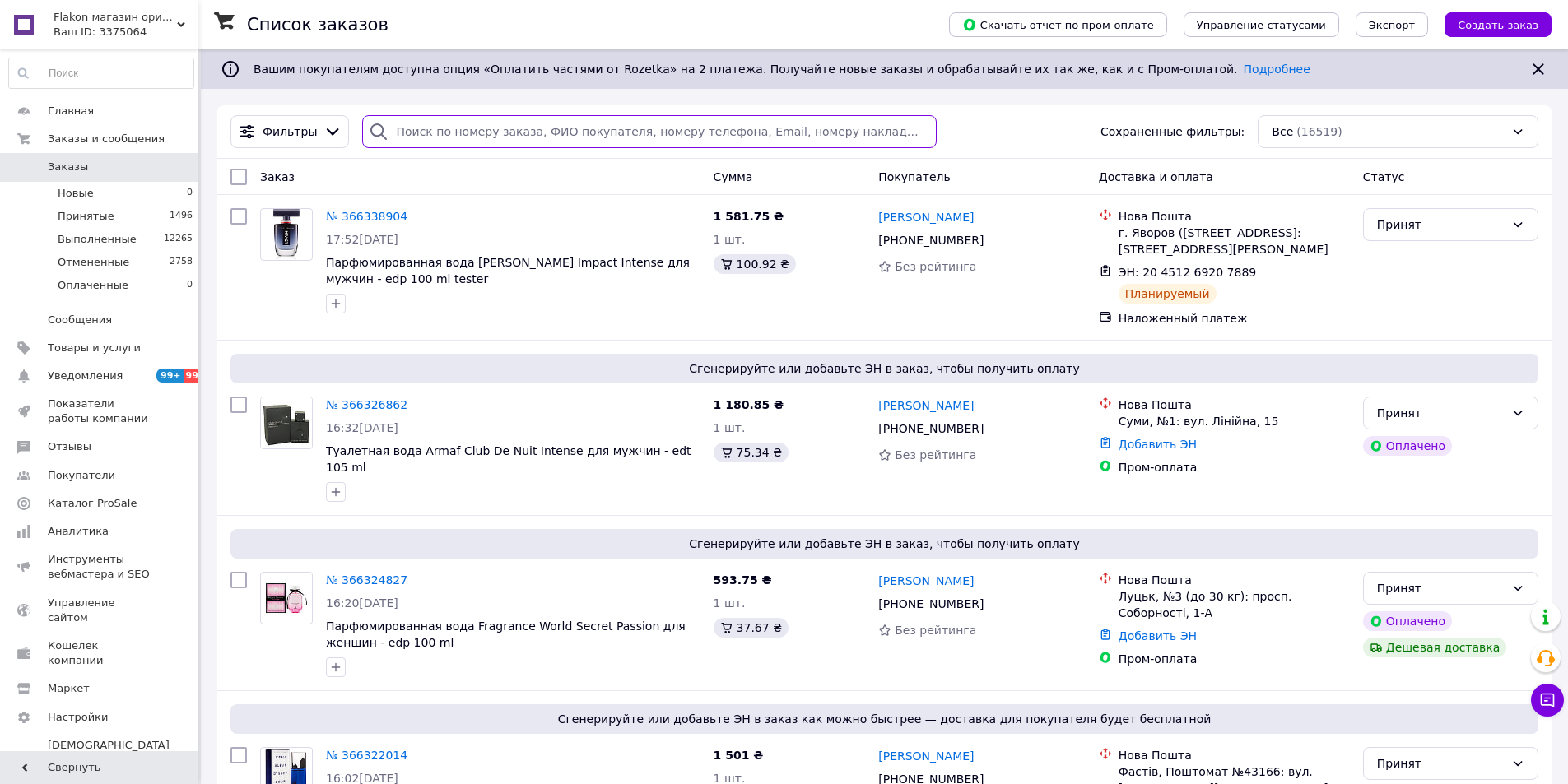
click at [437, 129] on input "search" at bounding box center [649, 132] width 574 height 33
paste input "+380964697023"
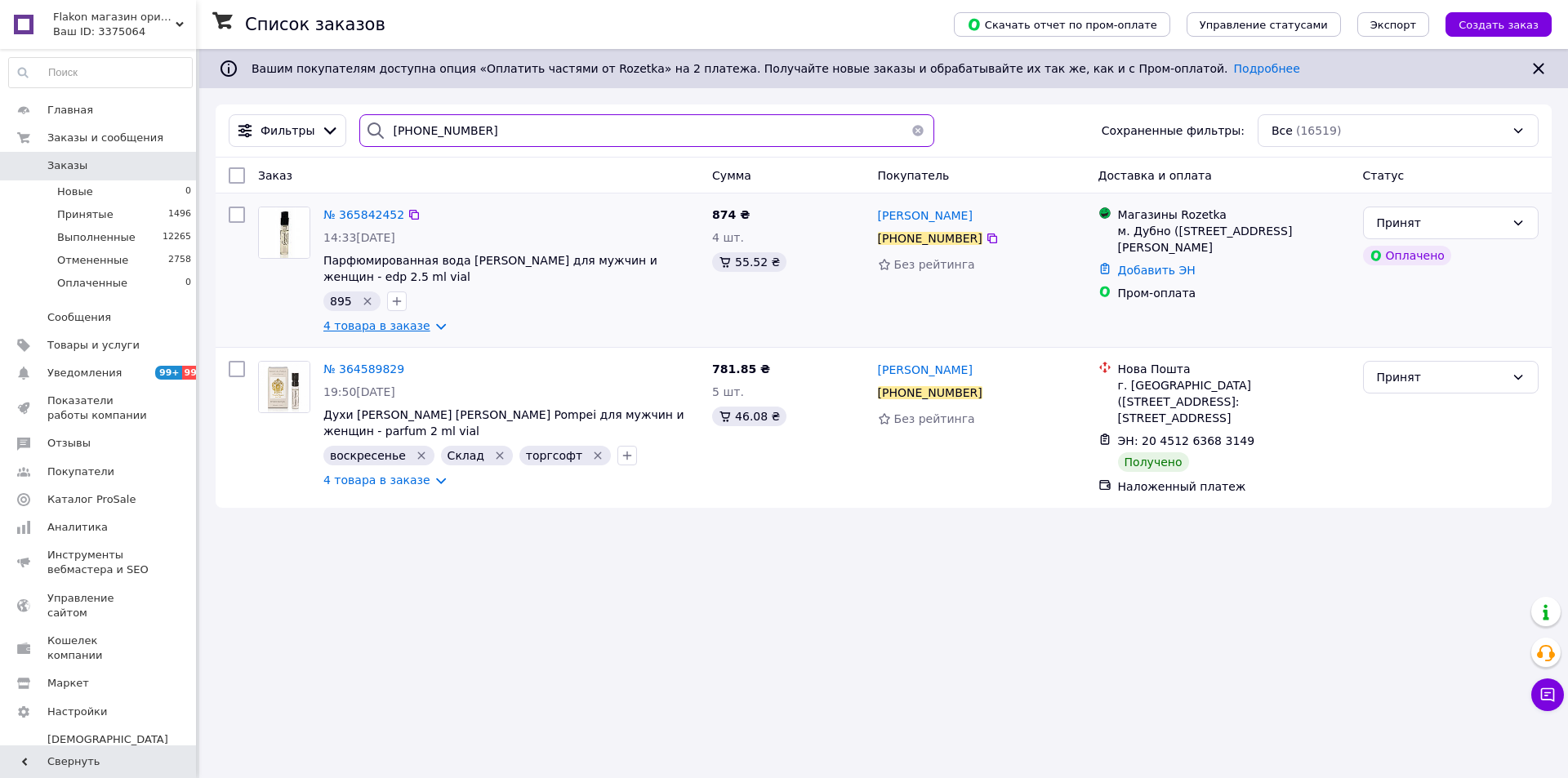
type input "+380964697023"
click at [384, 326] on link "4 товара в заказе" at bounding box center [377, 325] width 107 height 13
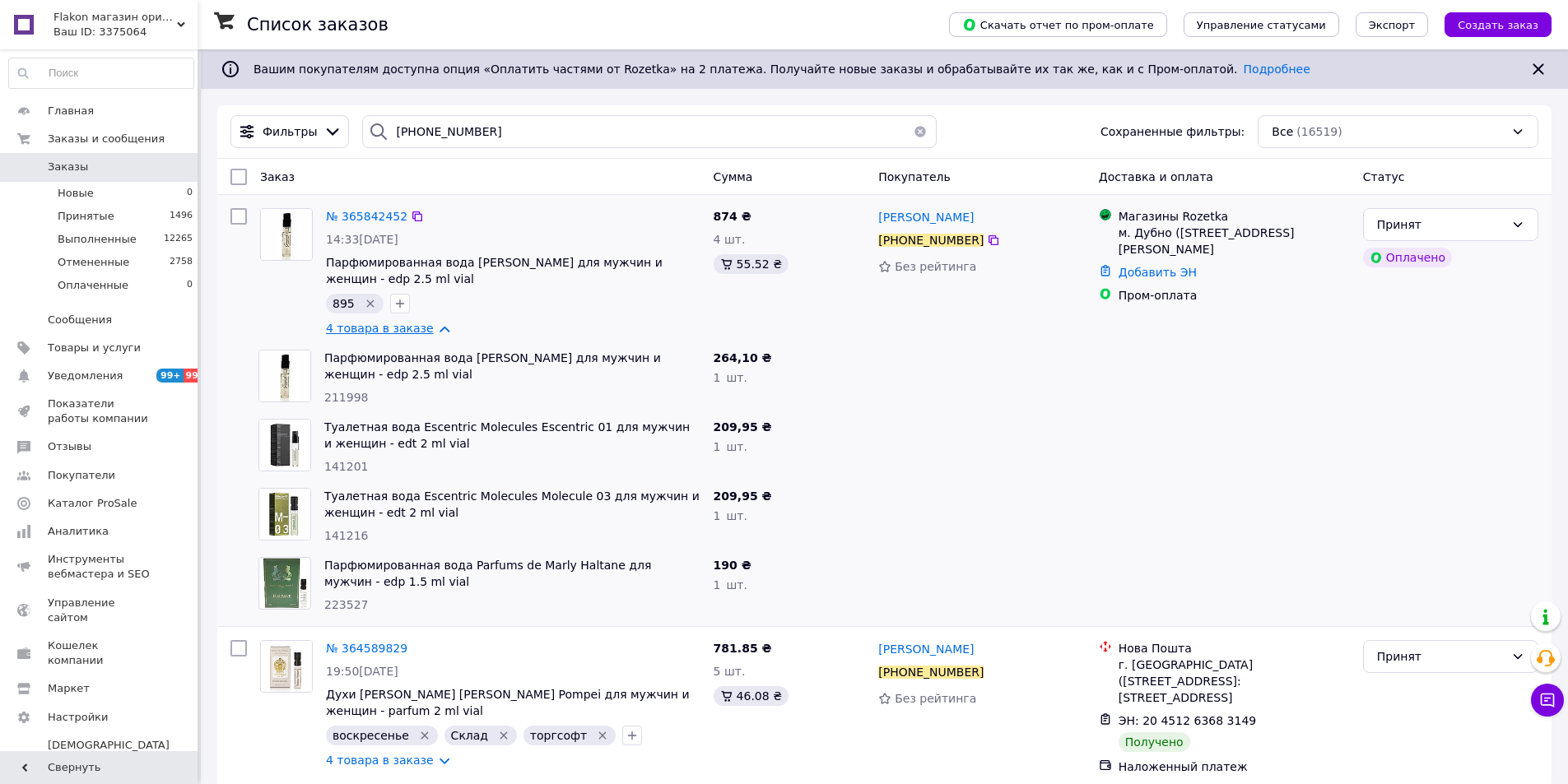
click at [387, 329] on link "4 товара в заказе" at bounding box center [380, 328] width 108 height 13
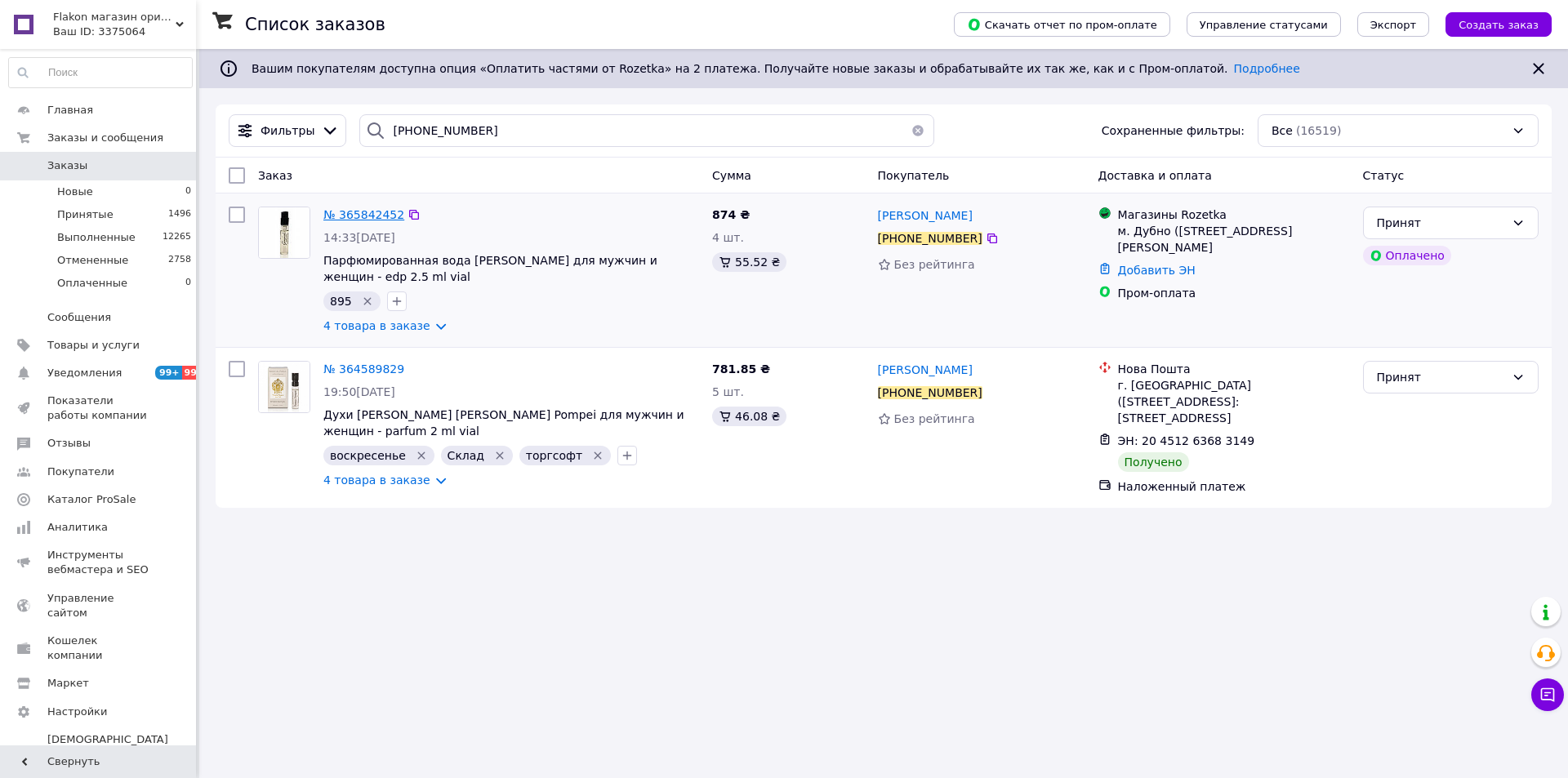
click at [357, 218] on span "№ 365842452" at bounding box center [364, 214] width 81 height 13
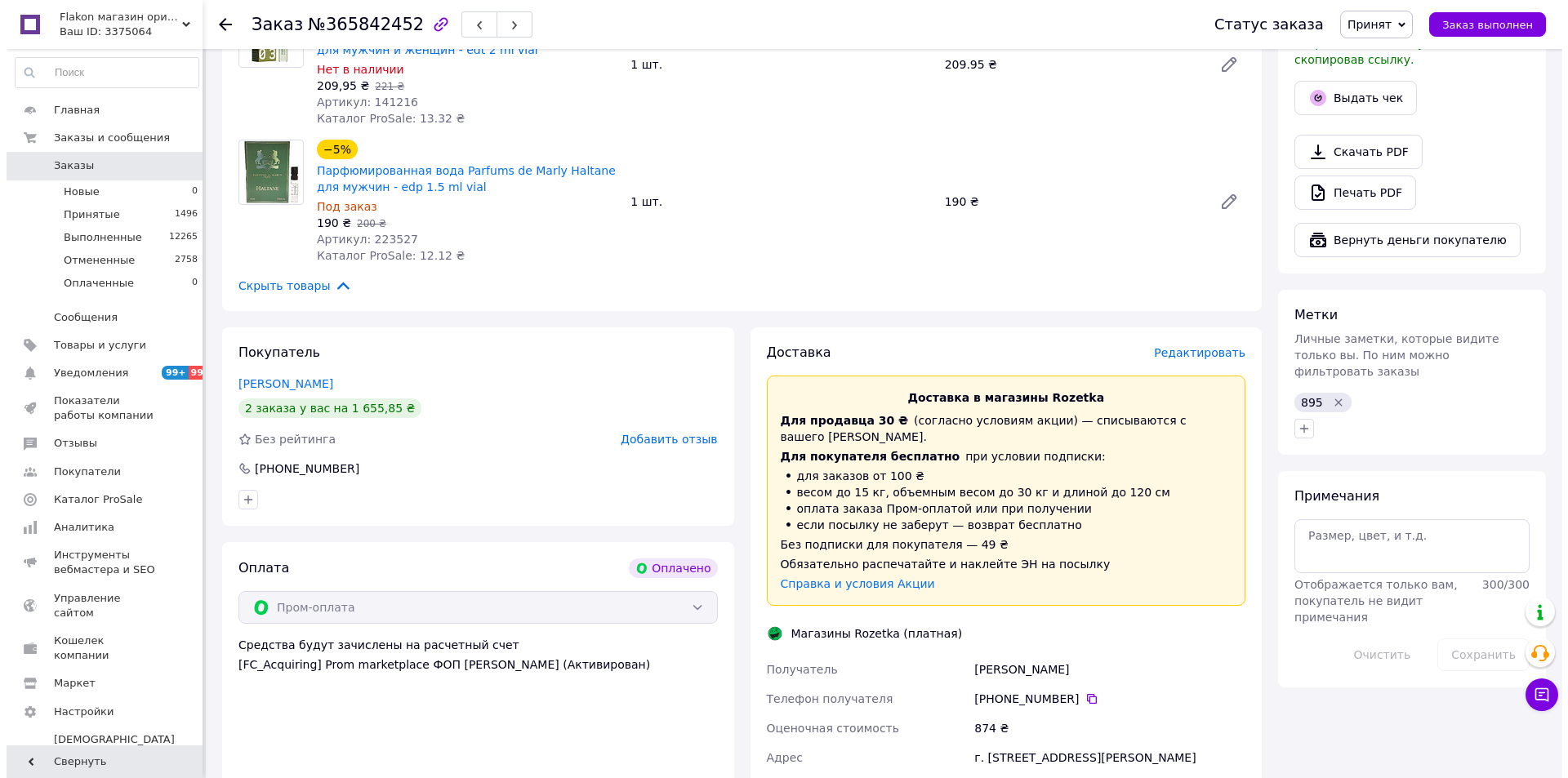
scroll to position [898, 0]
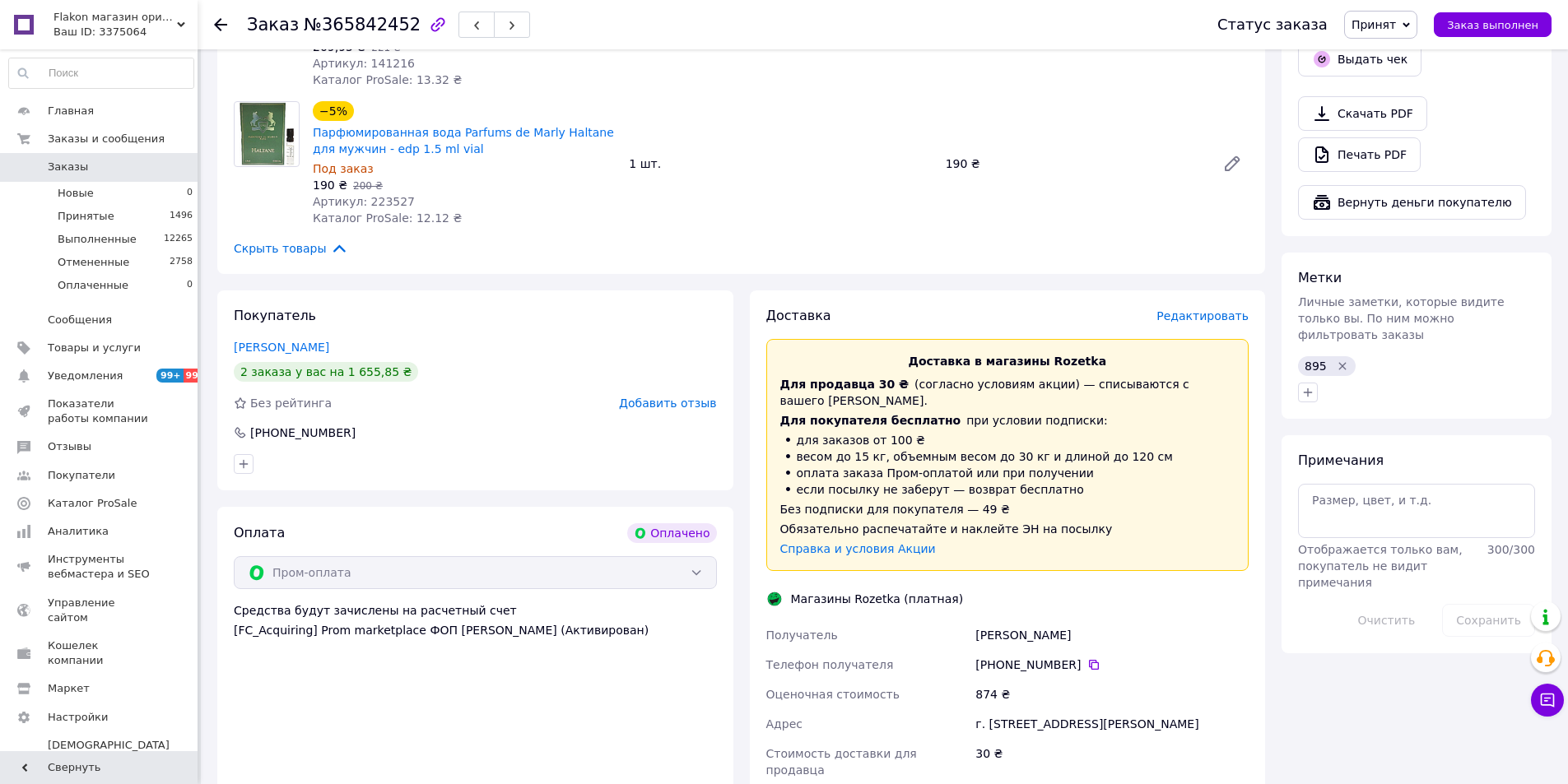
click at [1218, 316] on span "Редактировать" at bounding box center [1202, 315] width 92 height 13
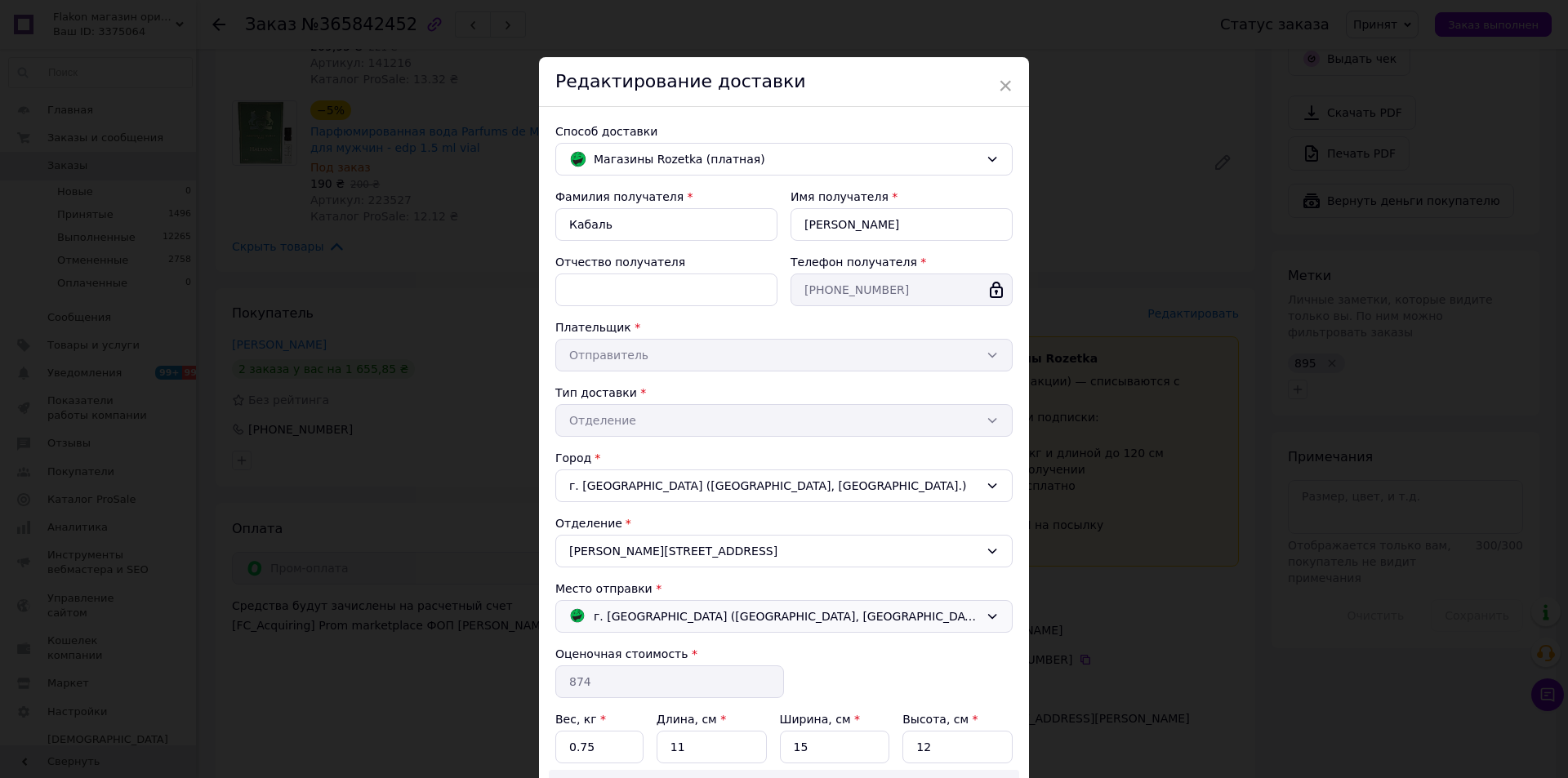
click at [732, 610] on span "г. [GEOGRAPHIC_DATA] ([GEOGRAPHIC_DATA], [GEOGRAPHIC_DATA].); [STREET_ADDRESS],…" at bounding box center [785, 616] width 385 height 18
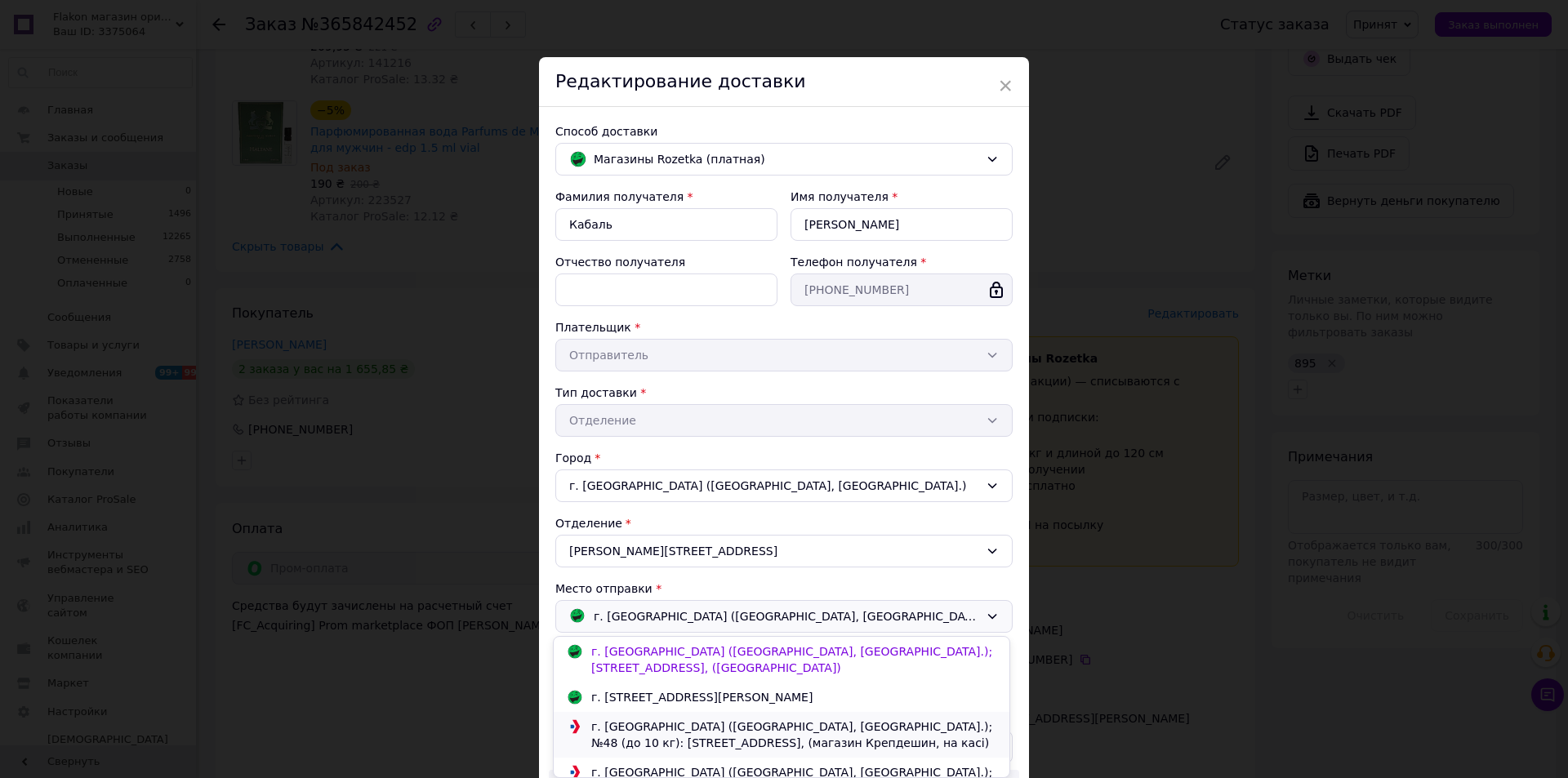
scroll to position [55, 0]
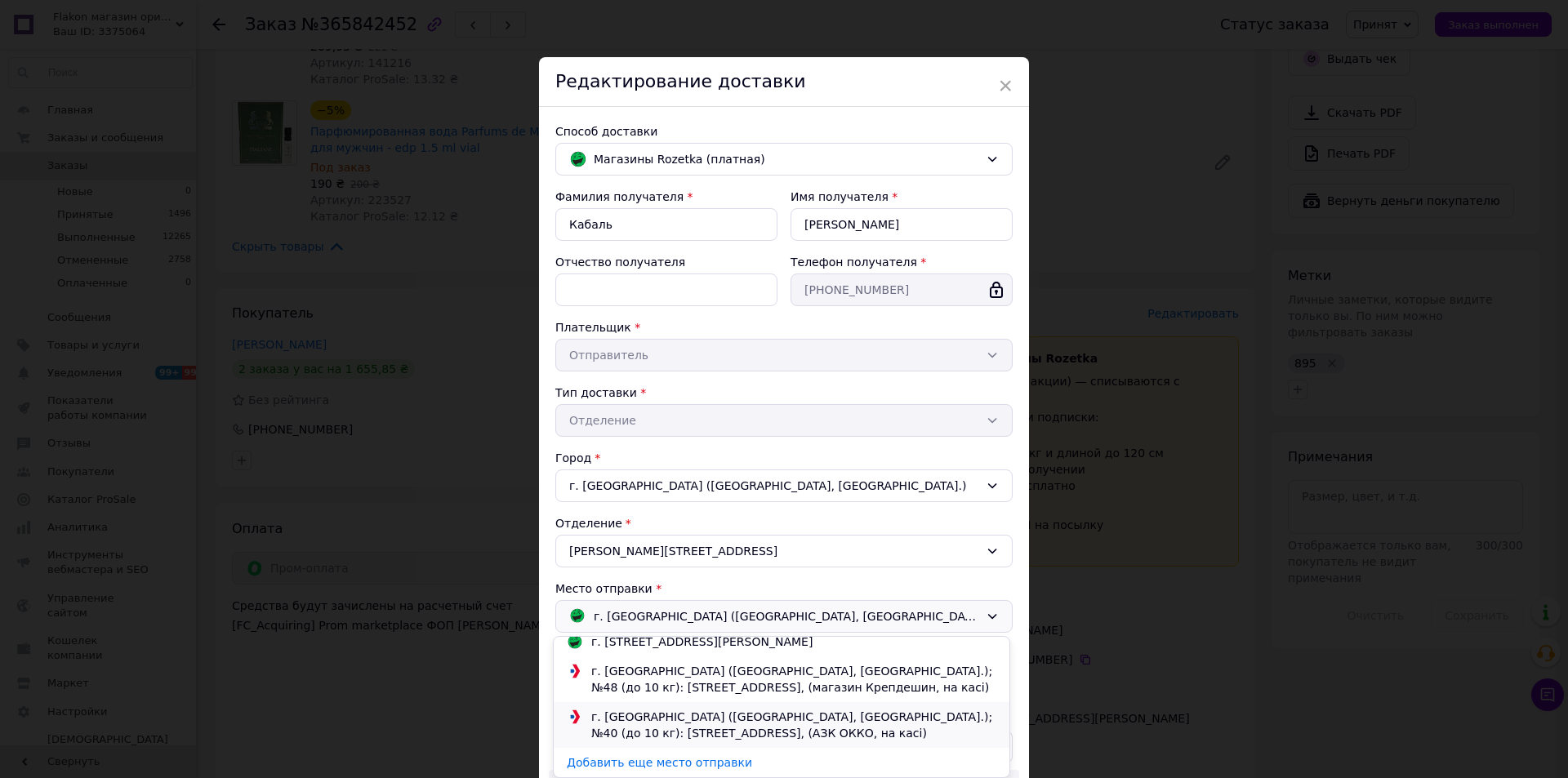
click at [679, 722] on div "г. [GEOGRAPHIC_DATA] ([GEOGRAPHIC_DATA], [GEOGRAPHIC_DATA].); №40 (до 10 кг): у…" at bounding box center [793, 725] width 413 height 33
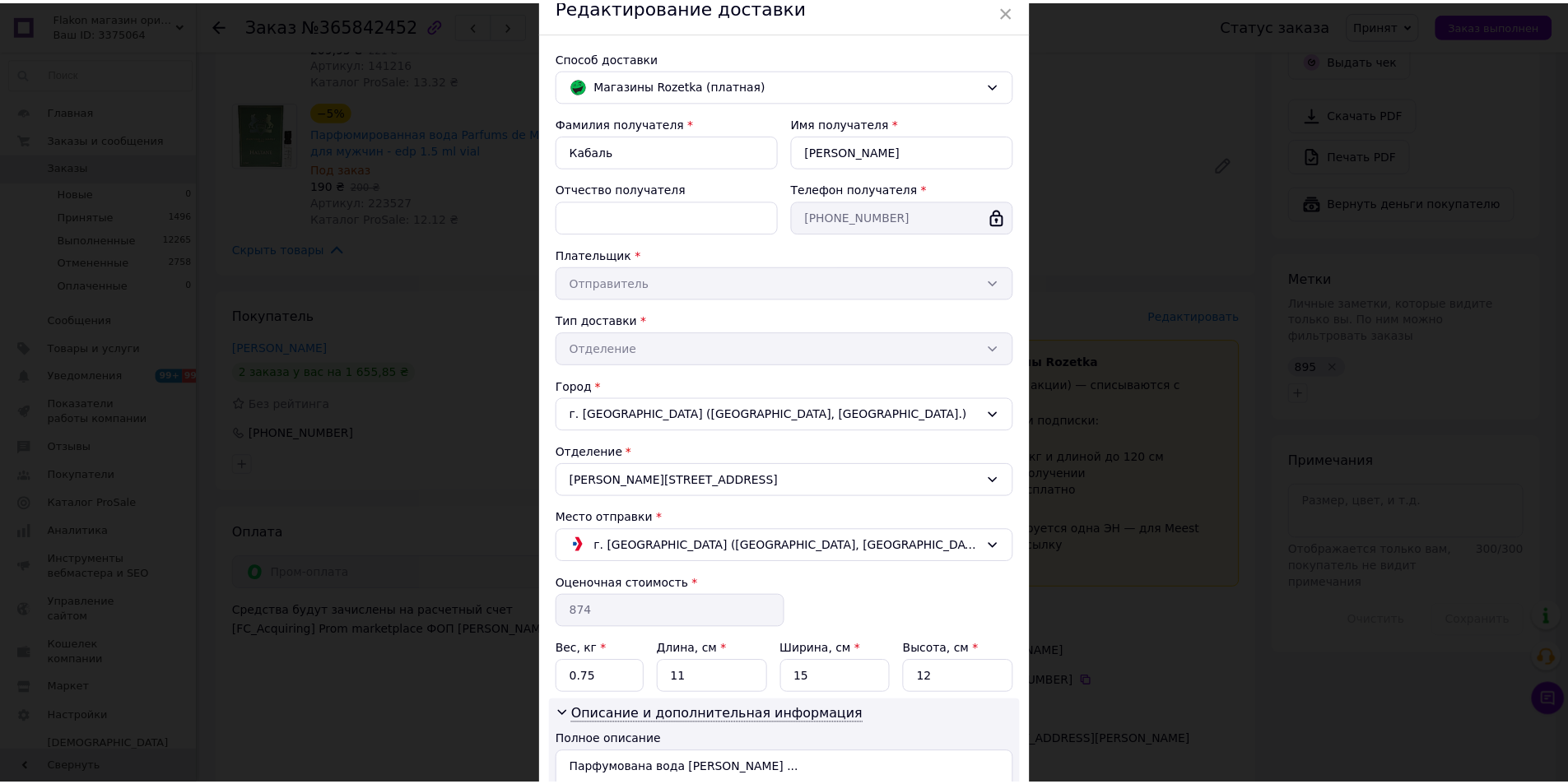
scroll to position [236, 0]
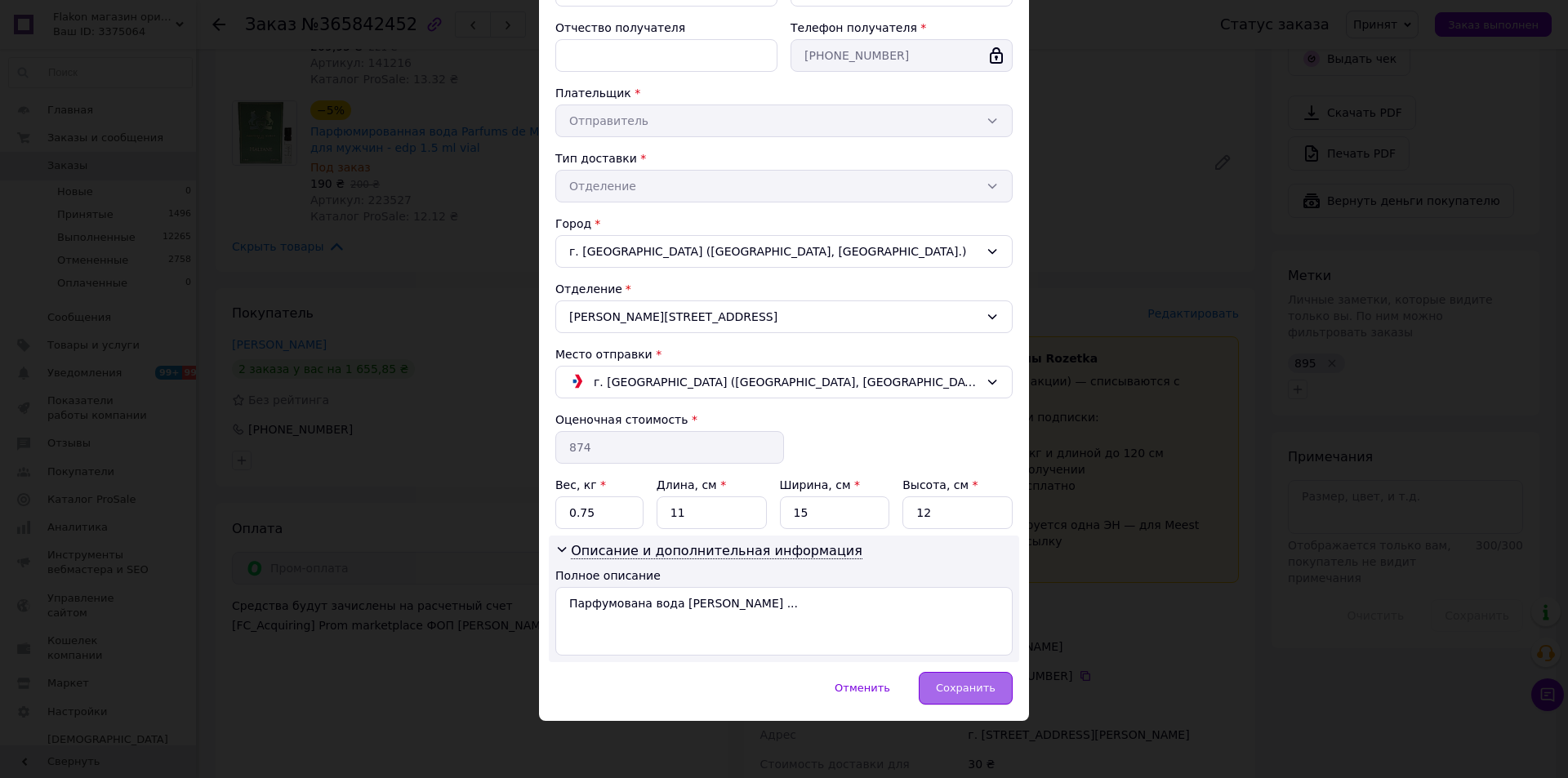
click at [961, 696] on div "Сохранить" at bounding box center [966, 688] width 94 height 33
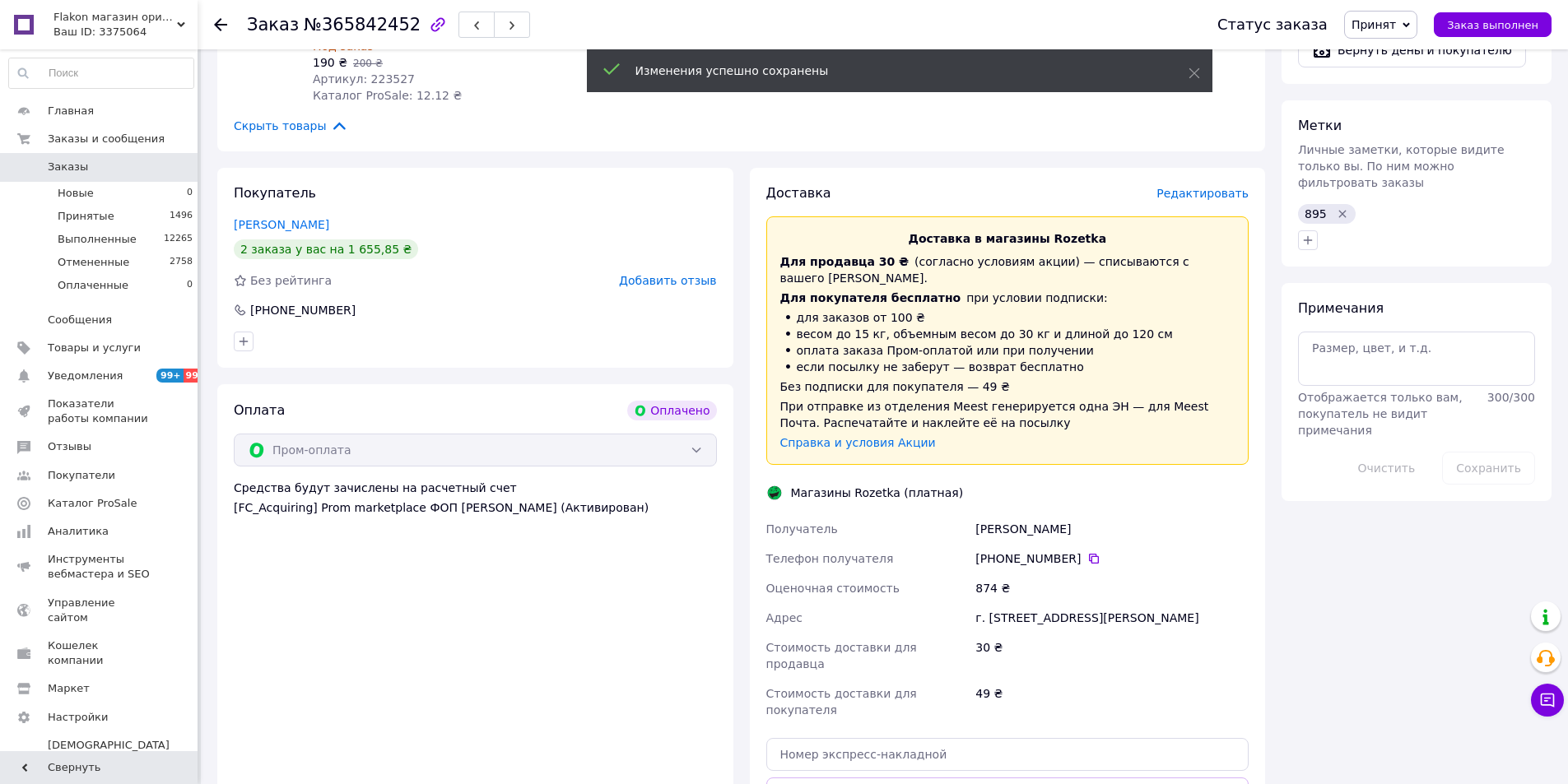
scroll to position [1234, 0]
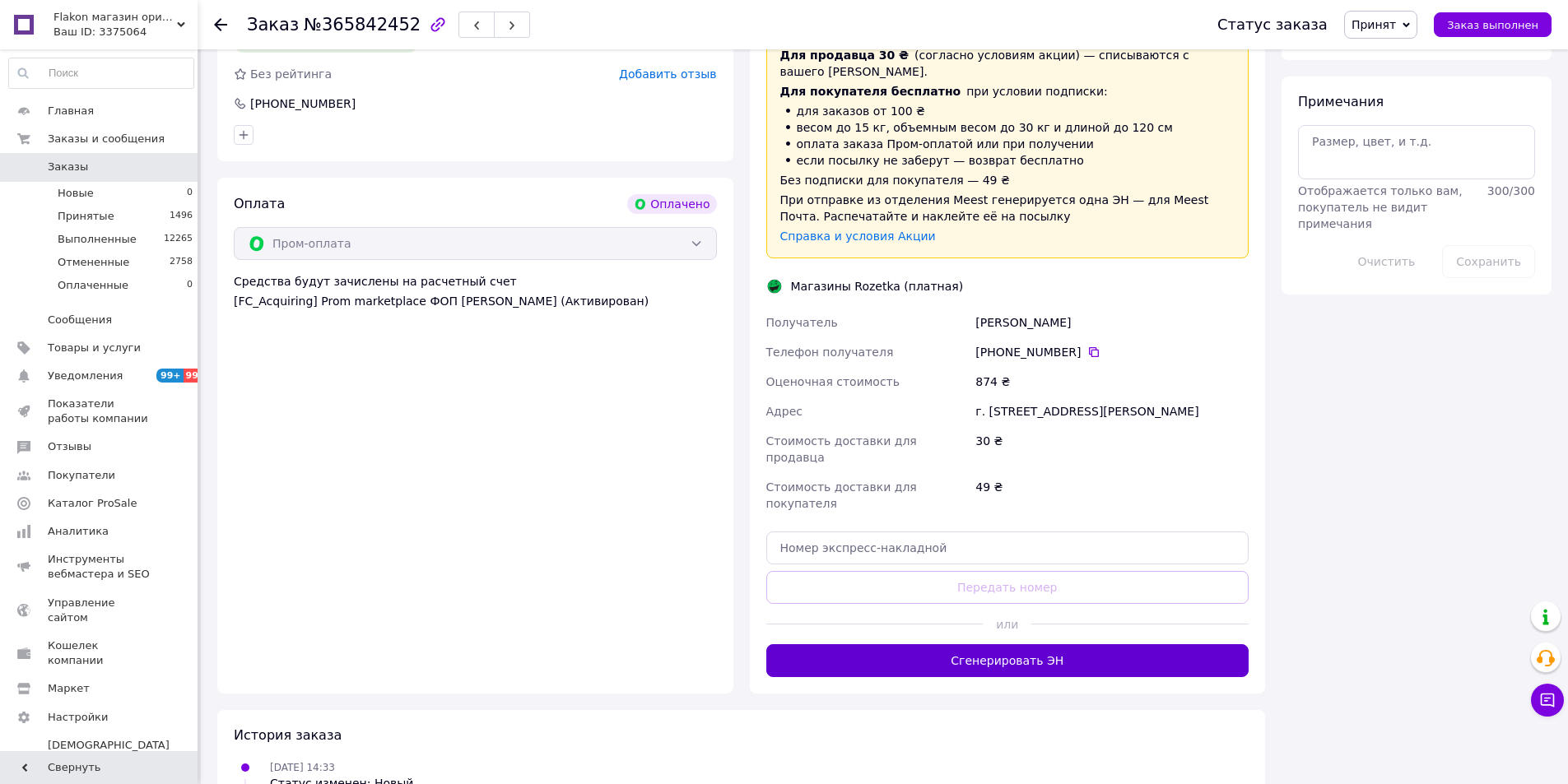
click at [1008, 644] on button "Сгенерировать ЭН" at bounding box center [1008, 660] width 483 height 33
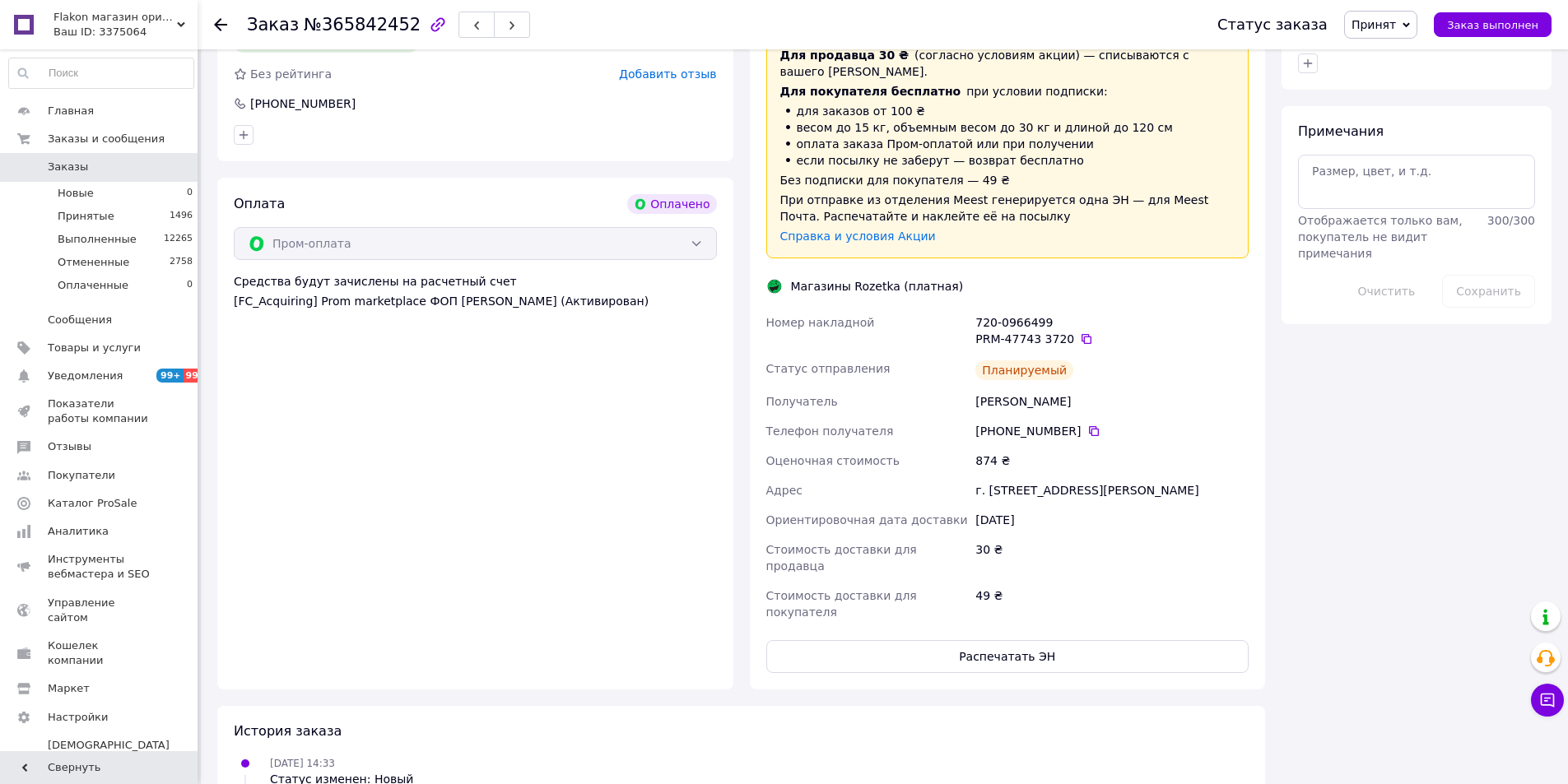
click at [1008, 640] on button "Распечатать ЭН" at bounding box center [1008, 656] width 483 height 33
click at [1081, 334] on icon at bounding box center [1086, 339] width 10 height 10
click at [69, 169] on span "Заказы" at bounding box center [67, 167] width 40 height 15
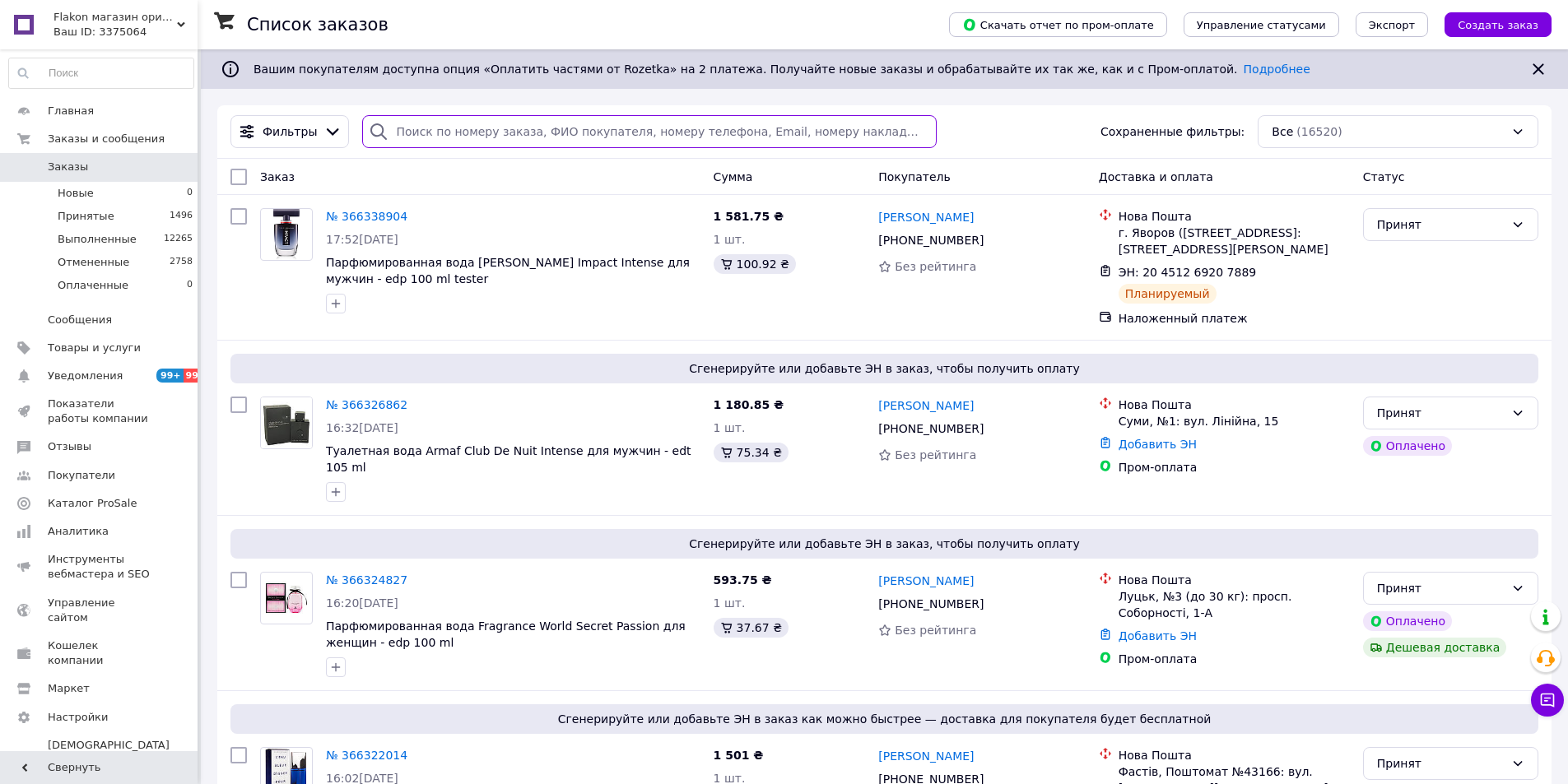
click at [416, 125] on input "search" at bounding box center [649, 132] width 574 height 33
paste input "+380958578366"
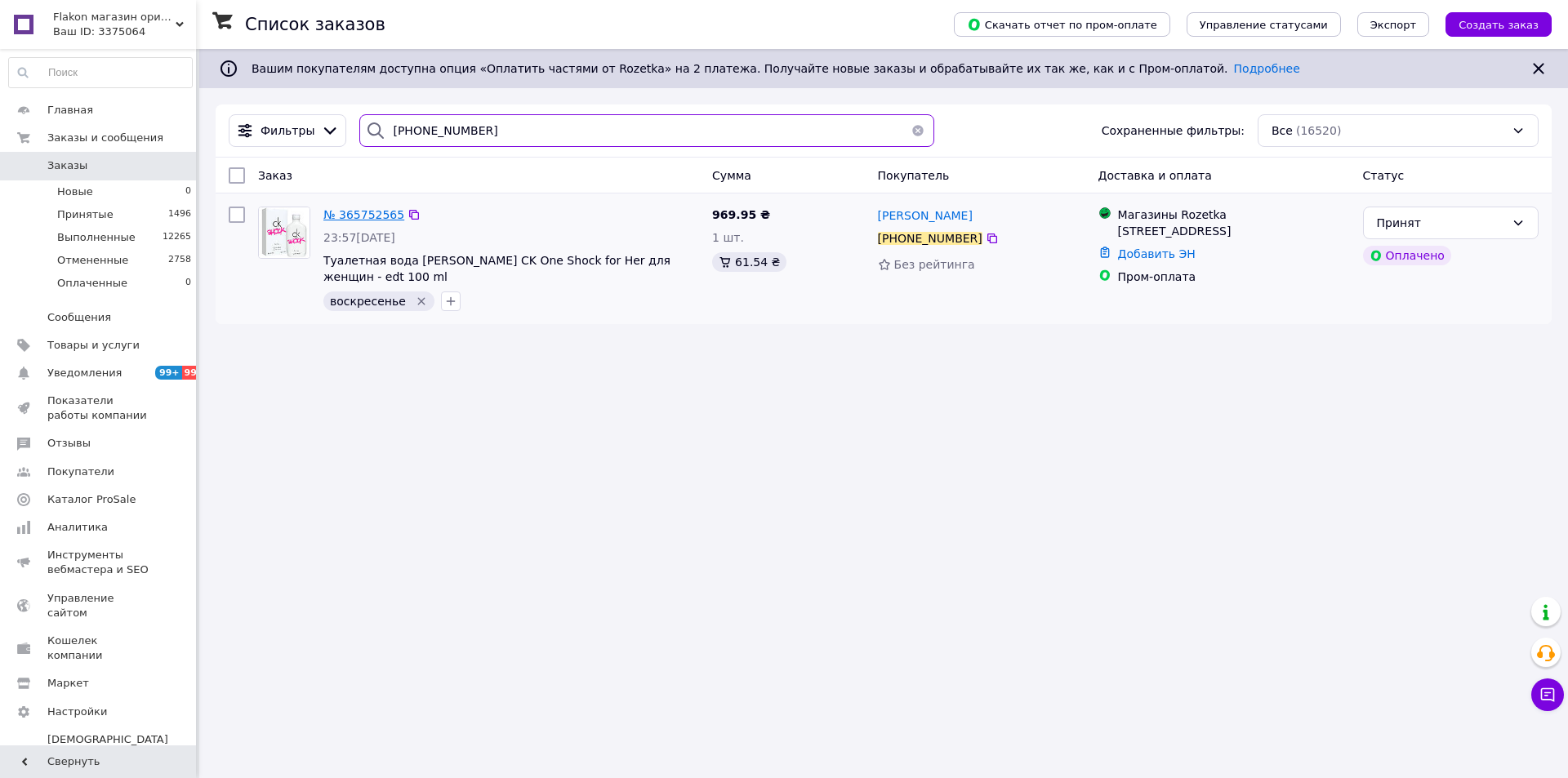
type input "+380958578366"
click at [349, 213] on span "№ 365752565" at bounding box center [364, 214] width 81 height 13
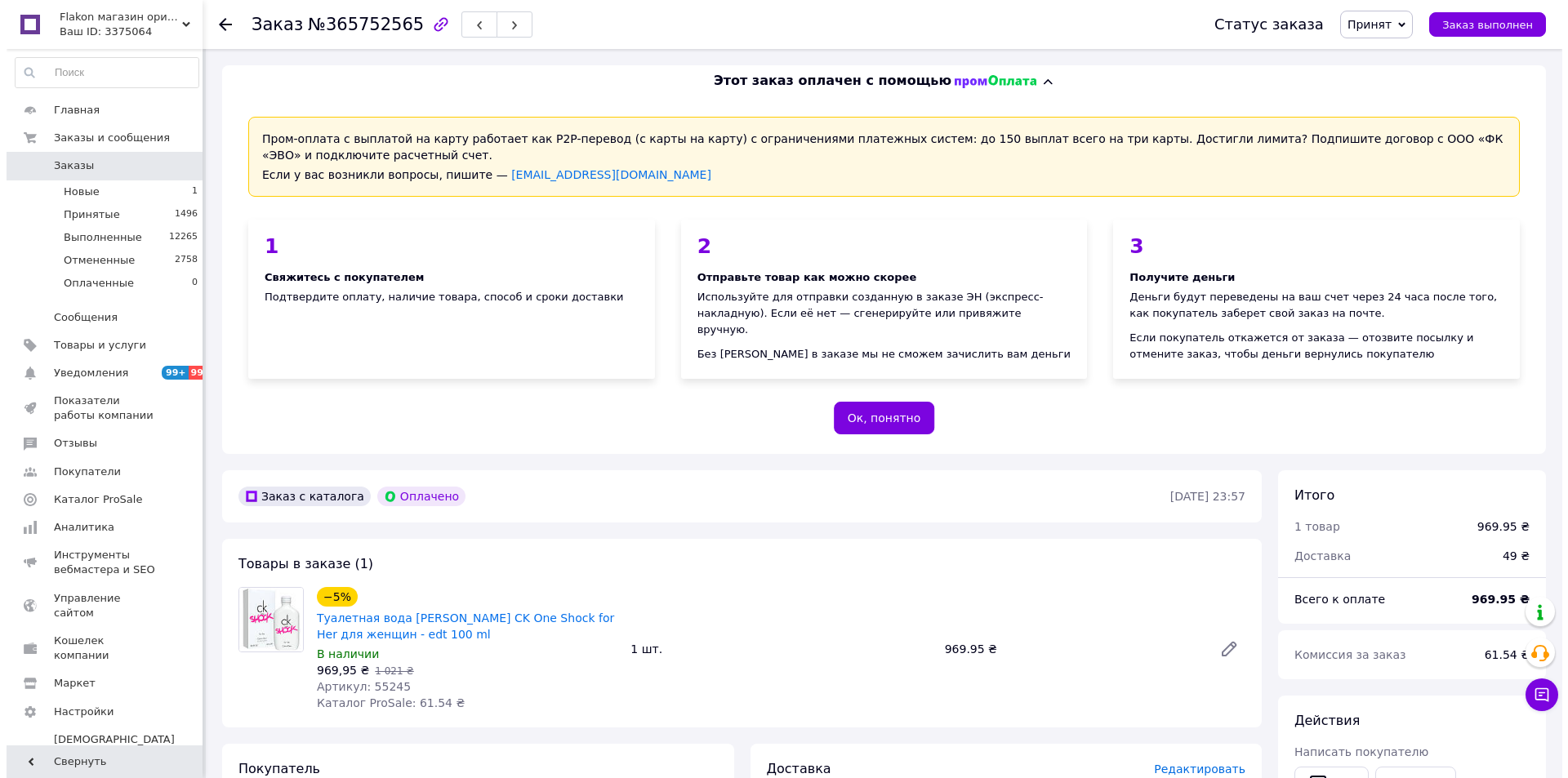
scroll to position [408, 0]
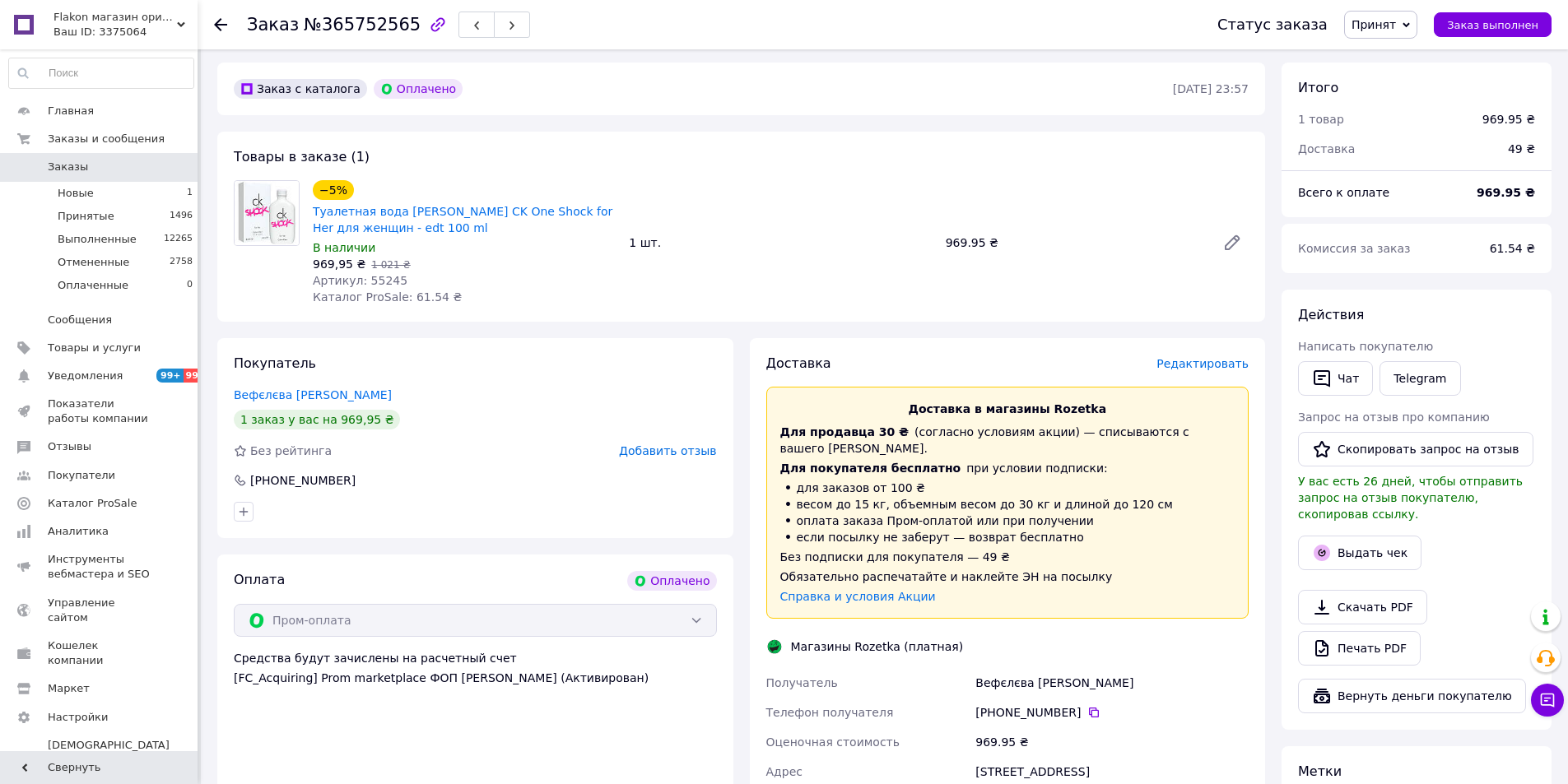
click at [1208, 366] on span "Редактировать" at bounding box center [1202, 363] width 92 height 13
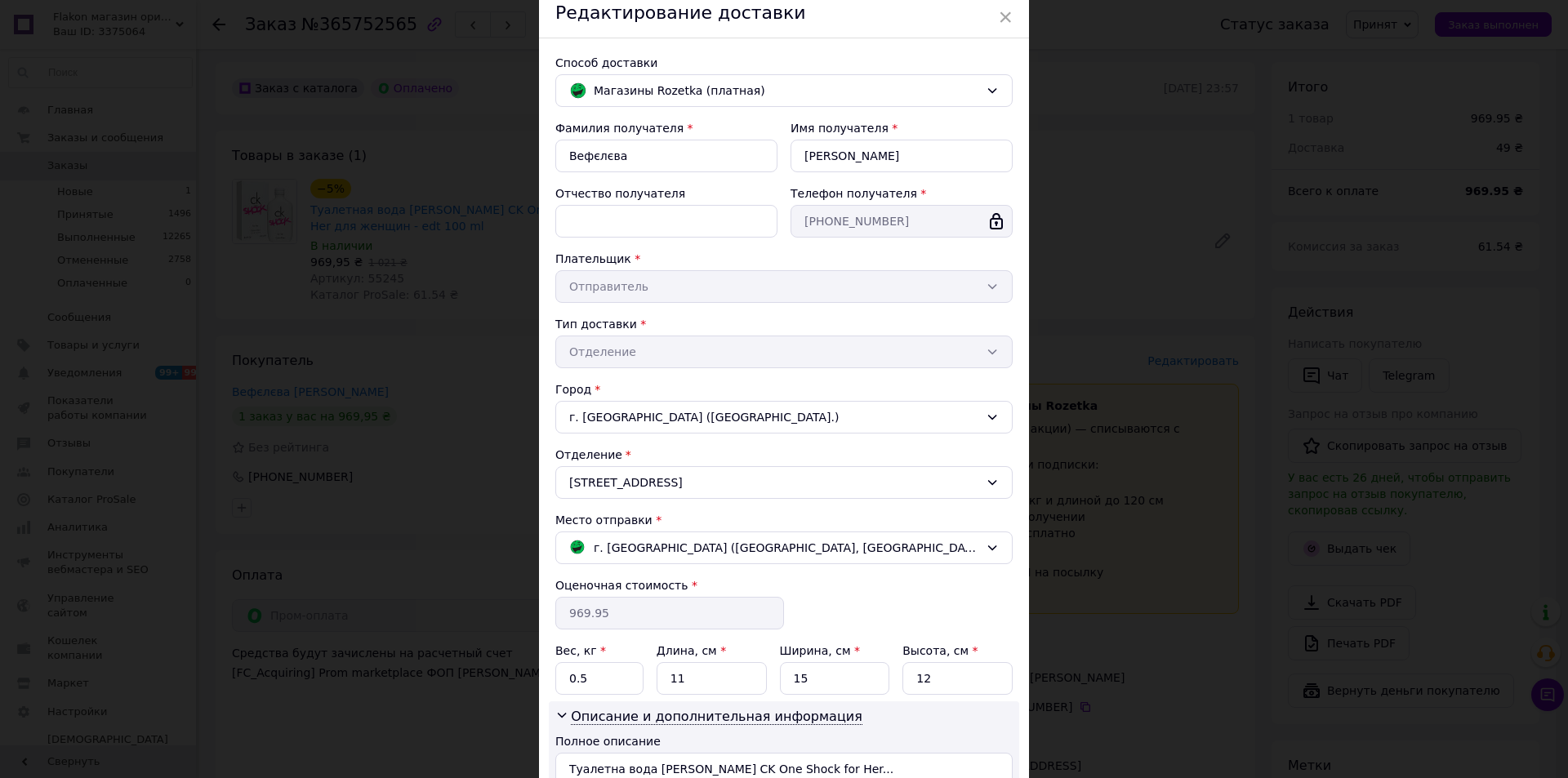
scroll to position [164, 0]
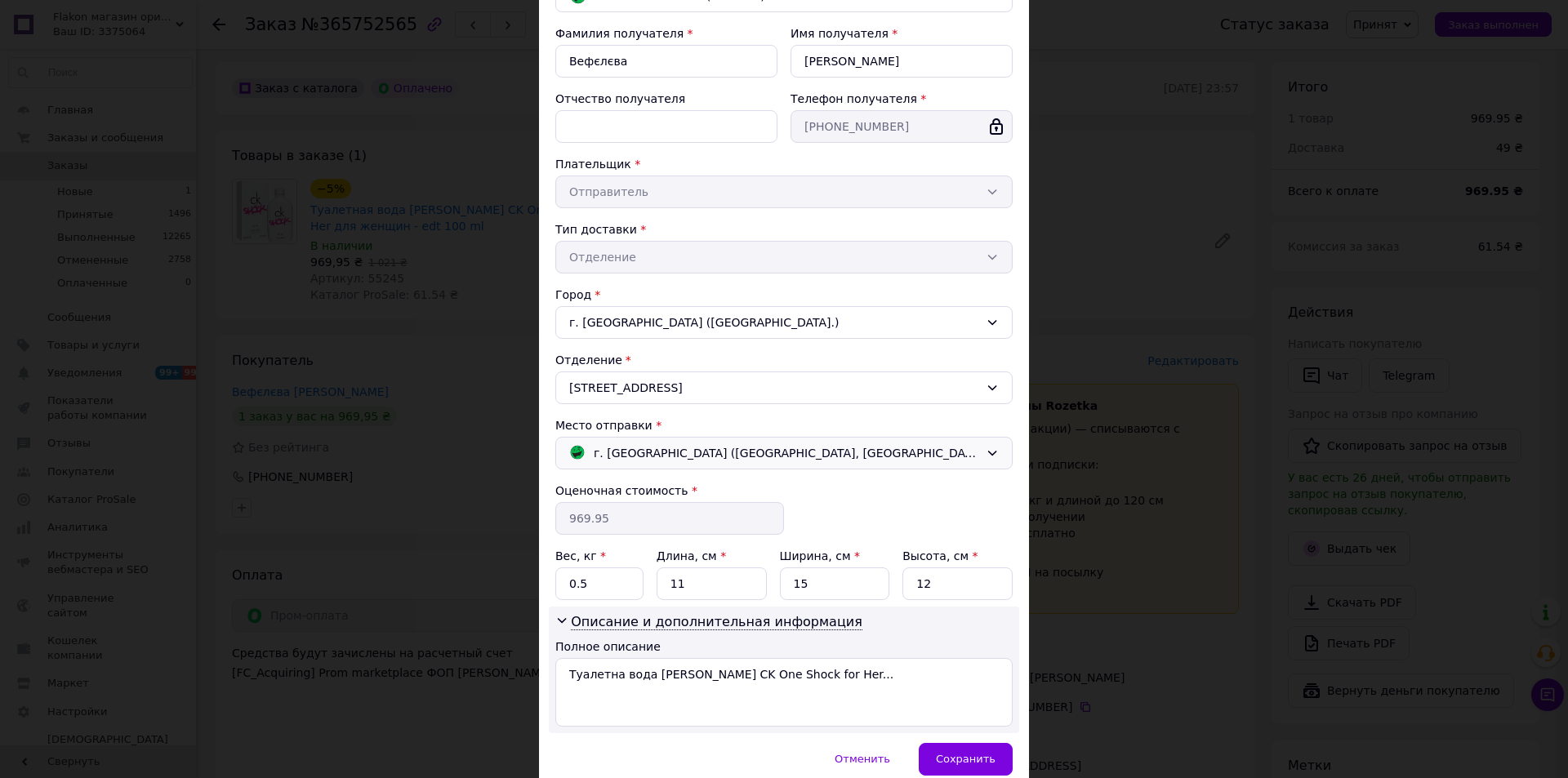
click at [679, 458] on span "г. [GEOGRAPHIC_DATA] ([GEOGRAPHIC_DATA], [GEOGRAPHIC_DATA].); [STREET_ADDRESS],…" at bounding box center [785, 453] width 385 height 18
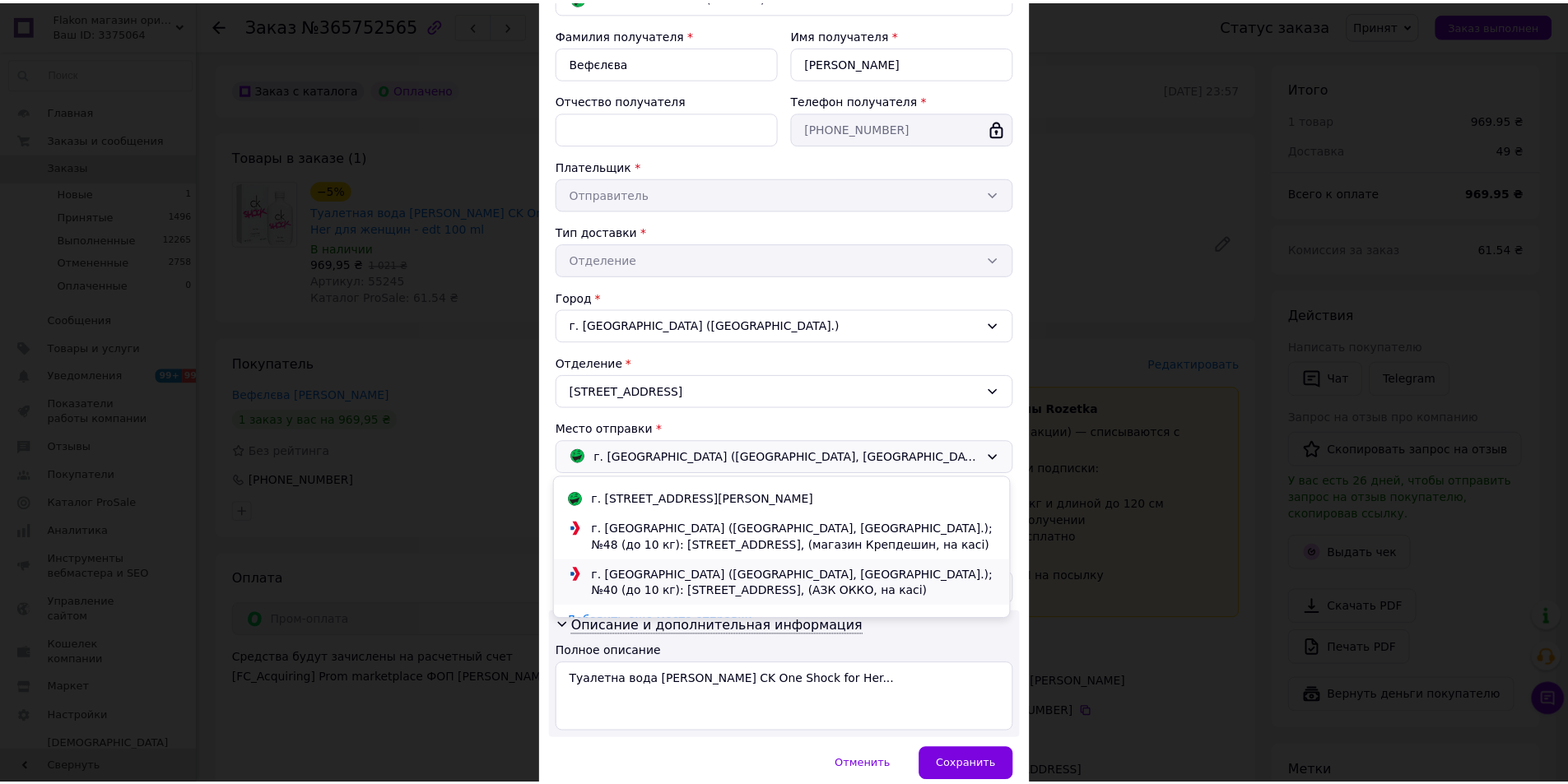
scroll to position [56, 0]
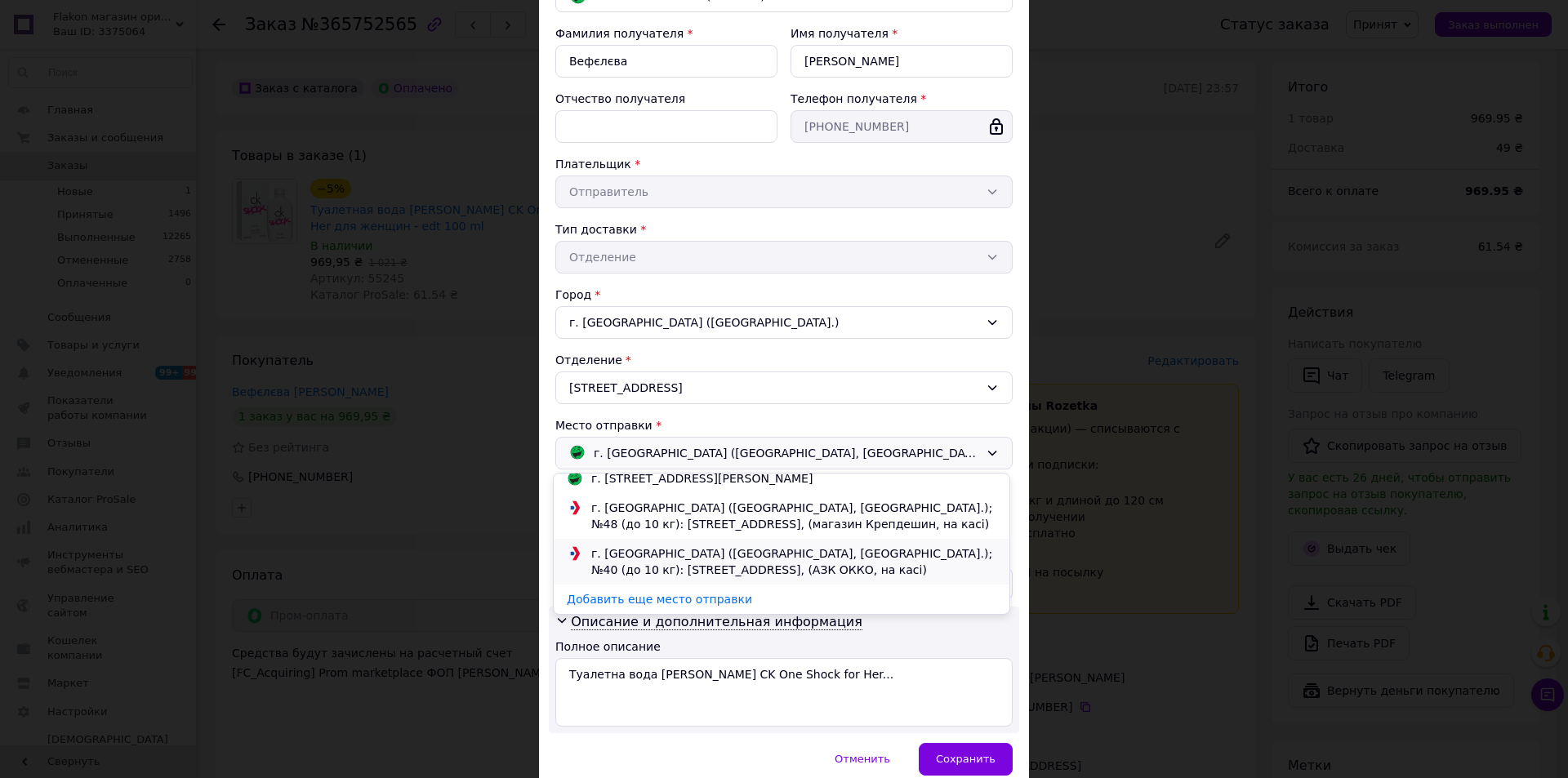
click at [648, 562] on div "г. [GEOGRAPHIC_DATA] ([GEOGRAPHIC_DATA], [GEOGRAPHIC_DATA].); №40 (до 10 кг): у…" at bounding box center [793, 561] width 413 height 33
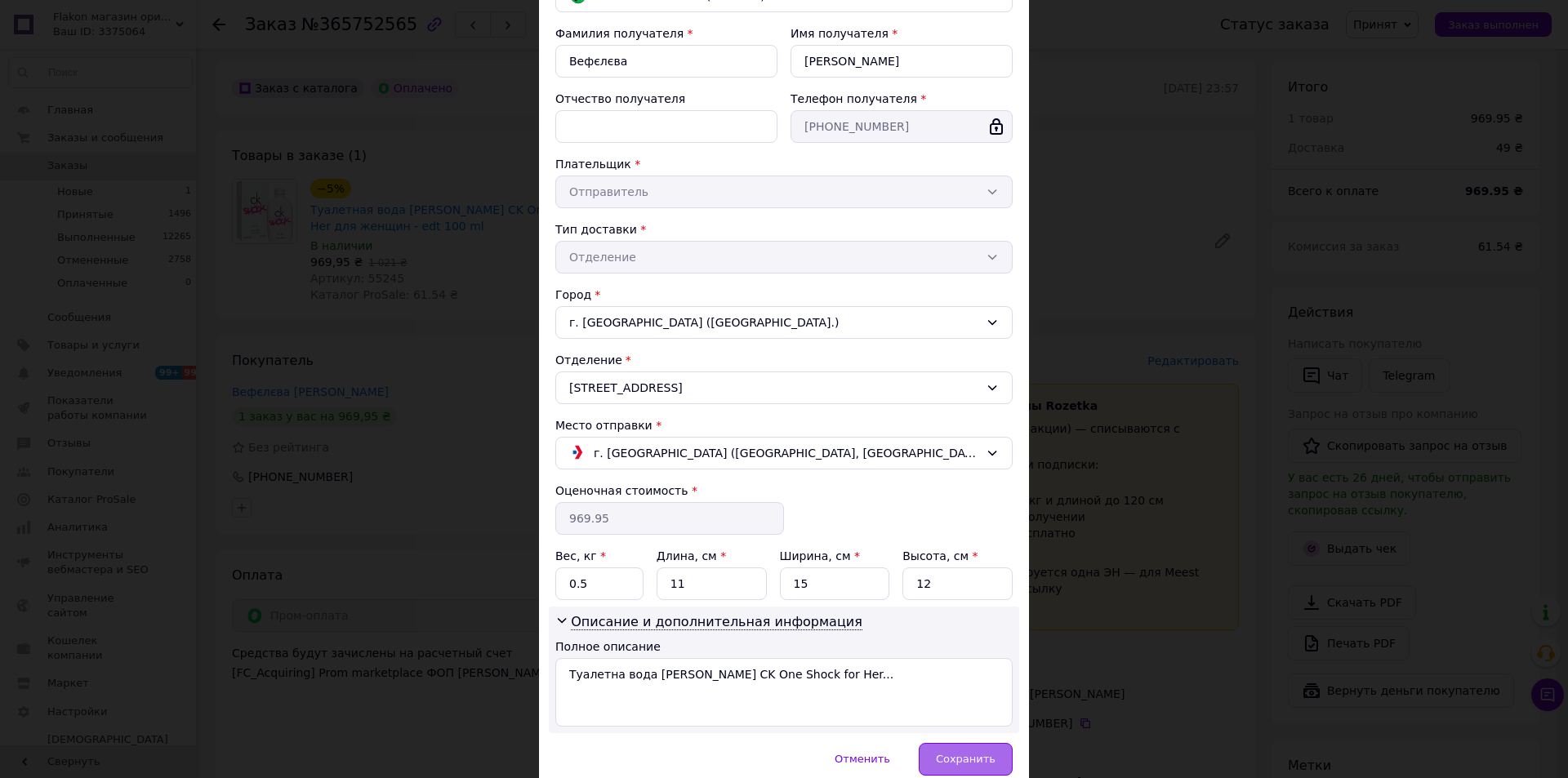
click at [993, 761] on div "Сохранить" at bounding box center [966, 758] width 94 height 33
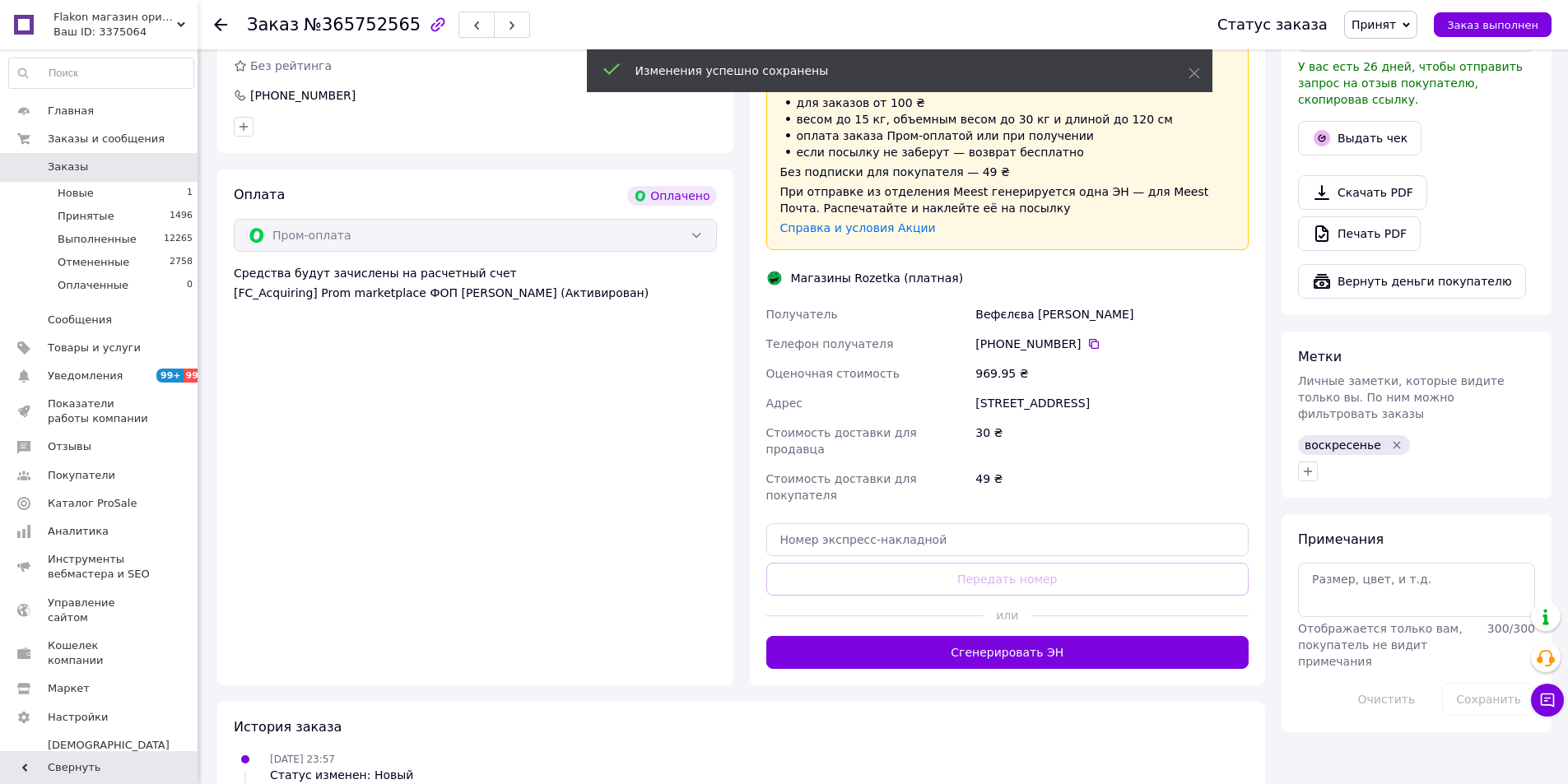
scroll to position [823, 0]
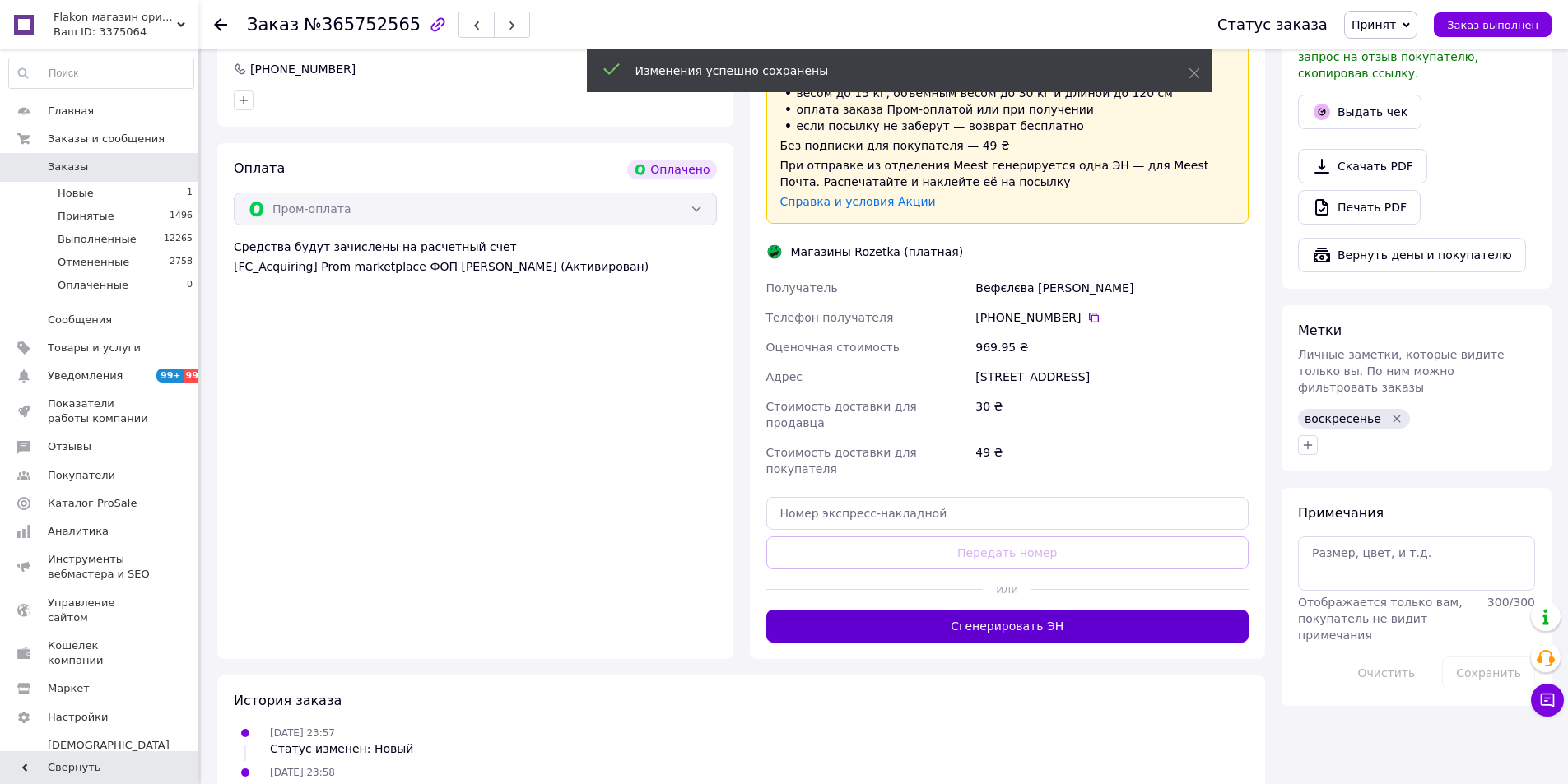
click at [1039, 609] on button "Сгенерировать ЭН" at bounding box center [1008, 625] width 483 height 33
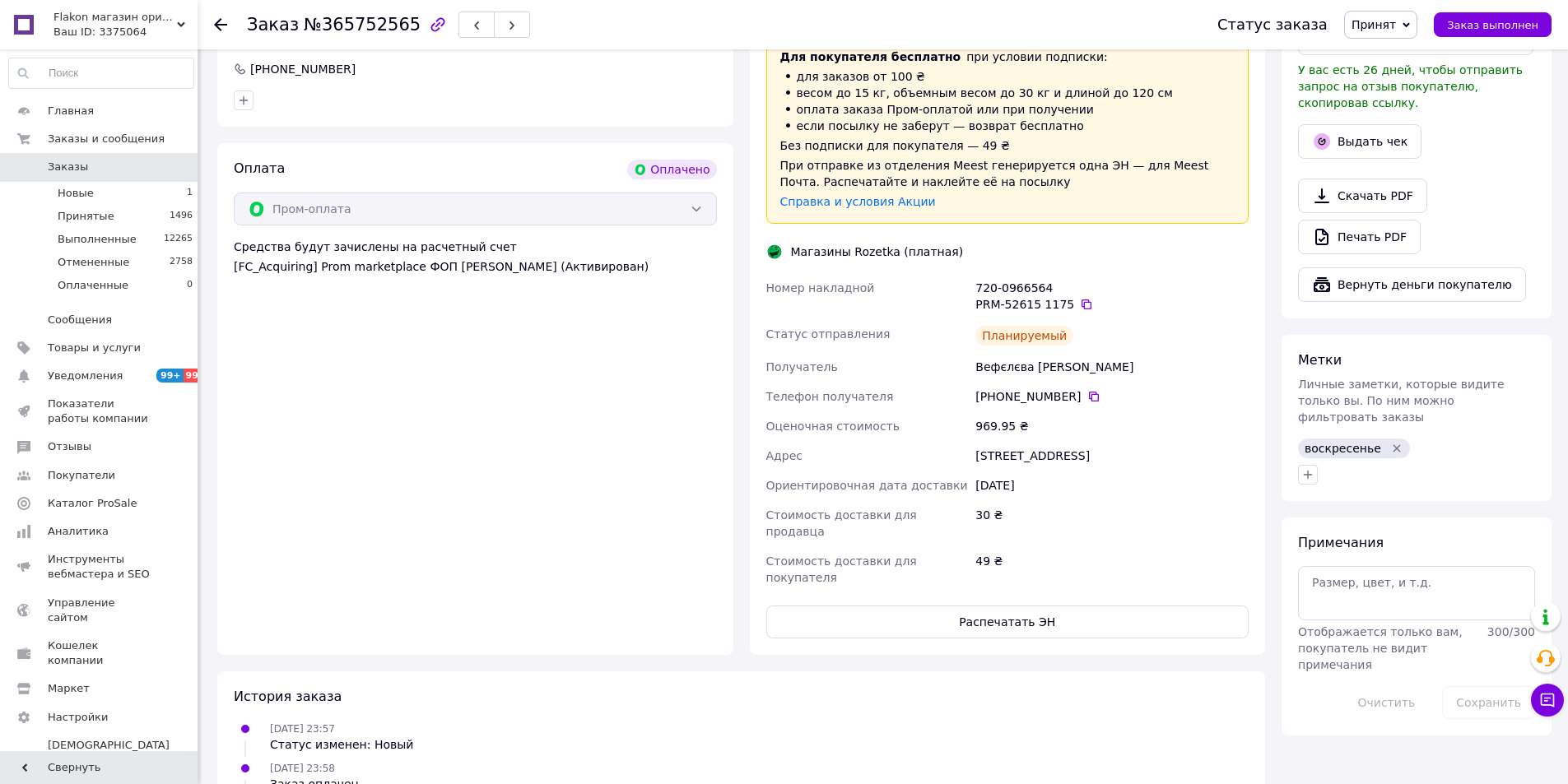
click at [1039, 606] on button "Распечатать ЭН" at bounding box center [1008, 622] width 483 height 33
click at [1079, 297] on icon at bounding box center [1086, 304] width 13 height 13
